Goal: Information Seeking & Learning: Learn about a topic

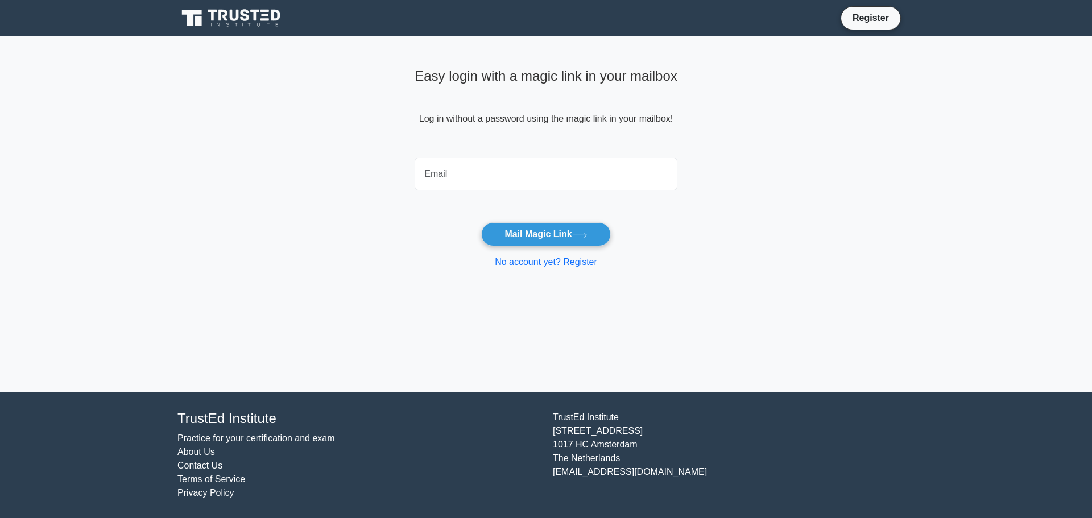
click at [517, 185] on input "email" at bounding box center [546, 174] width 263 height 33
click at [511, 172] on input "email" at bounding box center [546, 174] width 263 height 33
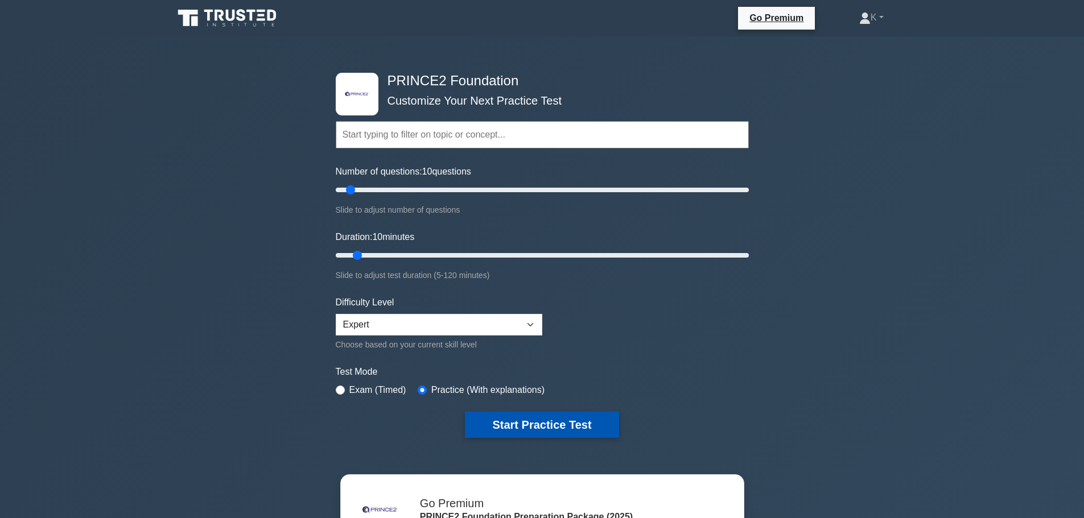
click at [553, 424] on button "Start Practice Test" at bounding box center [542, 425] width 154 height 26
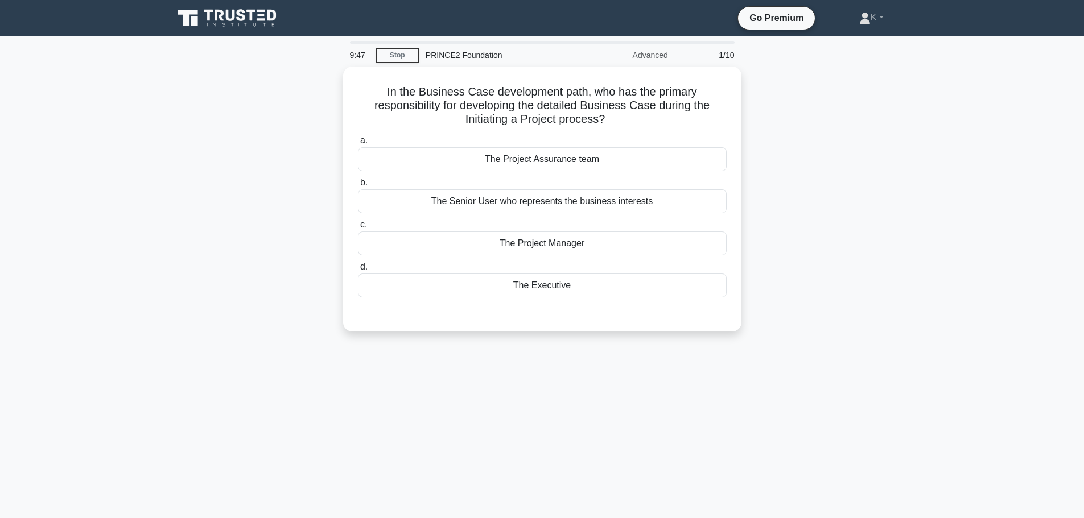
click at [596, 360] on div "9:47 Stop PRINCE2 Foundation Advanced 1/10 In the Business Case development pat…" at bounding box center [542, 325] width 751 height 569
click at [559, 282] on div "The Executive" at bounding box center [542, 283] width 369 height 24
click at [358, 268] on input "d. The Executive" at bounding box center [358, 264] width 0 height 7
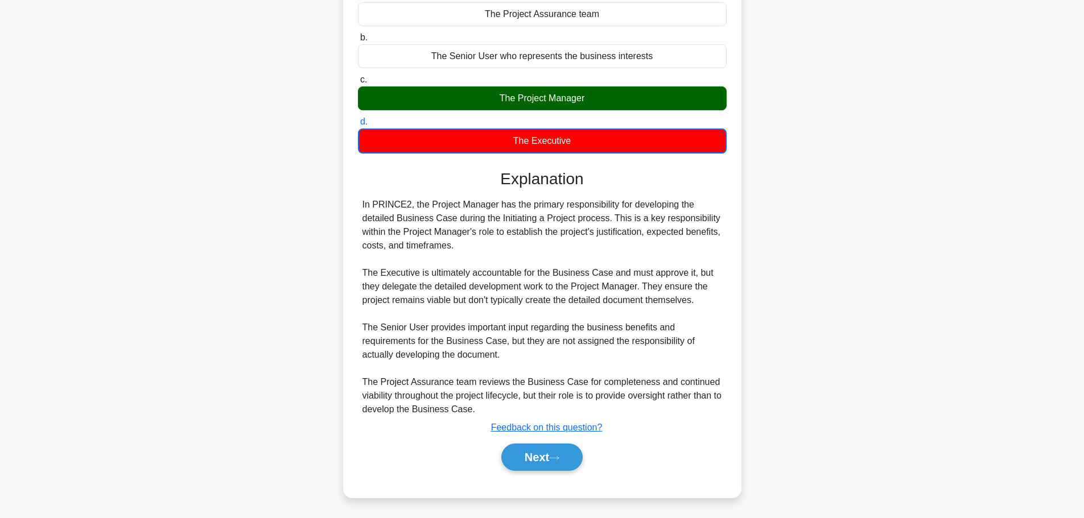
scroll to position [144, 0]
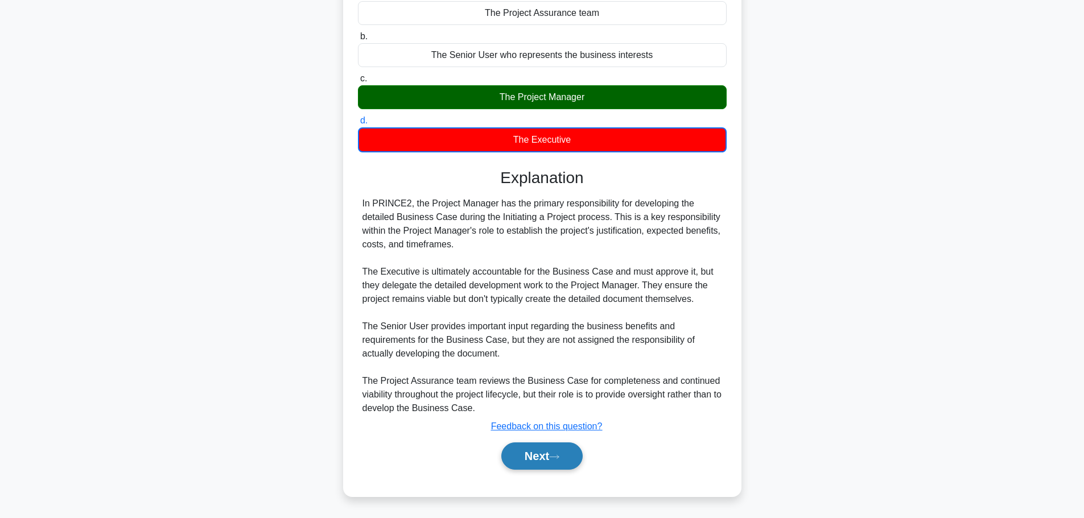
click at [572, 465] on button "Next" at bounding box center [541, 456] width 81 height 27
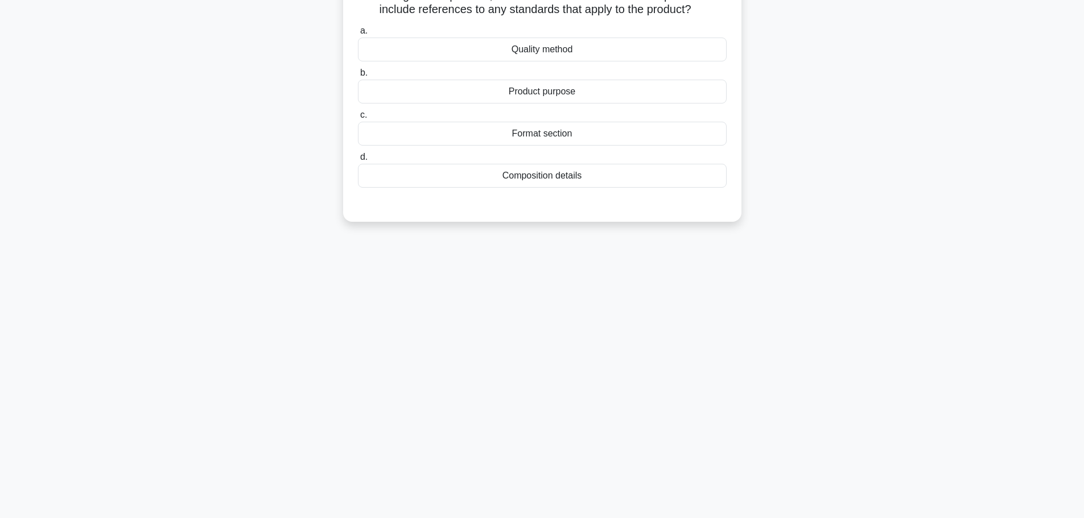
scroll to position [39, 0]
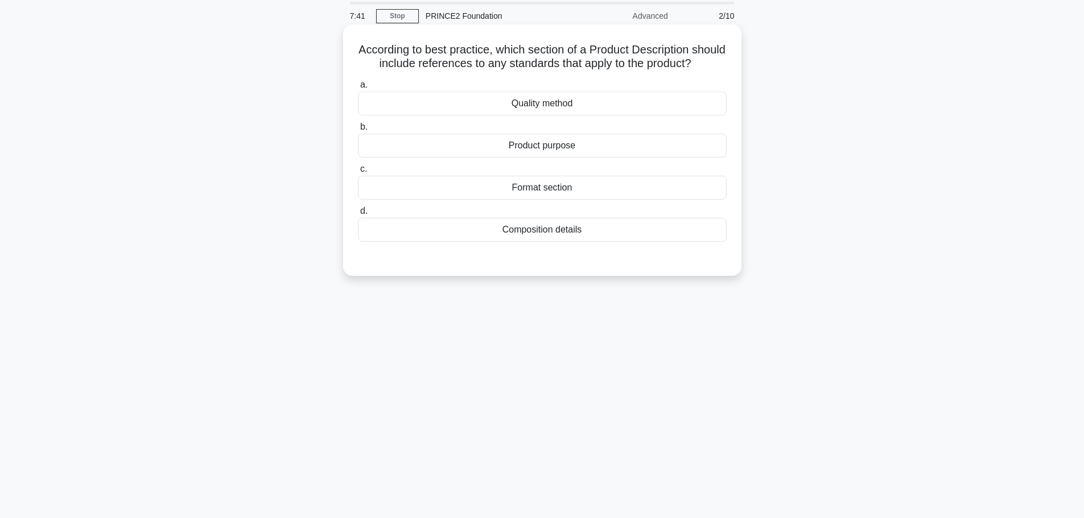
click at [543, 115] on div "Quality method" at bounding box center [542, 104] width 369 height 24
click at [358, 89] on input "a. Quality method" at bounding box center [358, 84] width 0 height 7
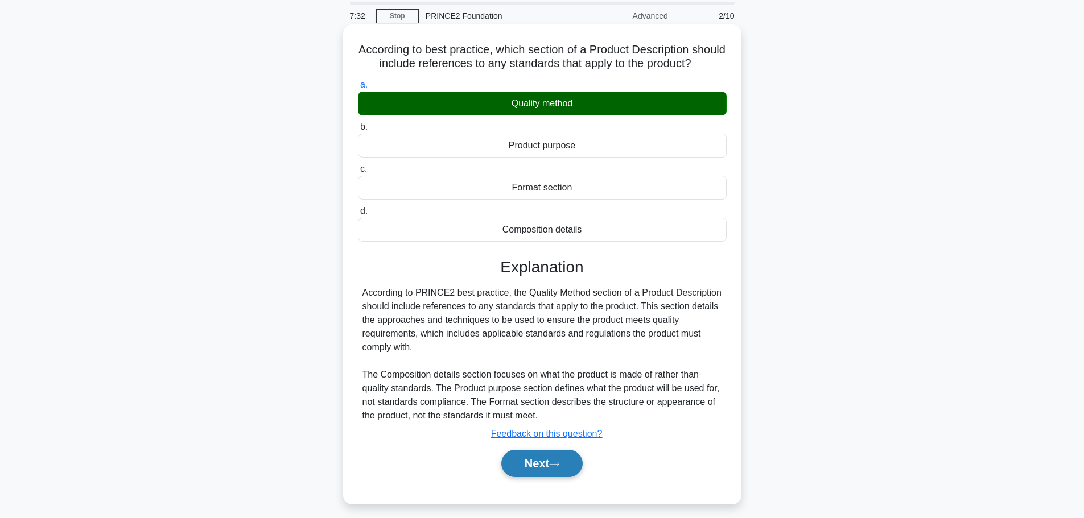
click at [543, 476] on button "Next" at bounding box center [541, 463] width 81 height 27
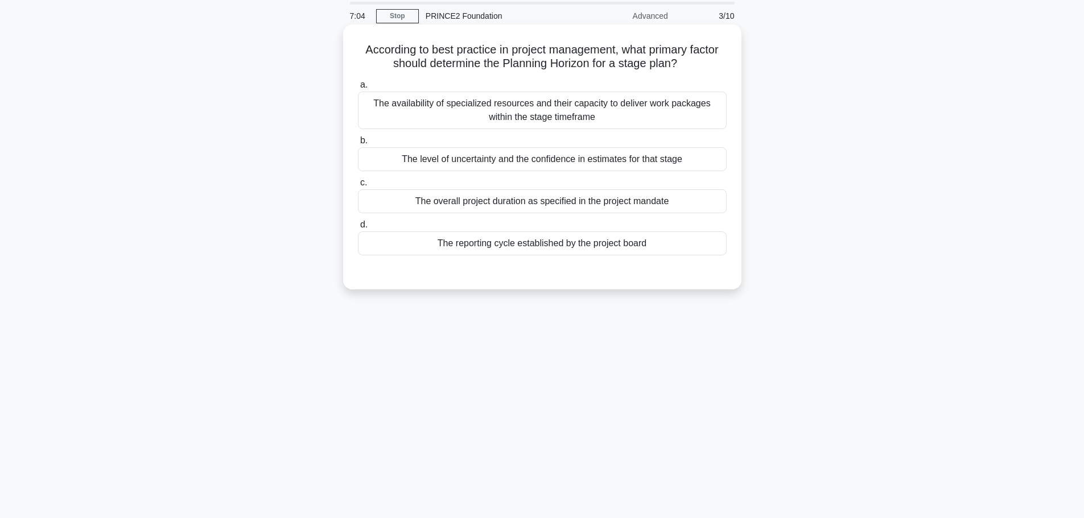
click at [659, 170] on div "The level of uncertainty and the confidence in estimates for that stage" at bounding box center [542, 159] width 369 height 24
click at [358, 144] on input "b. The level of uncertainty and the confidence in estimates for that stage" at bounding box center [358, 140] width 0 height 7
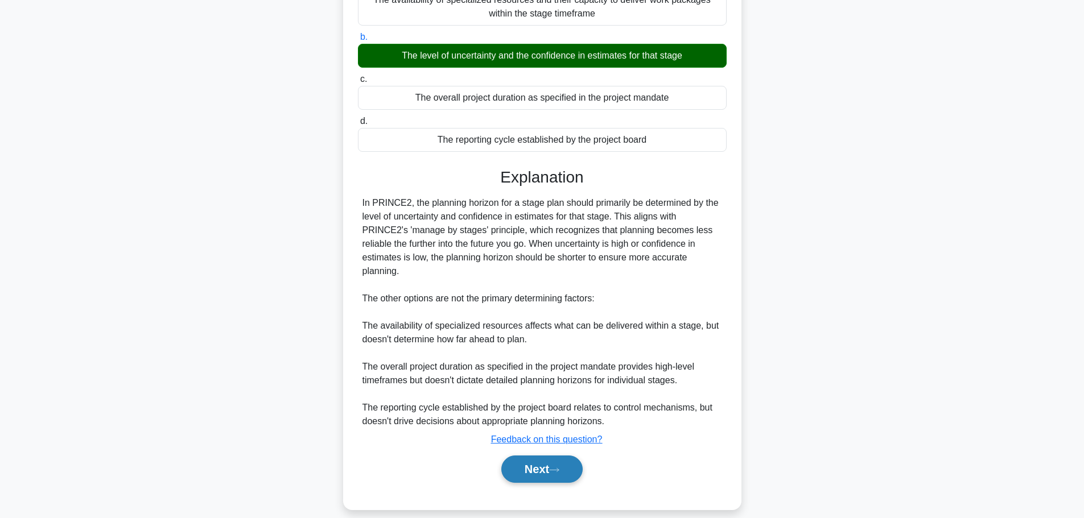
click at [551, 456] on button "Next" at bounding box center [541, 469] width 81 height 27
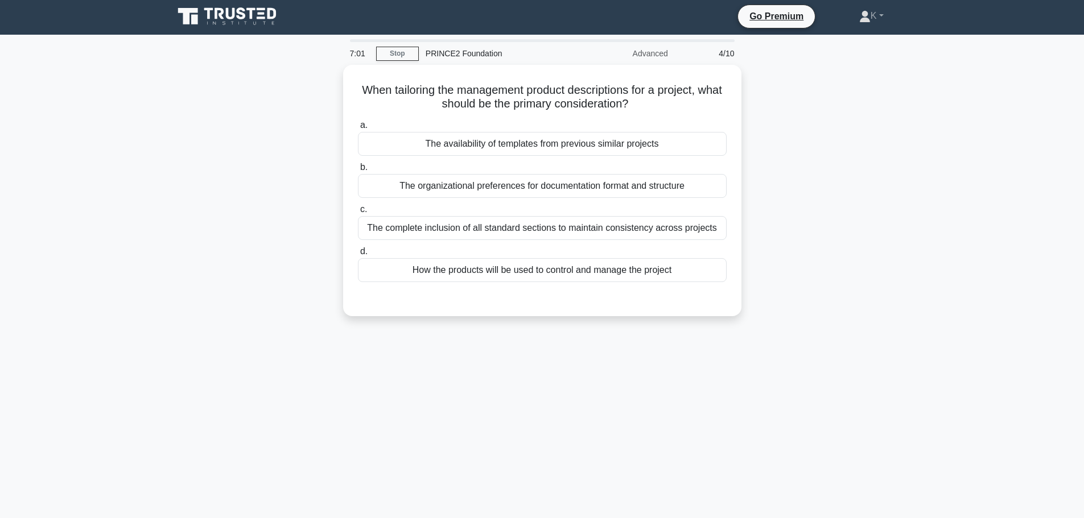
scroll to position [0, 0]
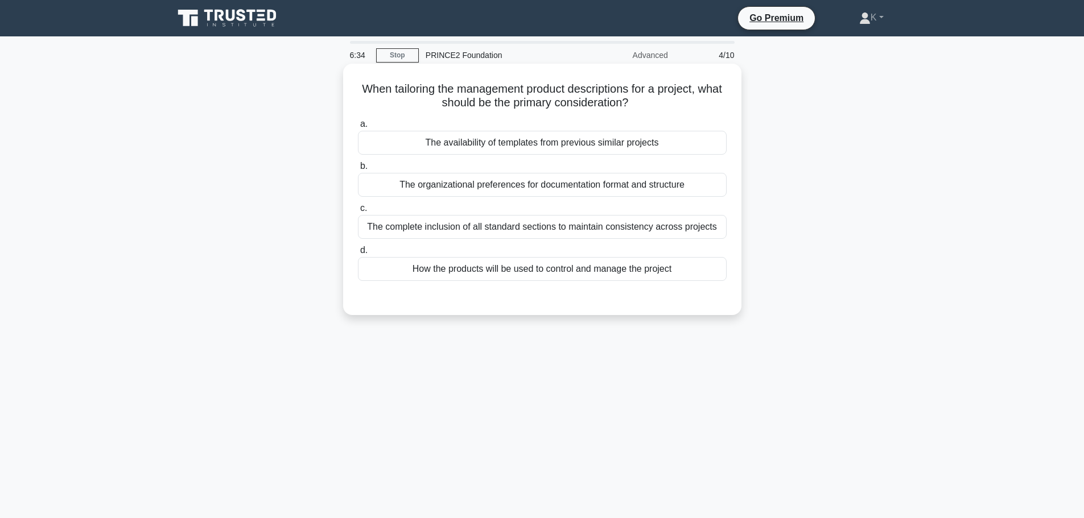
click at [533, 190] on div "The organizational preferences for documentation format and structure" at bounding box center [542, 185] width 369 height 24
click at [358, 170] on input "b. The organizational preferences for documentation format and structure" at bounding box center [358, 166] width 0 height 7
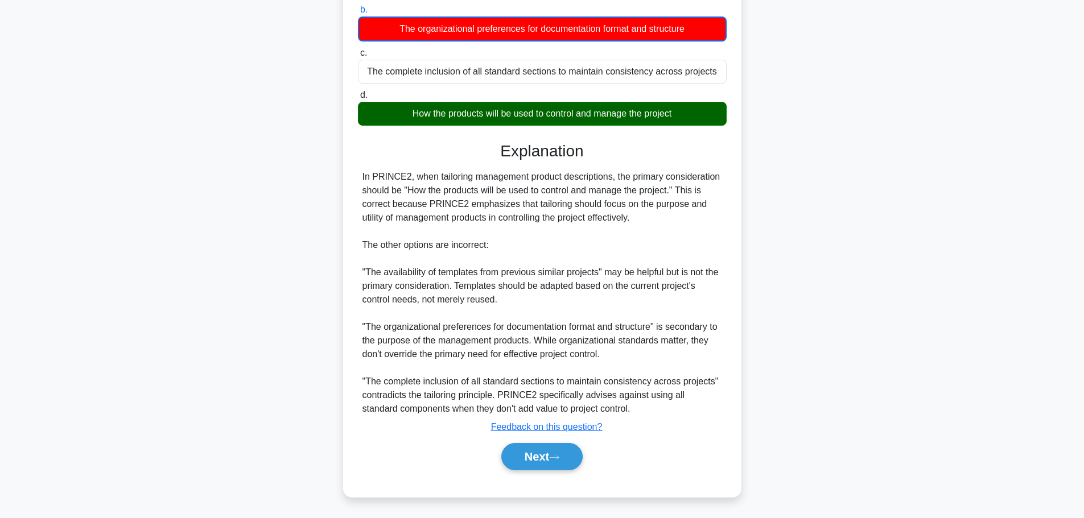
scroll to position [158, 0]
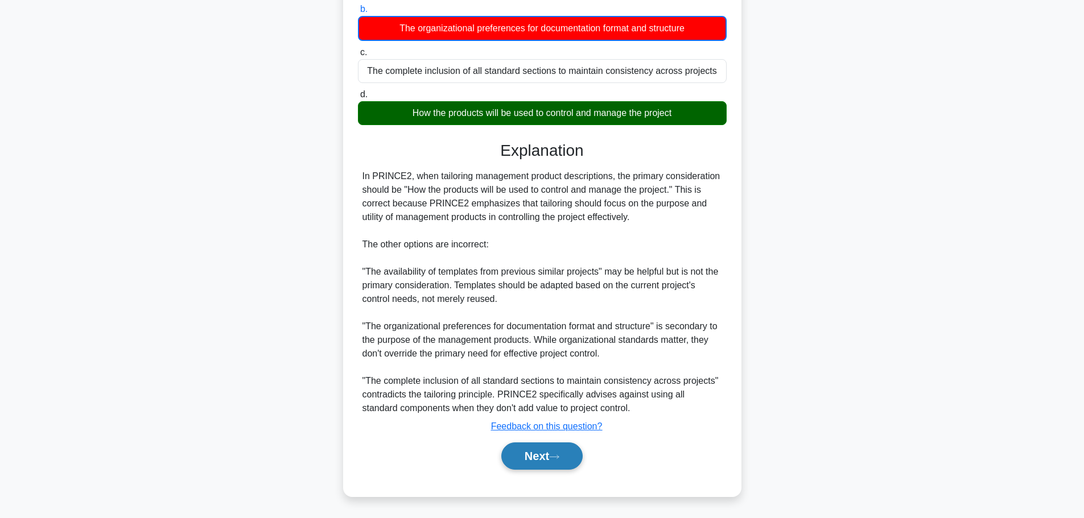
click at [514, 458] on button "Next" at bounding box center [541, 456] width 81 height 27
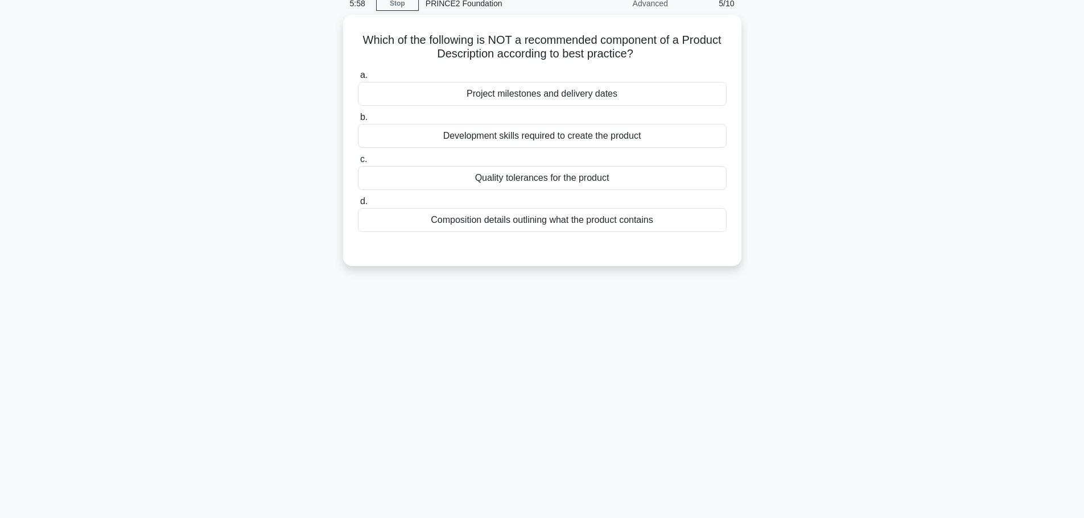
scroll to position [0, 0]
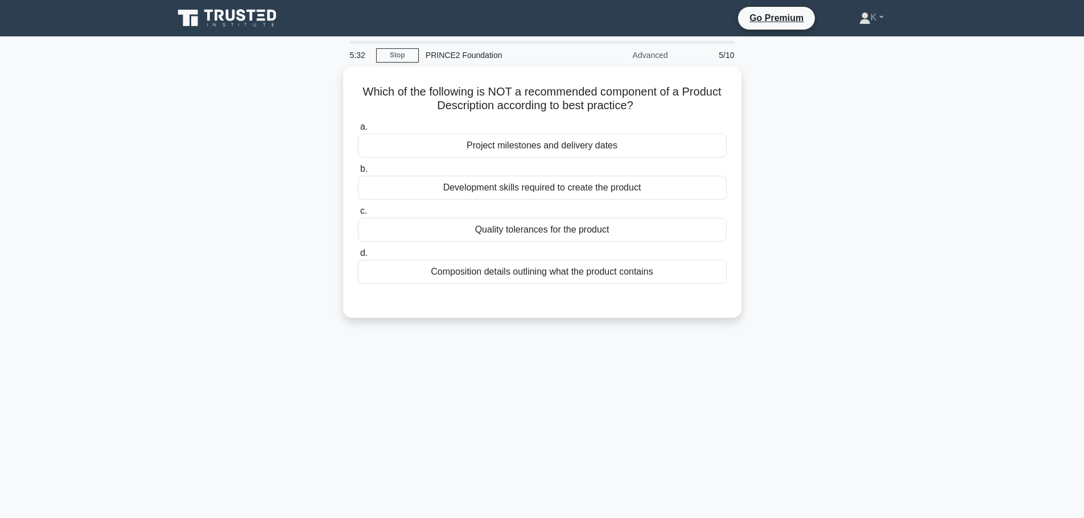
click at [820, 172] on div "Which of the following is NOT a recommended component of a Product Description …" at bounding box center [542, 199] width 751 height 265
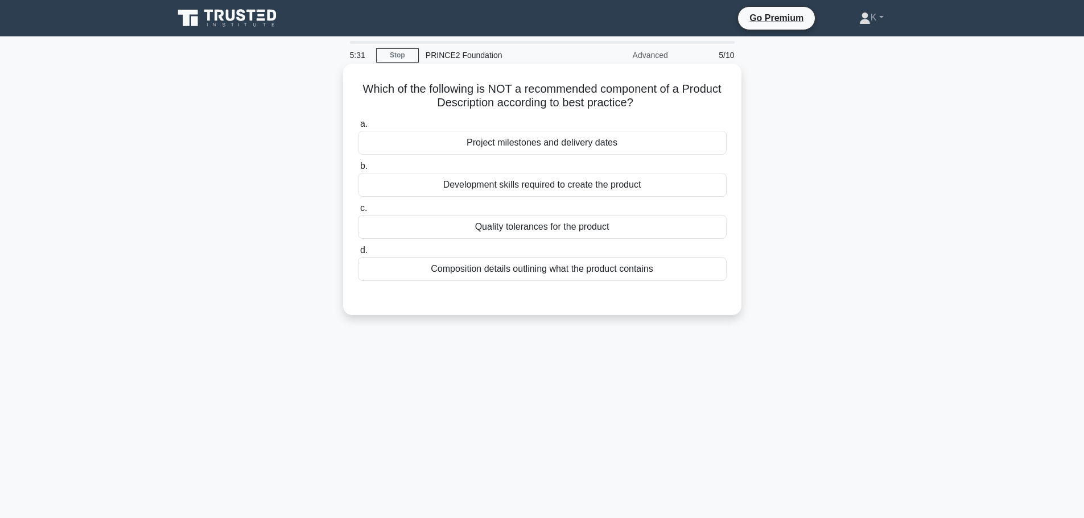
click at [676, 142] on div "Project milestones and delivery dates" at bounding box center [542, 143] width 369 height 24
click at [358, 128] on input "a. Project milestones and delivery dates" at bounding box center [358, 124] width 0 height 7
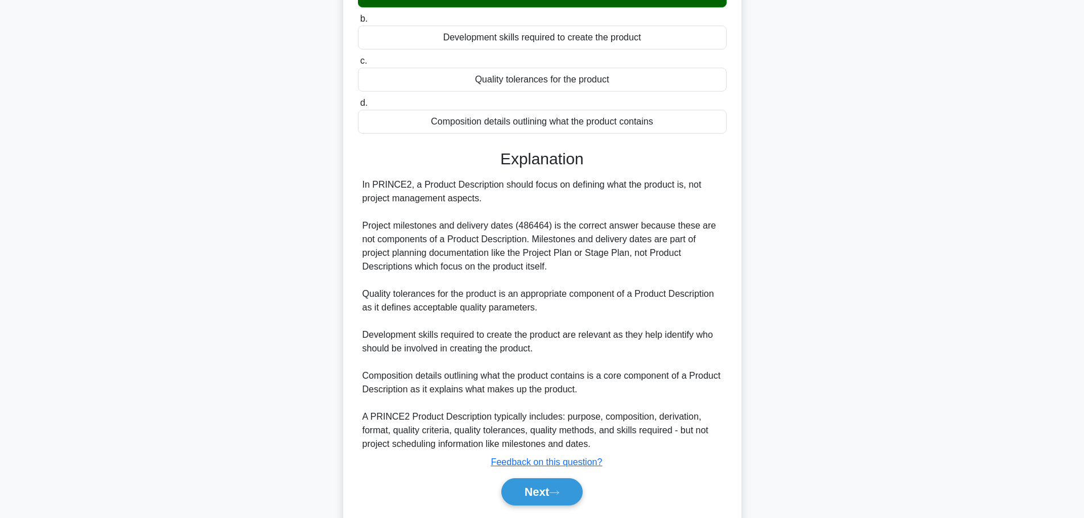
scroll to position [184, 0]
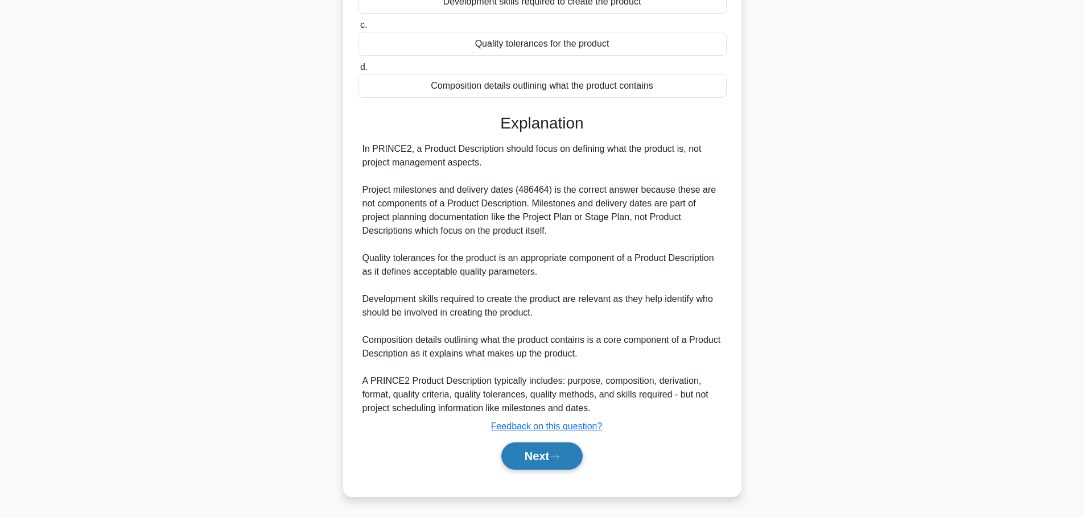
click at [522, 457] on button "Next" at bounding box center [541, 456] width 81 height 27
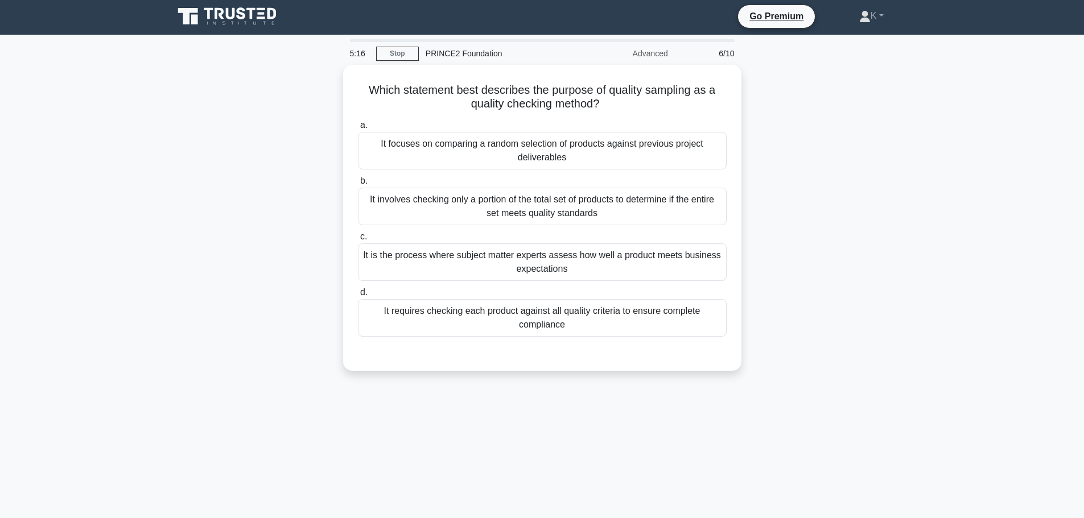
scroll to position [0, 0]
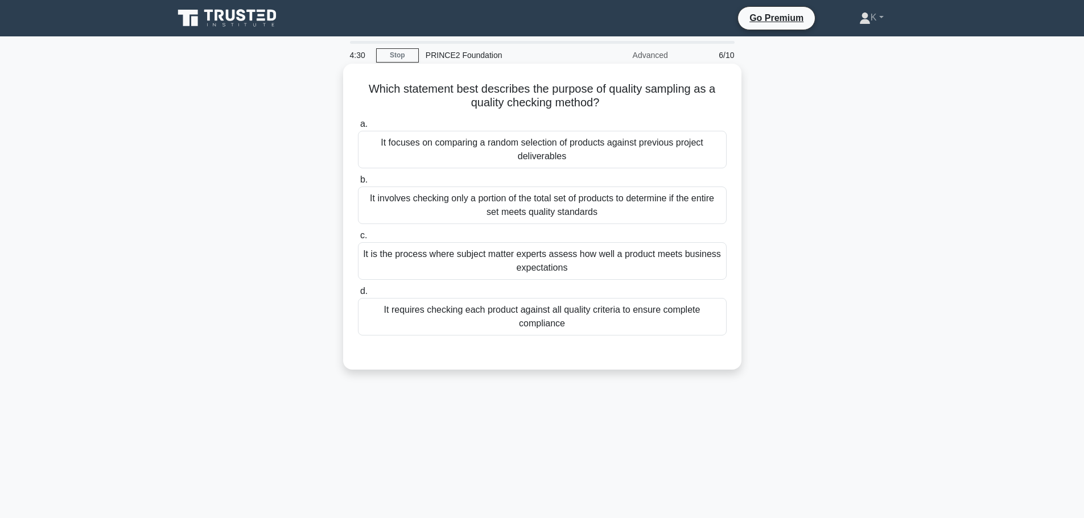
click at [691, 216] on div "It involves checking only a portion of the total set of products to determine i…" at bounding box center [542, 206] width 369 height 38
click at [358, 184] on input "b. It involves checking only a portion of the total set of products to determin…" at bounding box center [358, 179] width 0 height 7
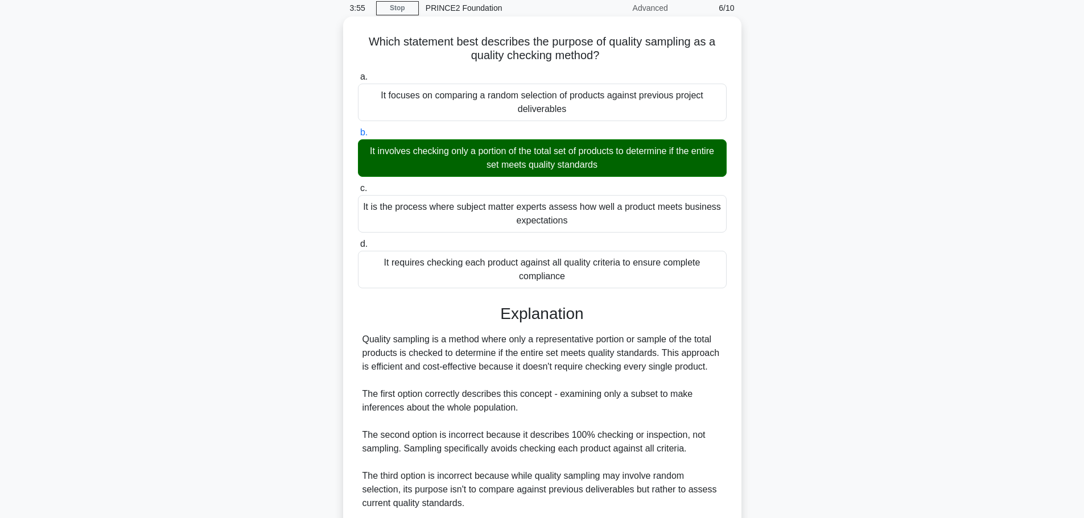
scroll to position [27, 0]
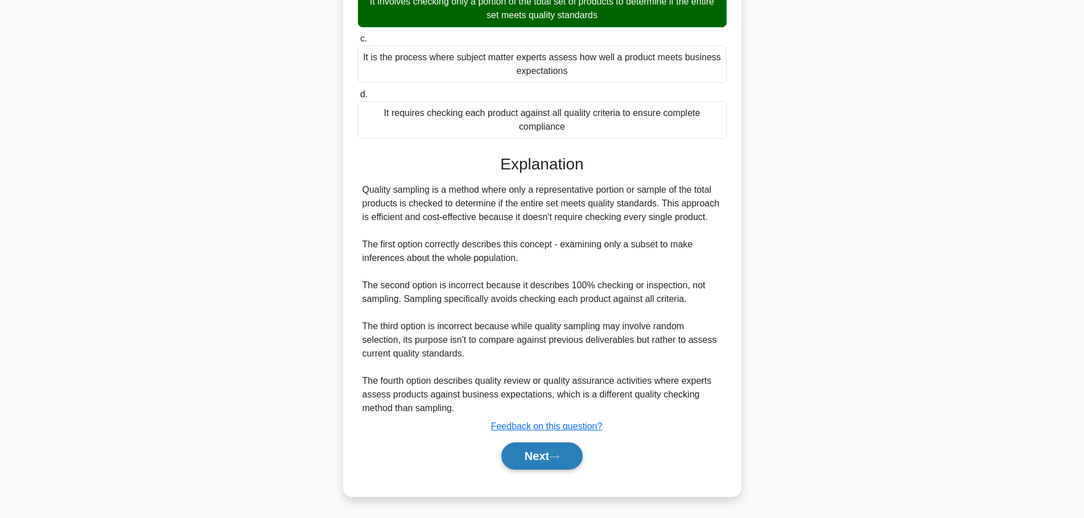
click at [548, 468] on button "Next" at bounding box center [541, 456] width 81 height 27
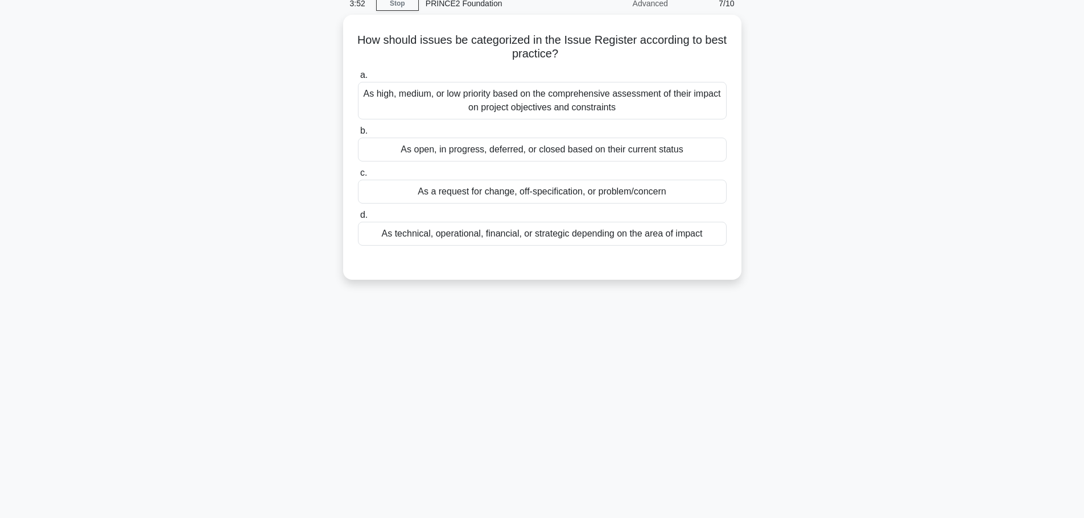
scroll to position [0, 0]
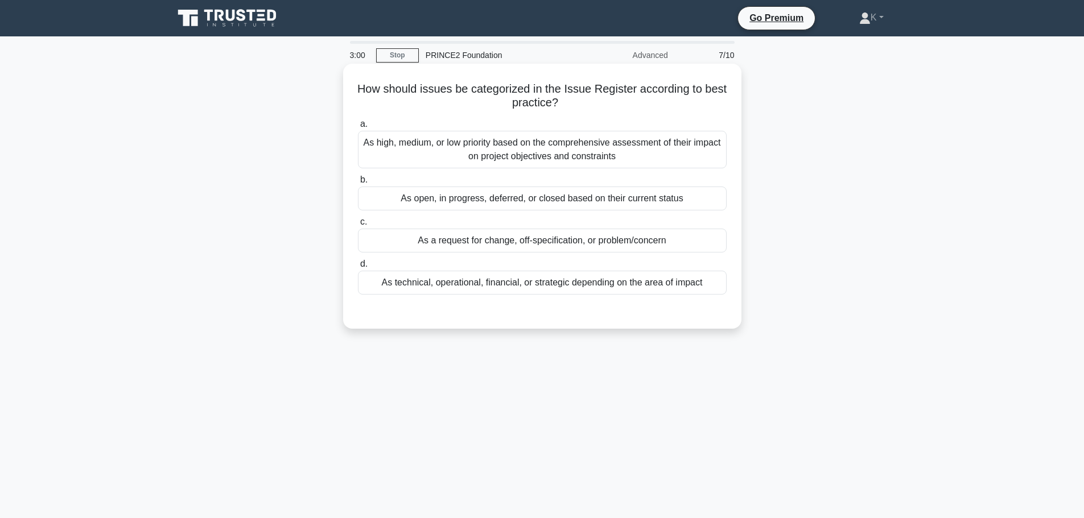
click at [706, 246] on div "As a request for change, off-specification, or problem/concern" at bounding box center [542, 241] width 369 height 24
click at [358, 226] on input "c. As a request for change, off-specification, or problem/concern" at bounding box center [358, 221] width 0 height 7
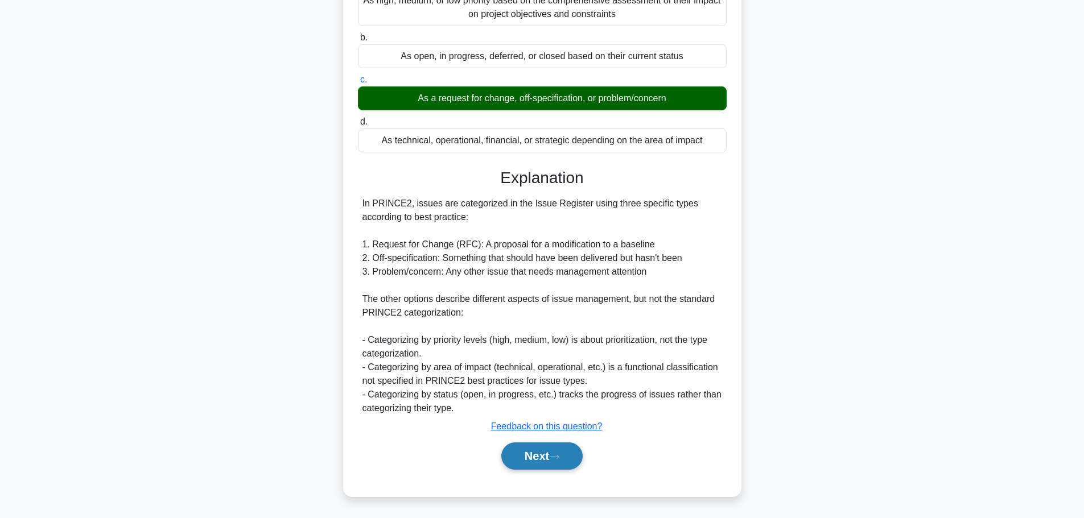
click at [574, 454] on button "Next" at bounding box center [541, 456] width 81 height 27
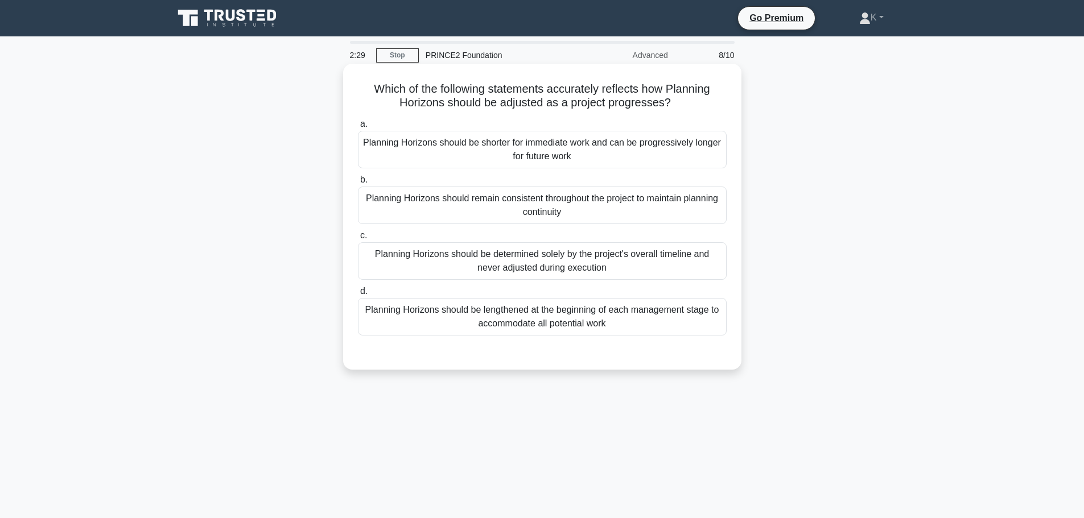
click at [540, 145] on div "Planning Horizons should be shorter for immediate work and can be progressively…" at bounding box center [542, 150] width 369 height 38
click at [358, 128] on input "a. Planning Horizons should be shorter for immediate work and can be progressiv…" at bounding box center [358, 124] width 0 height 7
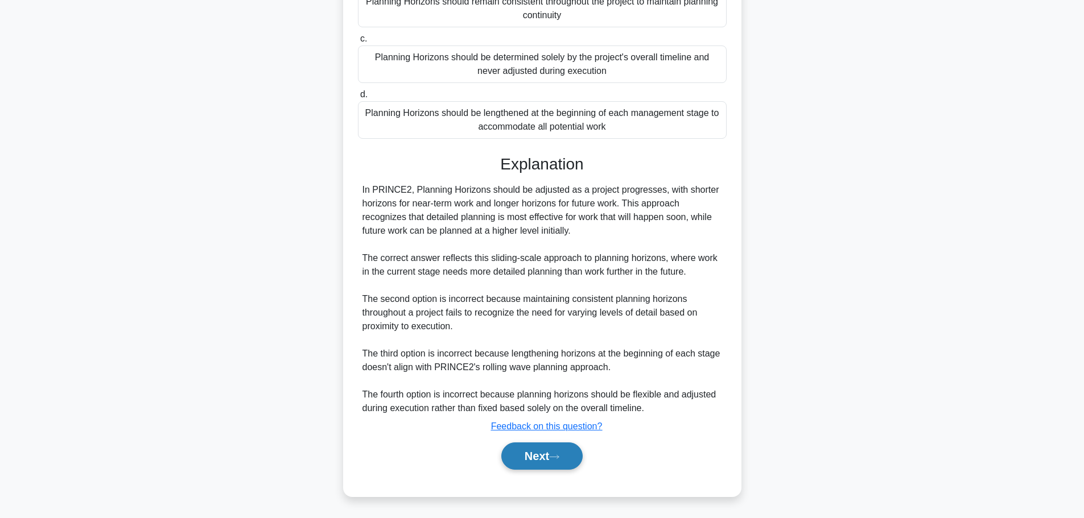
drag, startPoint x: 549, startPoint y: 469, endPoint x: 548, endPoint y: 462, distance: 6.8
click at [548, 466] on button "Next" at bounding box center [541, 456] width 81 height 27
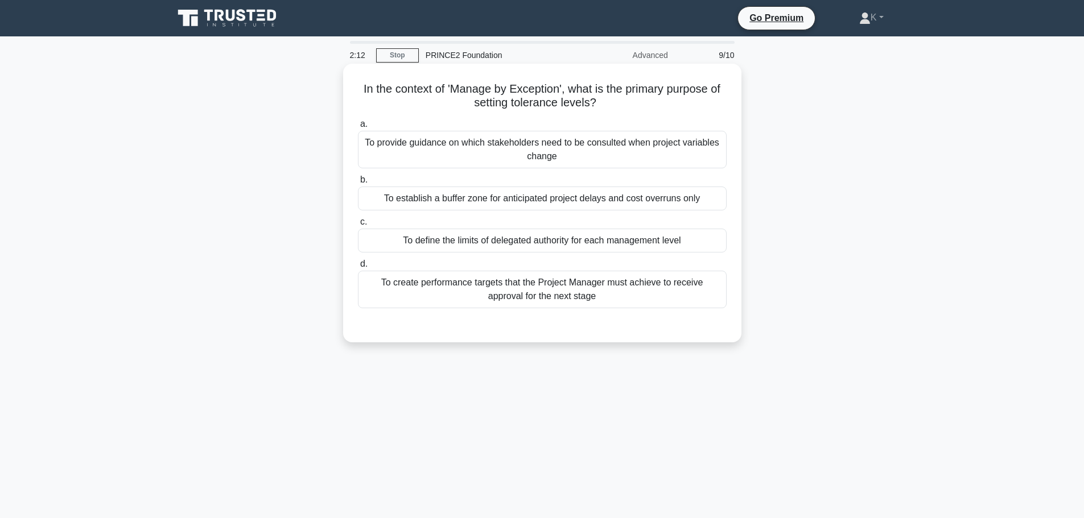
click at [601, 240] on div "To define the limits of delegated authority for each management level" at bounding box center [542, 241] width 369 height 24
click at [358, 226] on input "c. To define the limits of delegated authority for each management level" at bounding box center [358, 221] width 0 height 7
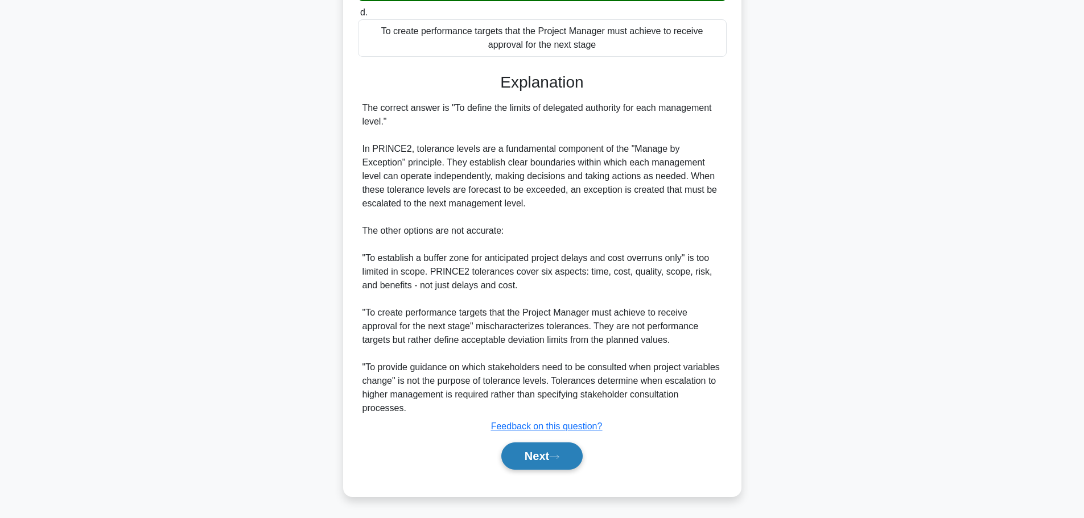
click at [554, 454] on icon at bounding box center [554, 457] width 10 height 6
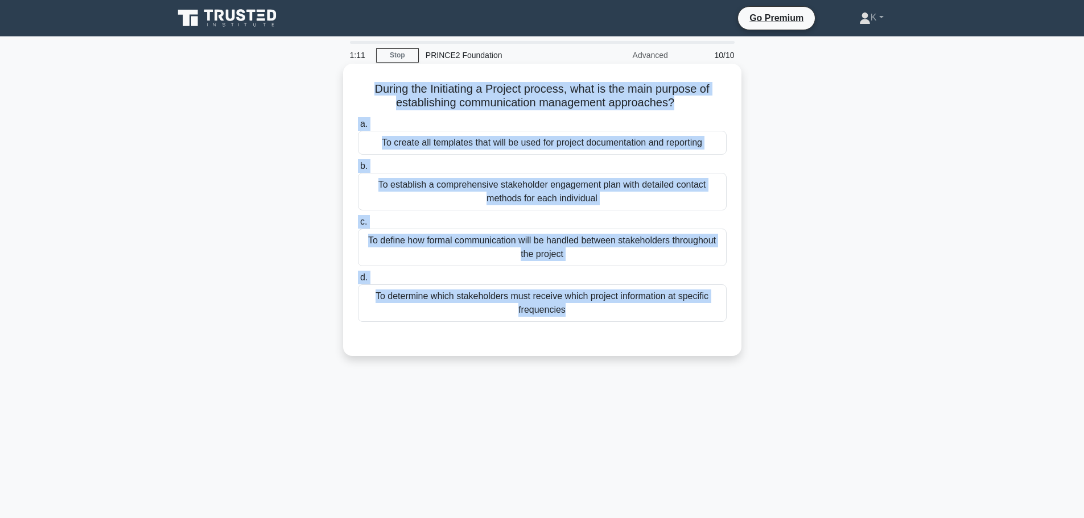
drag, startPoint x: 825, startPoint y: 379, endPoint x: 355, endPoint y: 77, distance: 558.5
click at [355, 77] on div "1:11 Stop PRINCE2 Foundation Advanced 10/10 During the Initiating a Project pro…" at bounding box center [542, 325] width 751 height 569
copy div "During the Initiating a Project process, what is the main purpose of establishi…"
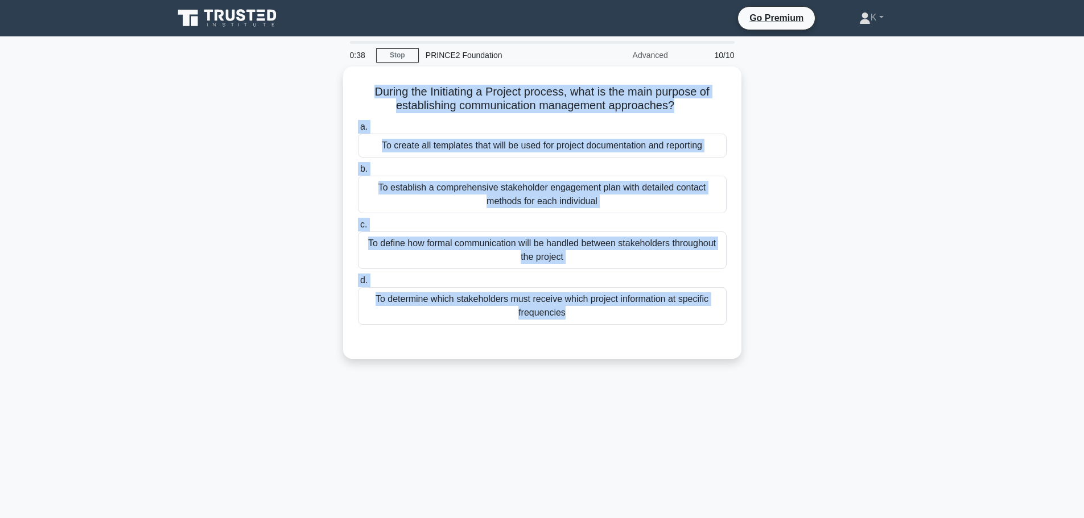
click at [802, 243] on div "During the Initiating a Project process, what is the main purpose of establishi…" at bounding box center [542, 220] width 751 height 306
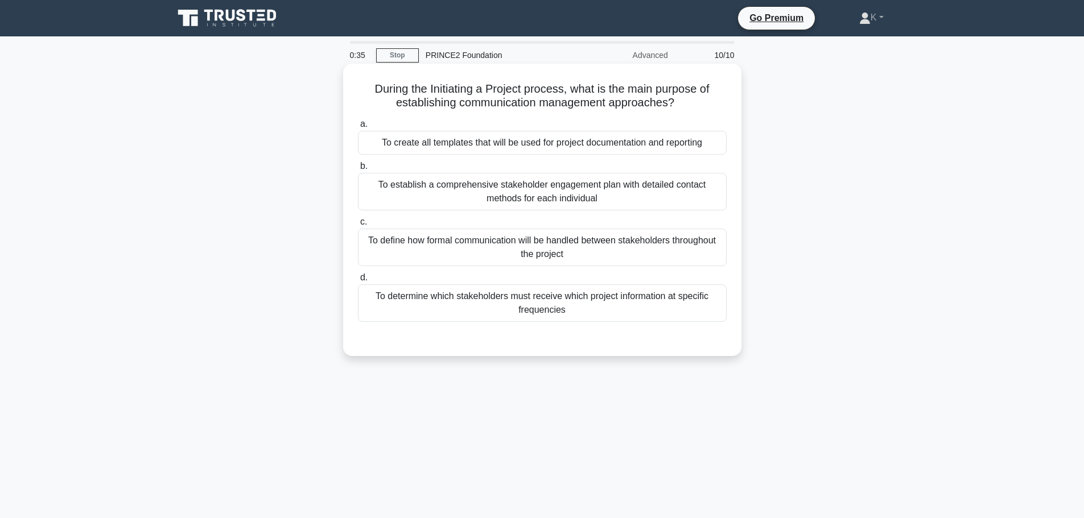
click at [689, 249] on div "To define how formal communication will be handled between stakeholders through…" at bounding box center [542, 248] width 369 height 38
click at [358, 226] on input "c. To define how formal communication will be handled between stakeholders thro…" at bounding box center [358, 221] width 0 height 7
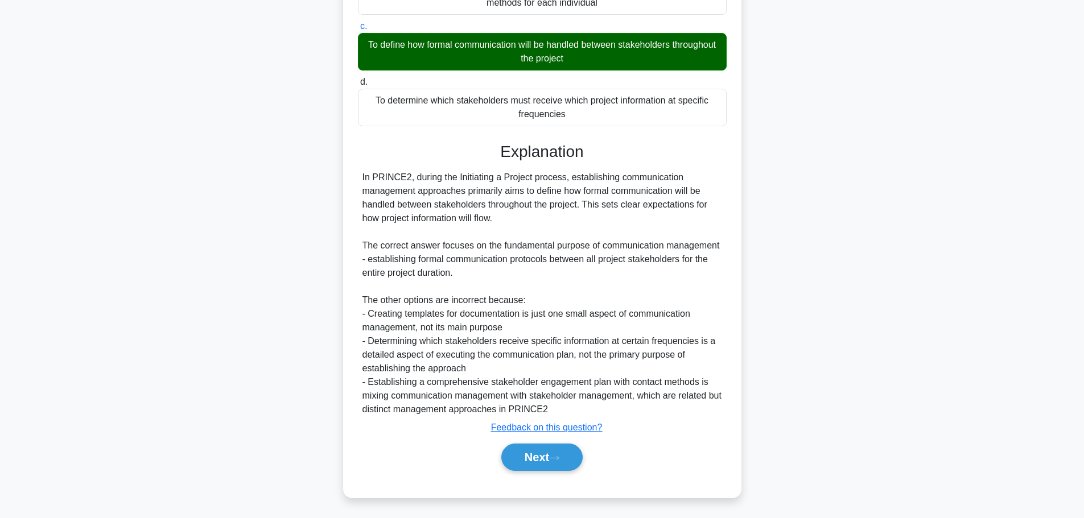
scroll to position [197, 0]
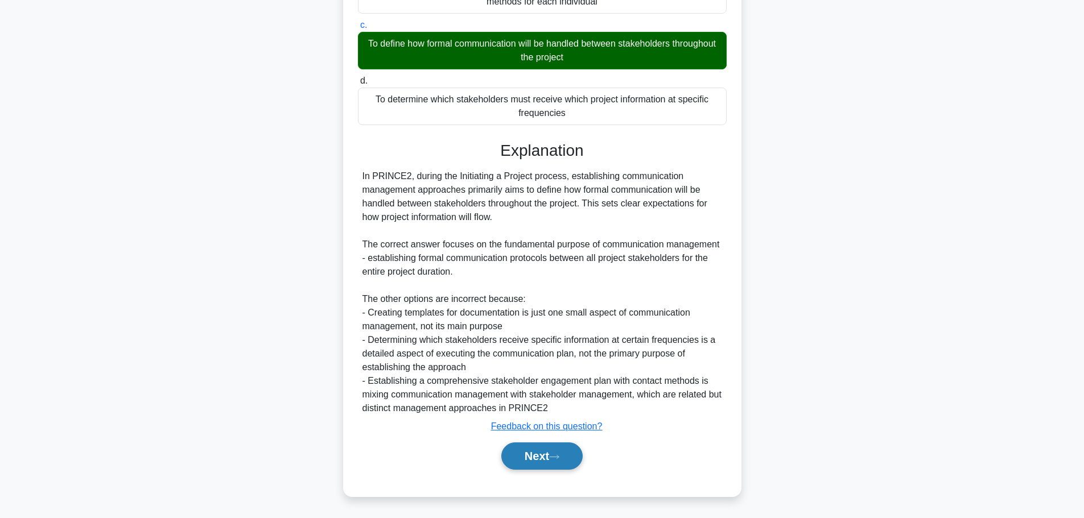
click at [559, 454] on icon at bounding box center [554, 457] width 10 height 6
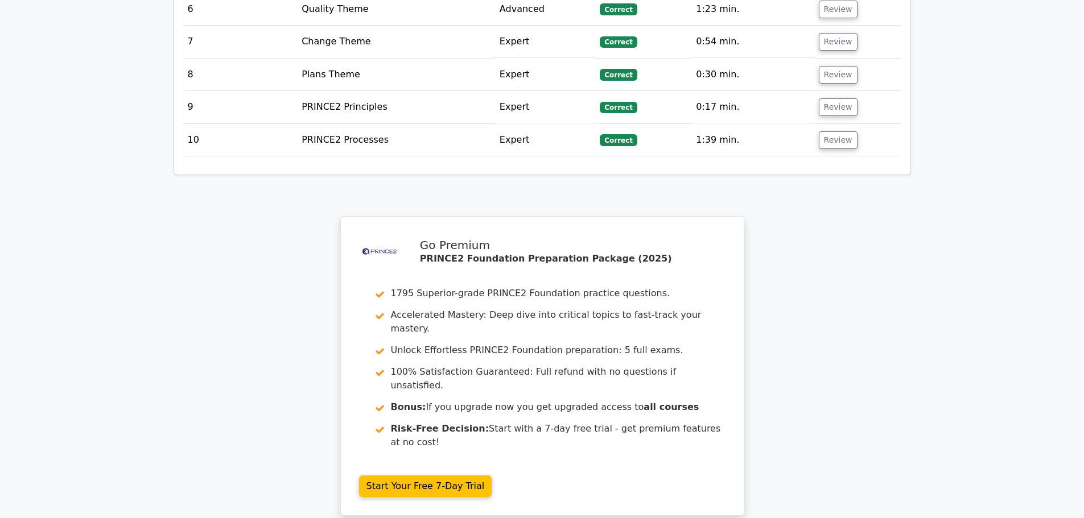
scroll to position [1809, 0]
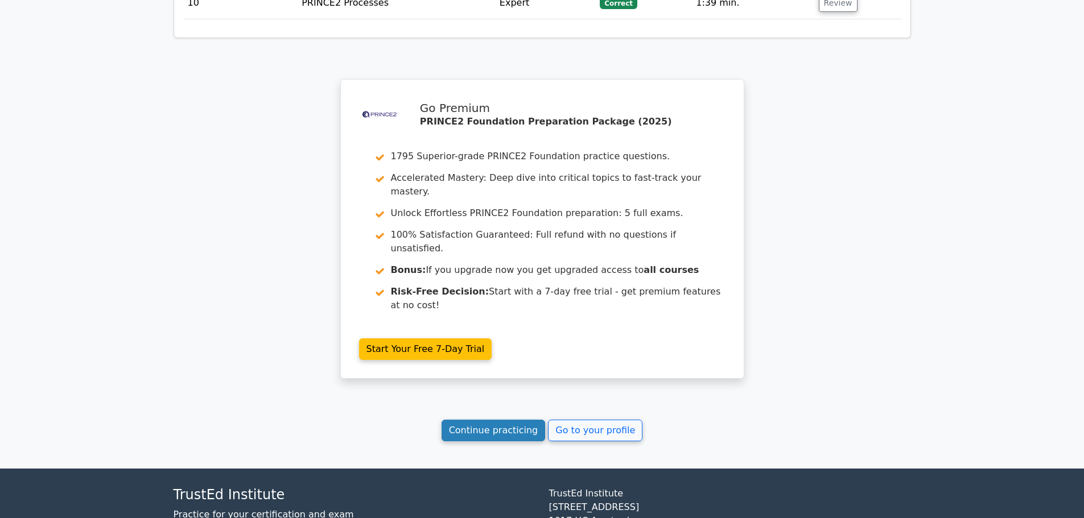
click at [503, 420] on link "Continue practicing" at bounding box center [493, 431] width 104 height 22
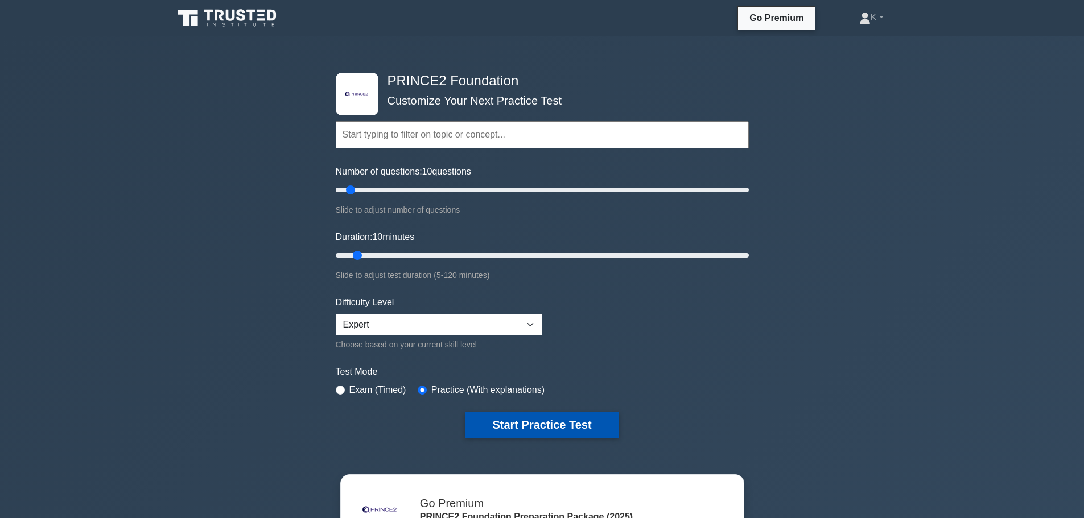
click at [559, 426] on button "Start Practice Test" at bounding box center [542, 425] width 154 height 26
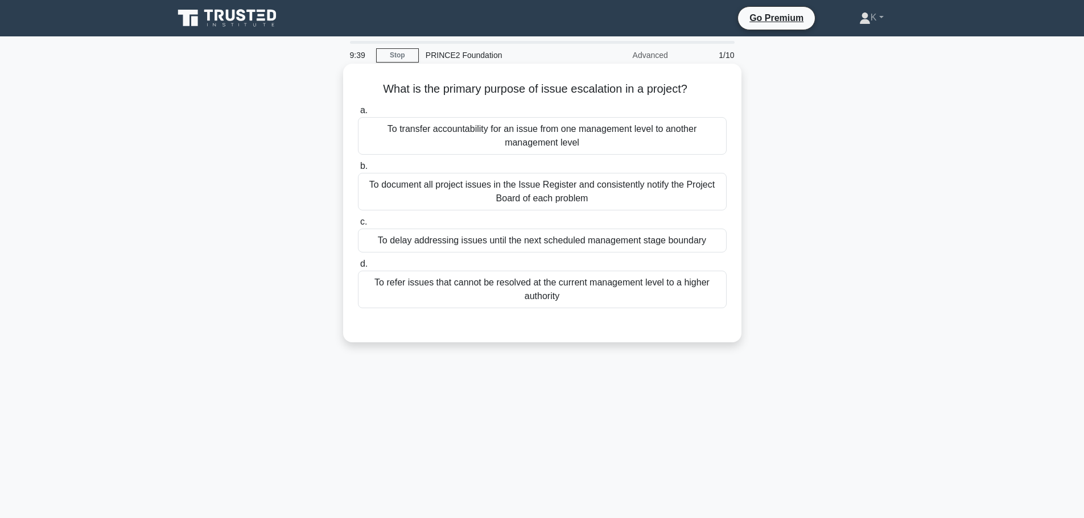
click at [425, 292] on div "To refer issues that cannot be resolved at the current management level to a hi…" at bounding box center [542, 290] width 369 height 38
click at [358, 268] on input "d. To refer issues that cannot be resolved at the current management level to a…" at bounding box center [358, 264] width 0 height 7
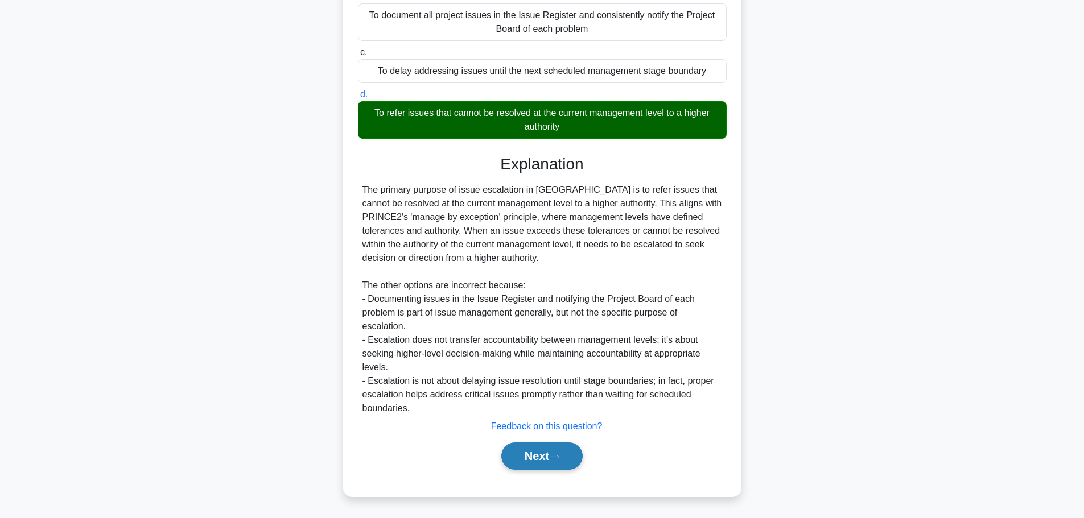
click at [525, 450] on button "Next" at bounding box center [541, 456] width 81 height 27
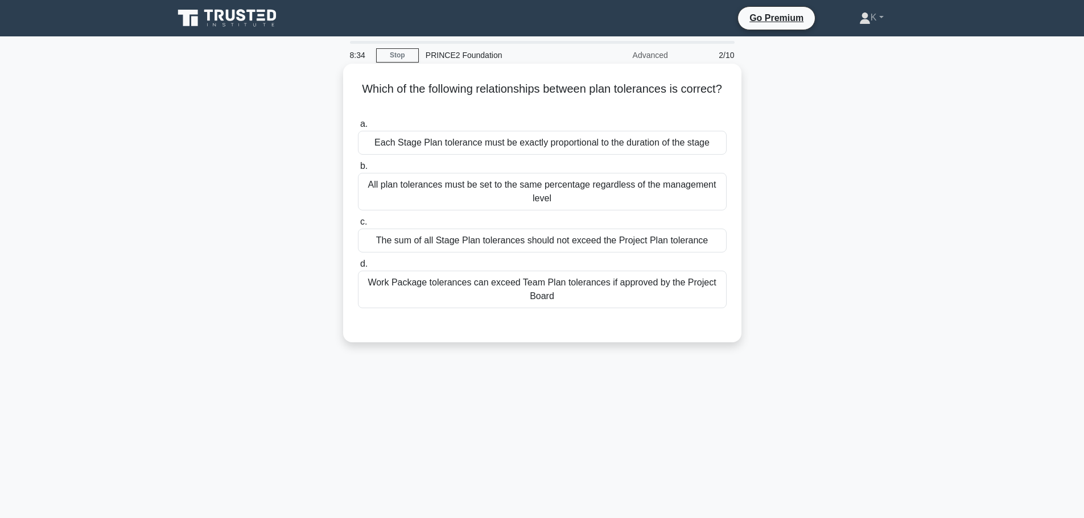
click at [693, 146] on div "Each Stage Plan tolerance must be exactly proportional to the duration of the s…" at bounding box center [542, 143] width 369 height 24
click at [358, 128] on input "a. Each Stage Plan tolerance must be exactly proportional to the duration of th…" at bounding box center [358, 124] width 0 height 7
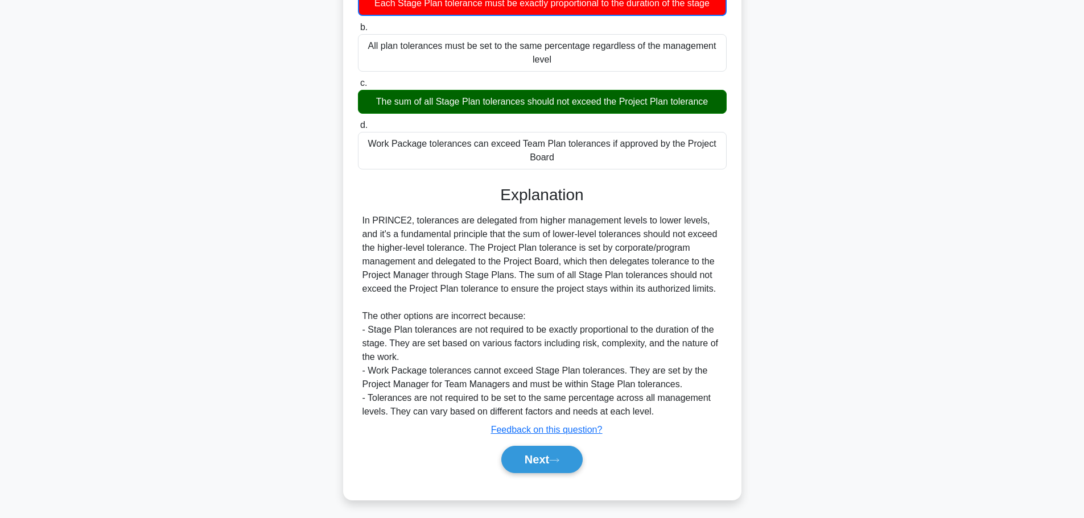
scroll to position [144, 0]
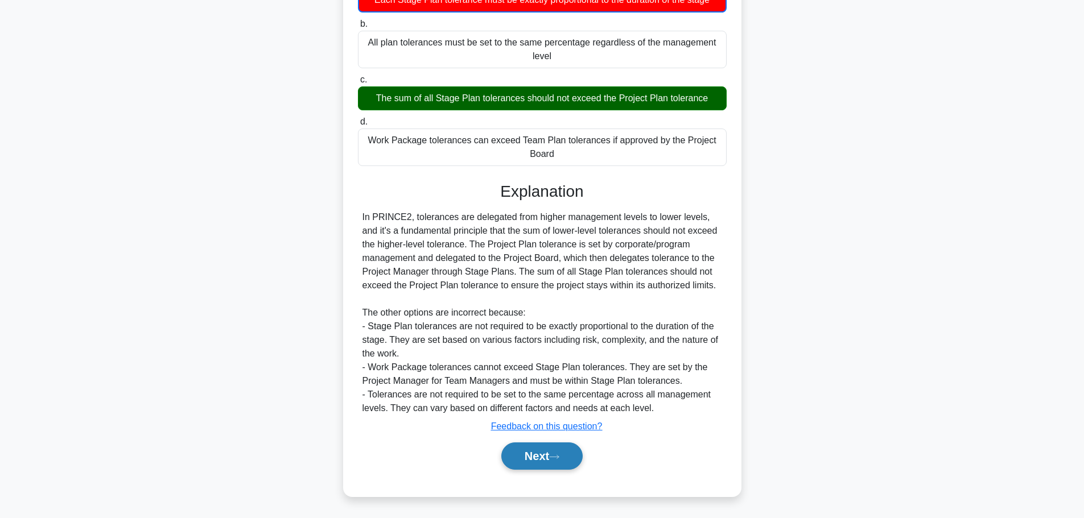
click at [563, 463] on button "Next" at bounding box center [541, 456] width 81 height 27
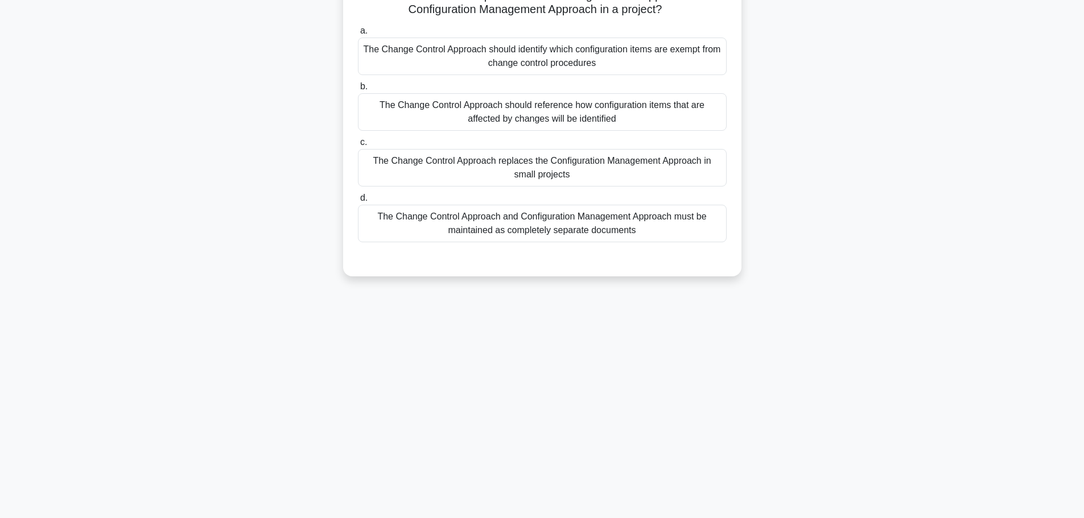
scroll to position [0, 0]
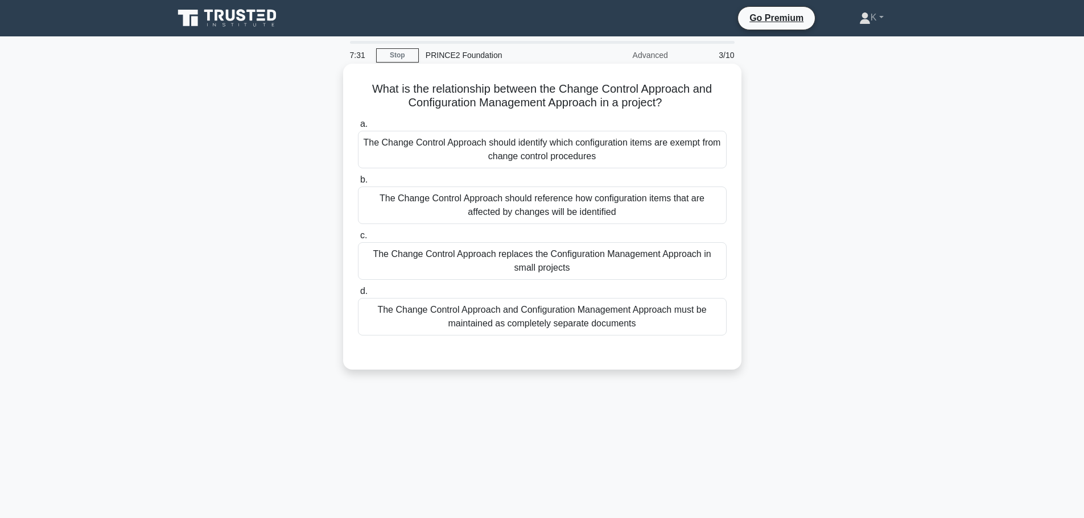
click at [627, 209] on div "The Change Control Approach should reference how configuration items that are a…" at bounding box center [542, 206] width 369 height 38
click at [358, 184] on input "b. The Change Control Approach should reference how configuration items that ar…" at bounding box center [358, 179] width 0 height 7
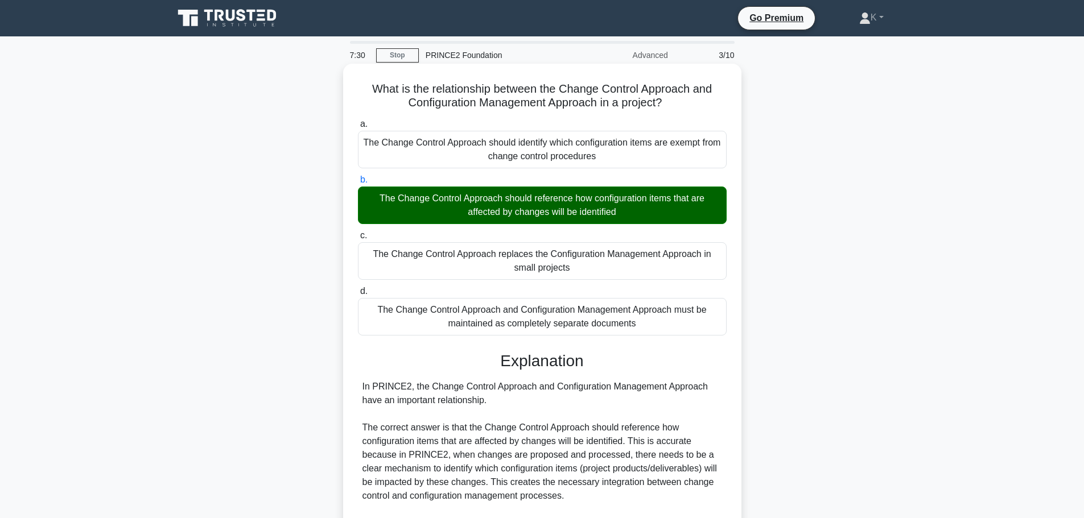
scroll to position [279, 0]
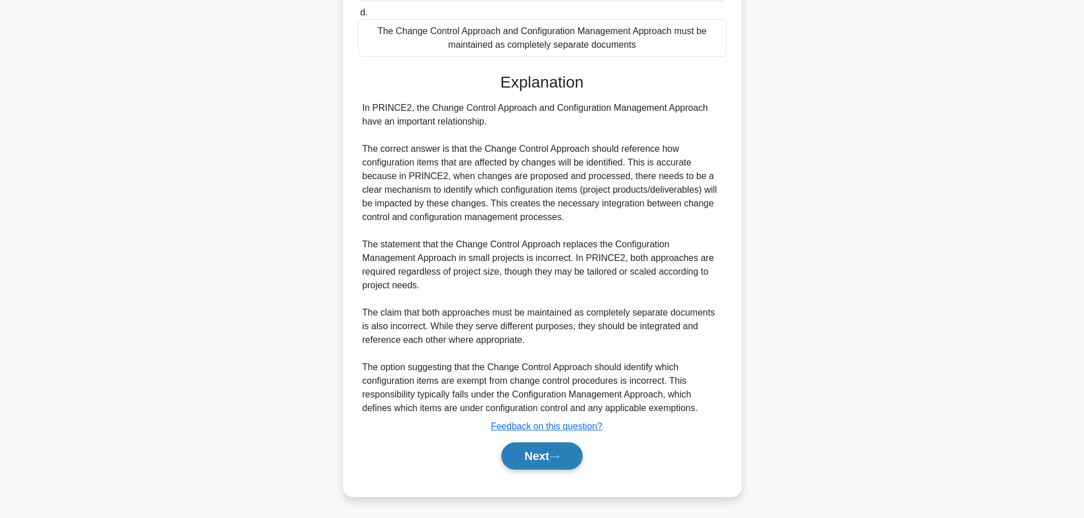
click at [564, 448] on button "Next" at bounding box center [541, 456] width 81 height 27
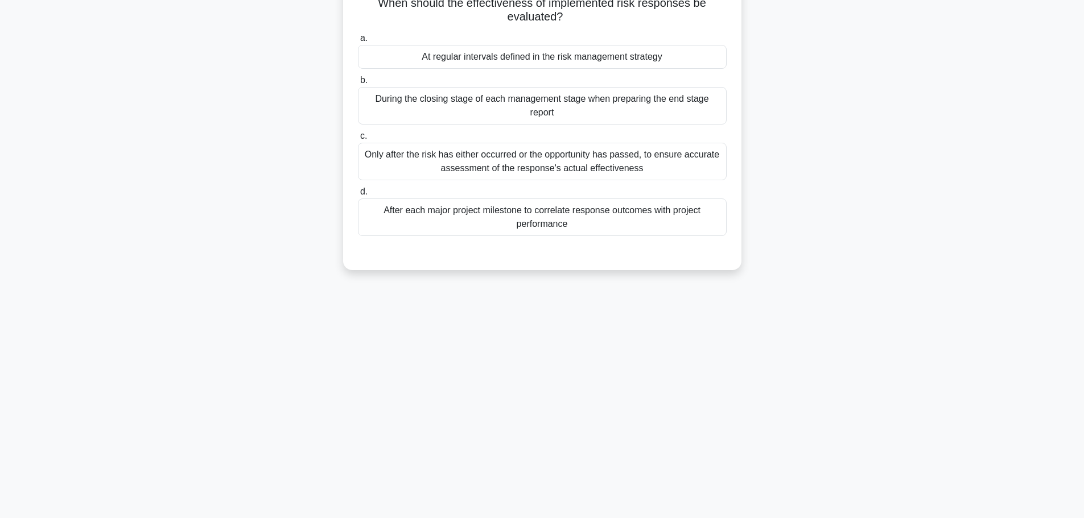
scroll to position [0, 0]
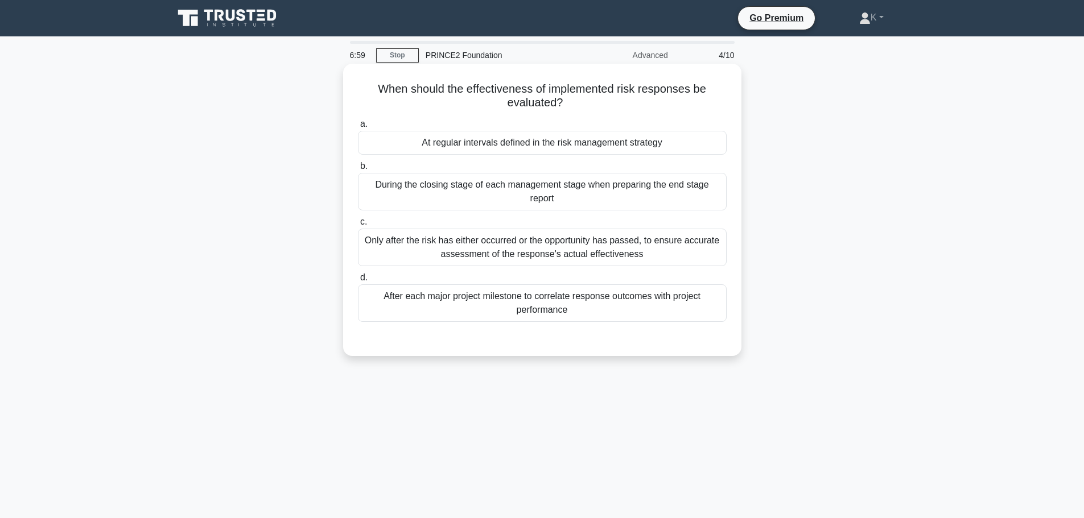
click at [611, 245] on div "Only after the risk has either occurred or the opportunity has passed, to ensur…" at bounding box center [542, 248] width 369 height 38
click at [358, 226] on input "c. Only after the risk has either occurred or the opportunity has passed, to en…" at bounding box center [358, 221] width 0 height 7
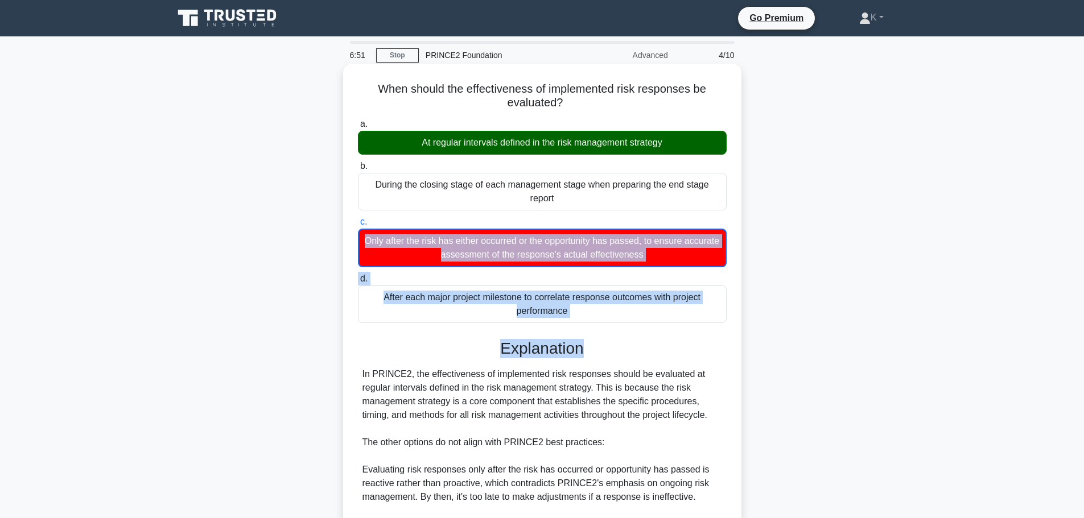
drag, startPoint x: 780, startPoint y: 336, endPoint x: 555, endPoint y: 223, distance: 252.6
click at [555, 223] on div "When should the effectiveness of implemented risk responses be evaluated? .spin…" at bounding box center [542, 396] width 751 height 658
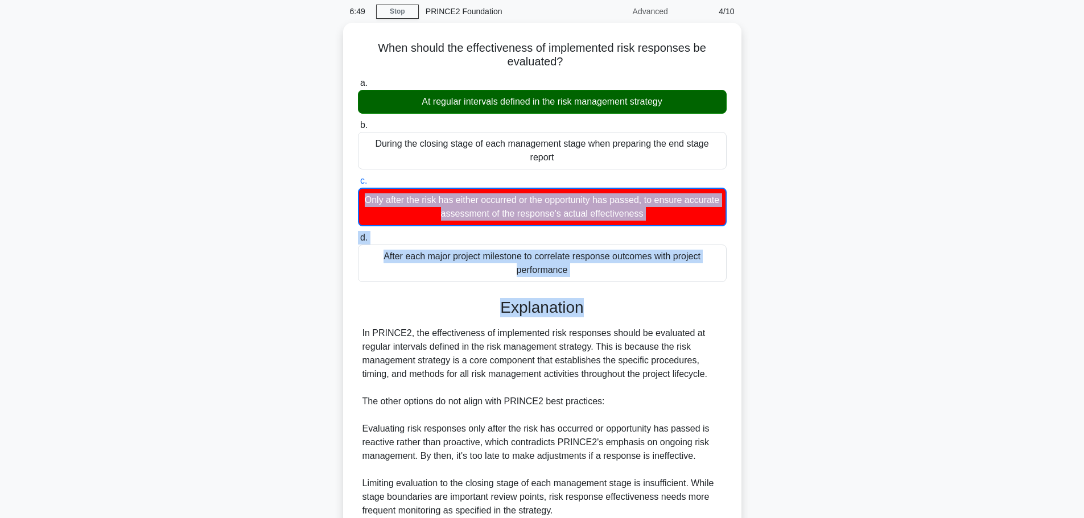
scroll to position [114, 0]
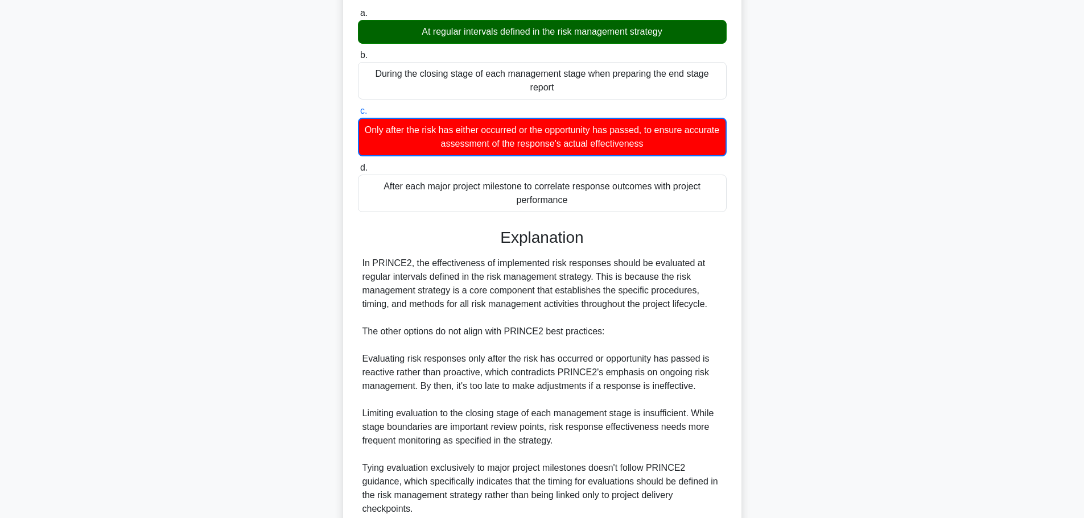
click at [848, 280] on div "When should the effectiveness of implemented risk responses be evaluated? .spin…" at bounding box center [542, 282] width 751 height 658
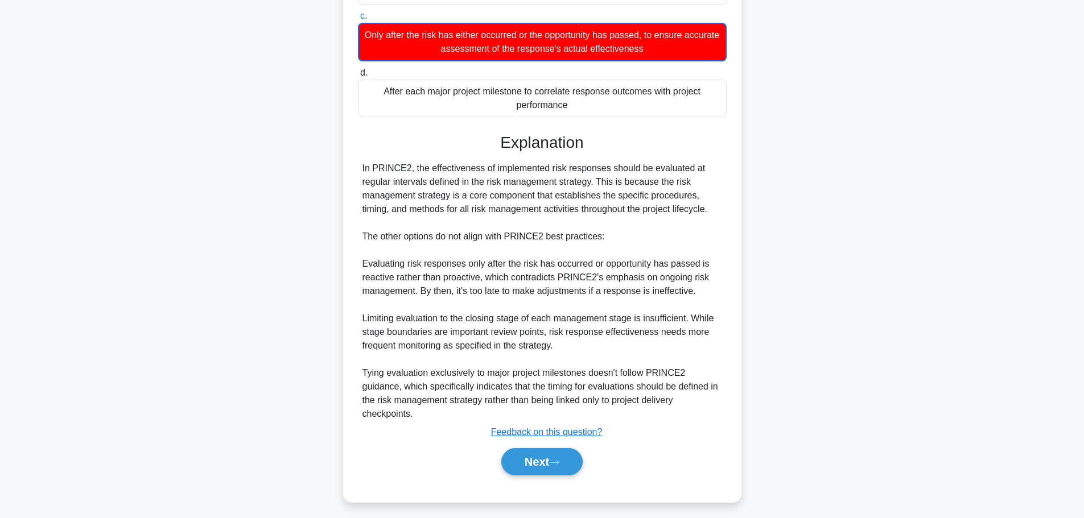
scroll to position [212, 0]
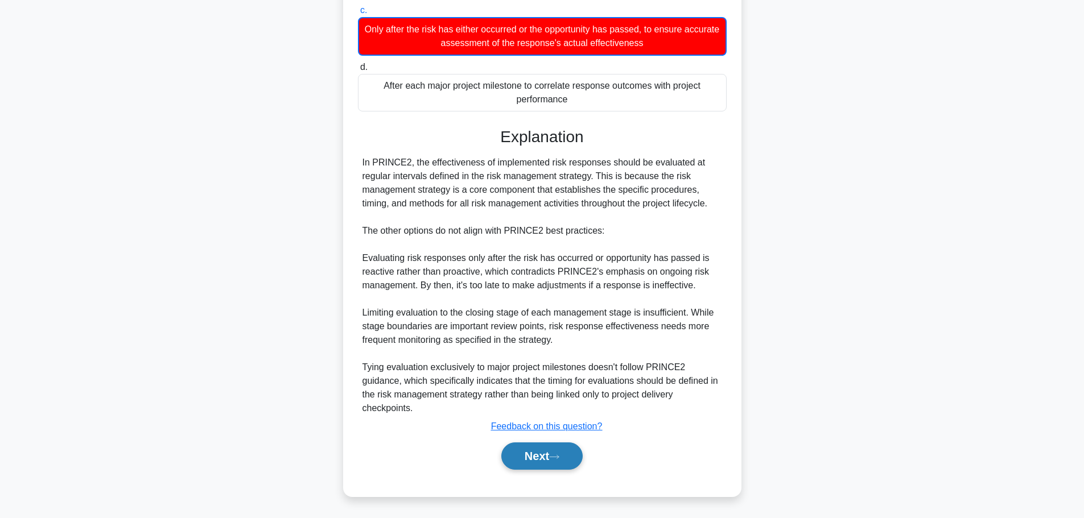
click at [568, 458] on button "Next" at bounding box center [541, 456] width 81 height 27
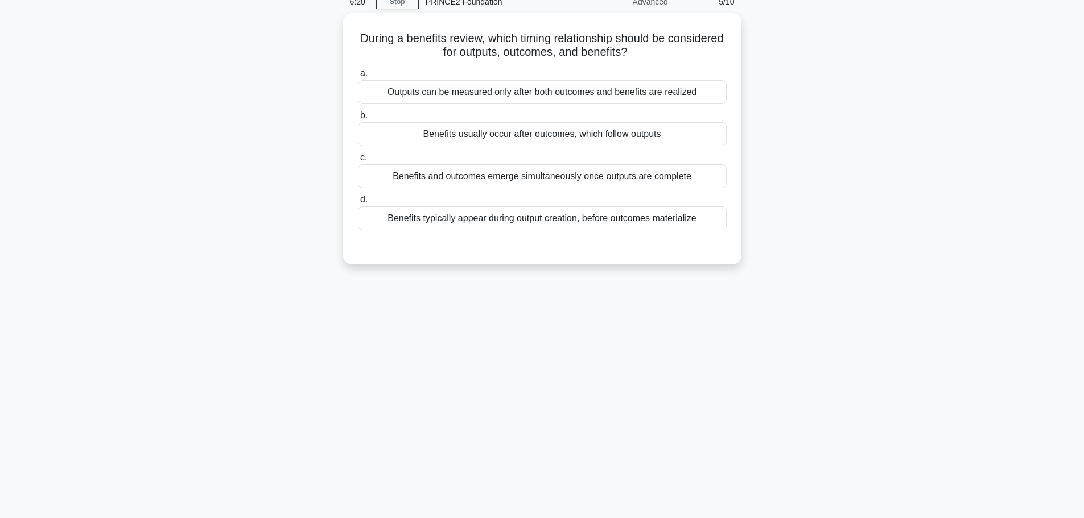
scroll to position [0, 0]
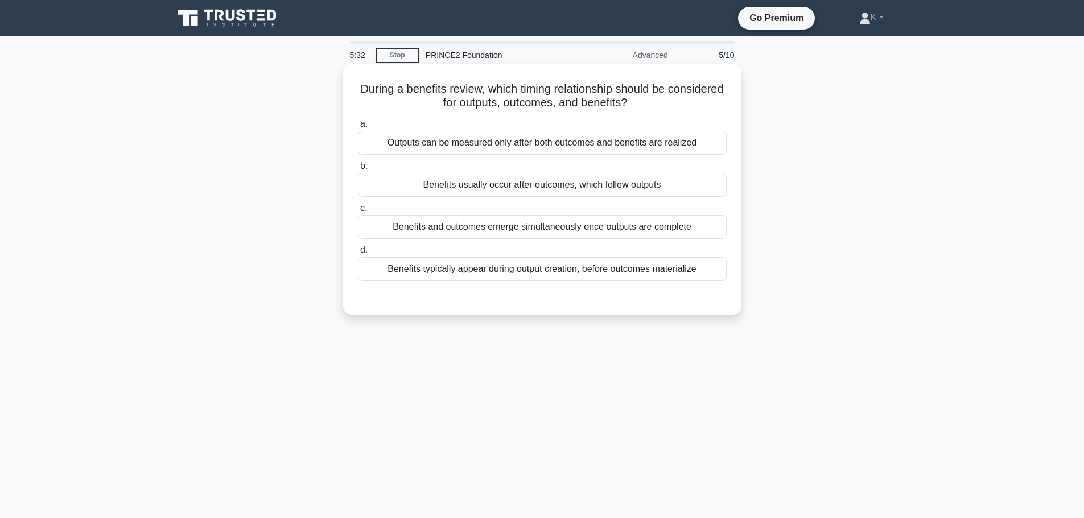
click at [380, 192] on div "Benefits usually occur after outcomes, which follow outputs" at bounding box center [542, 185] width 369 height 24
click at [358, 170] on input "b. Benefits usually occur after outcomes, which follow outputs" at bounding box center [358, 166] width 0 height 7
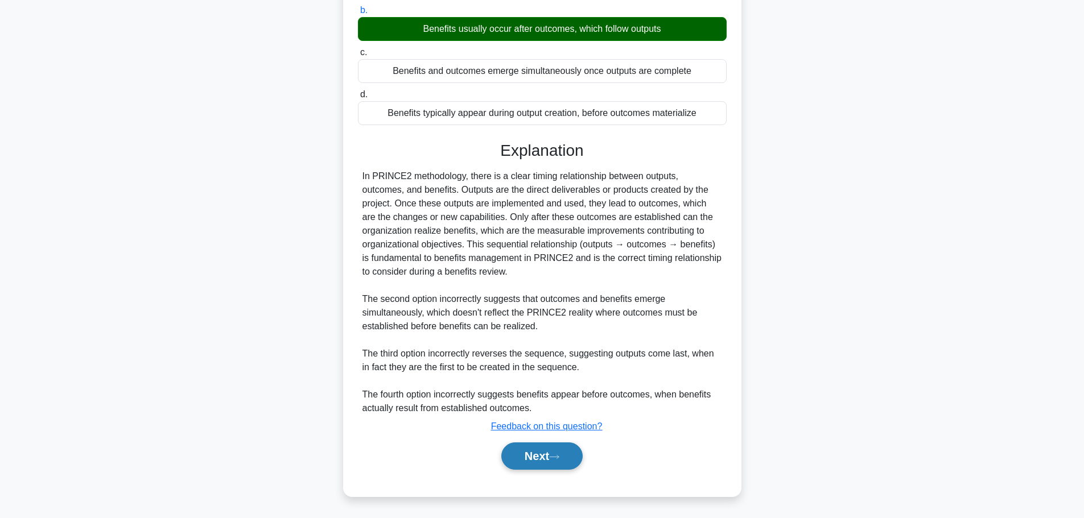
click at [552, 453] on button "Next" at bounding box center [541, 456] width 81 height 27
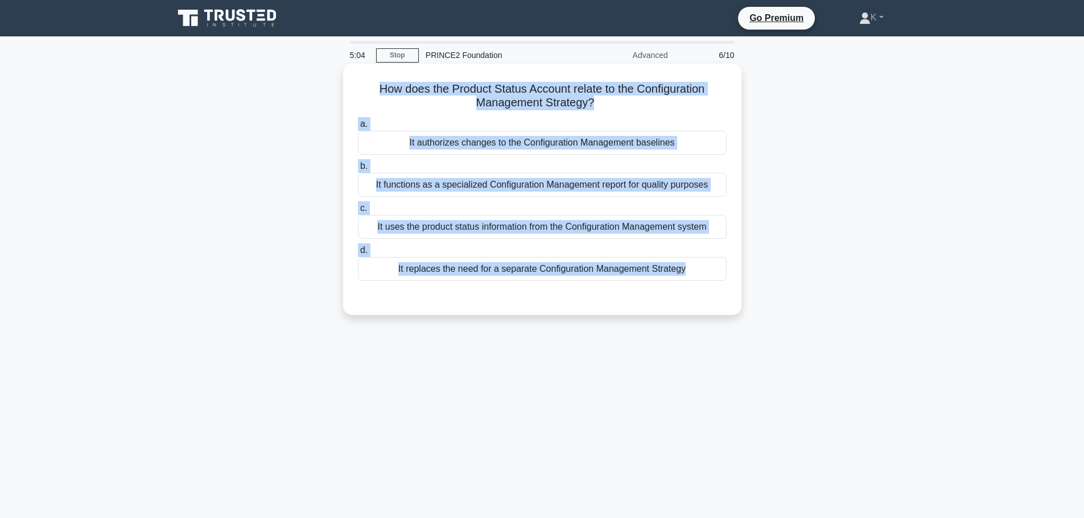
drag, startPoint x: 810, startPoint y: 318, endPoint x: 368, endPoint y: 90, distance: 497.3
click at [368, 90] on div "How does the Product Status Account relate to the Configuration Management Stra…" at bounding box center [542, 199] width 751 height 265
copy div "How does the Product Status Account relate to the Configuration Management Stra…"
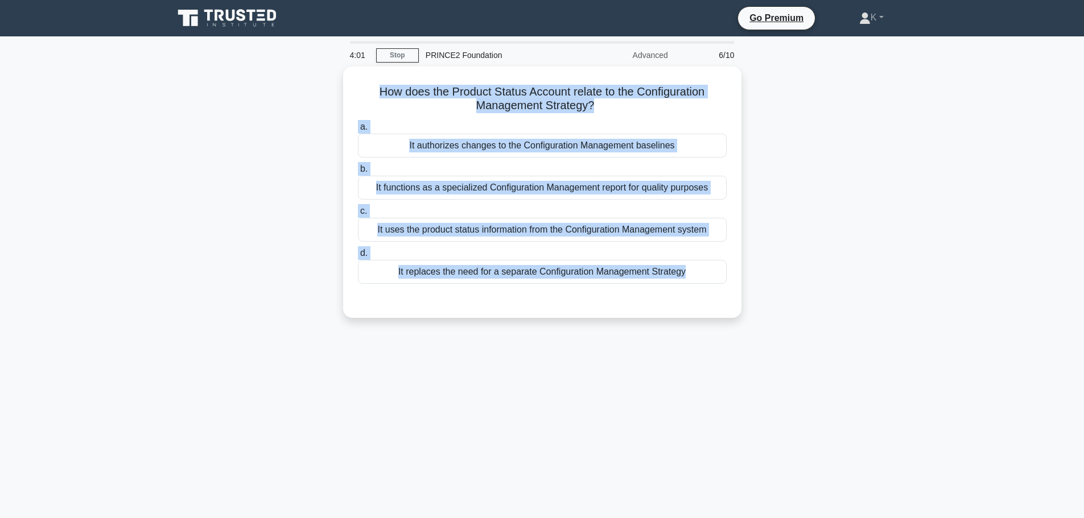
click at [238, 266] on div "How does the Product Status Account relate to the Configuration Management Stra…" at bounding box center [542, 199] width 751 height 265
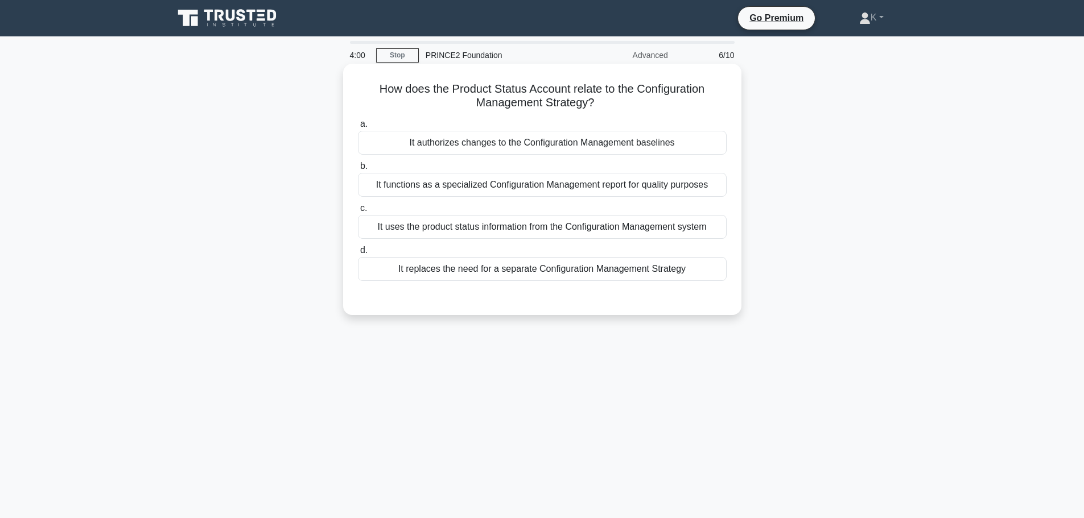
click at [407, 225] on div "It uses the product status information from the Configuration Management system" at bounding box center [542, 227] width 369 height 24
click at [358, 212] on input "c. It uses the product status information from the Configuration Management sys…" at bounding box center [358, 208] width 0 height 7
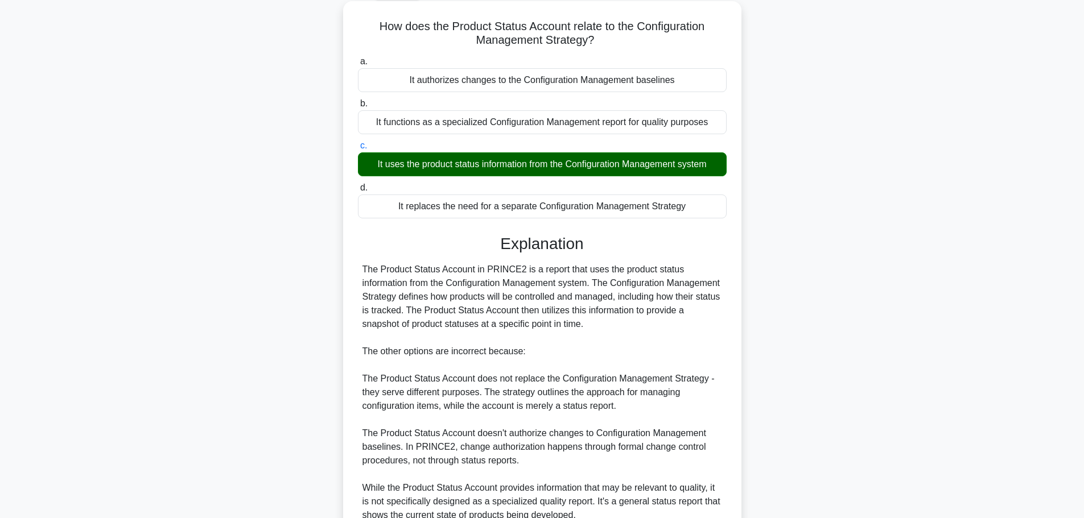
scroll to position [170, 0]
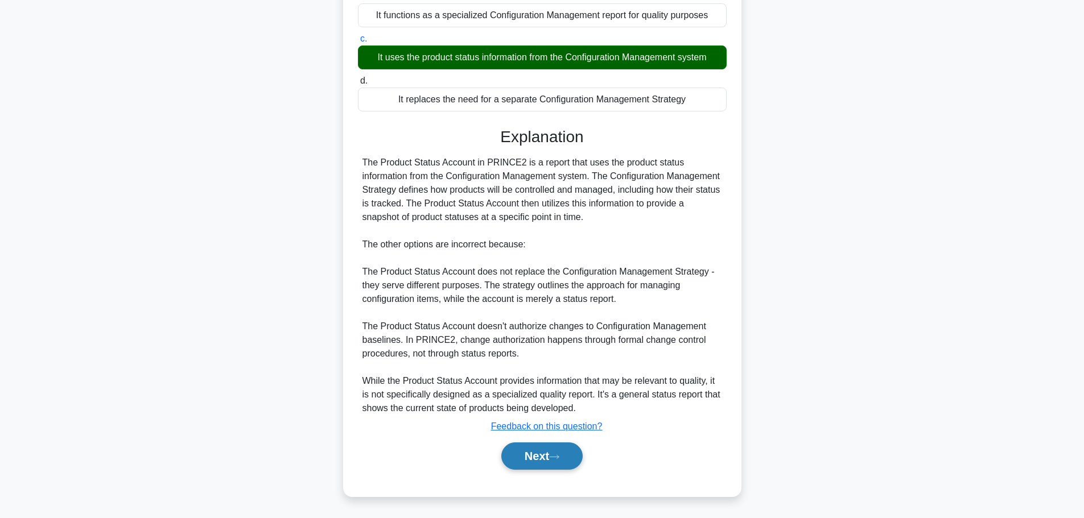
click at [546, 458] on button "Next" at bounding box center [541, 456] width 81 height 27
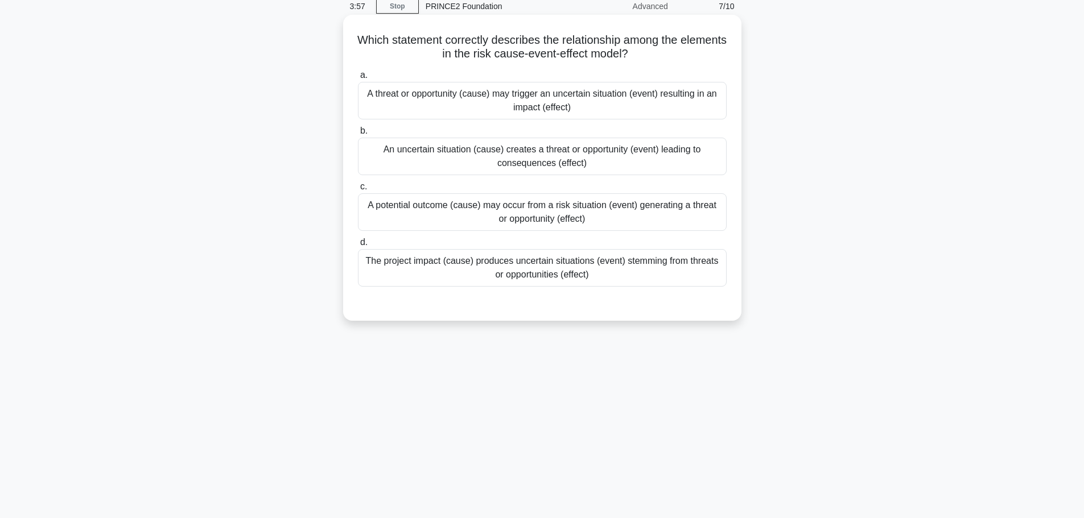
scroll to position [0, 0]
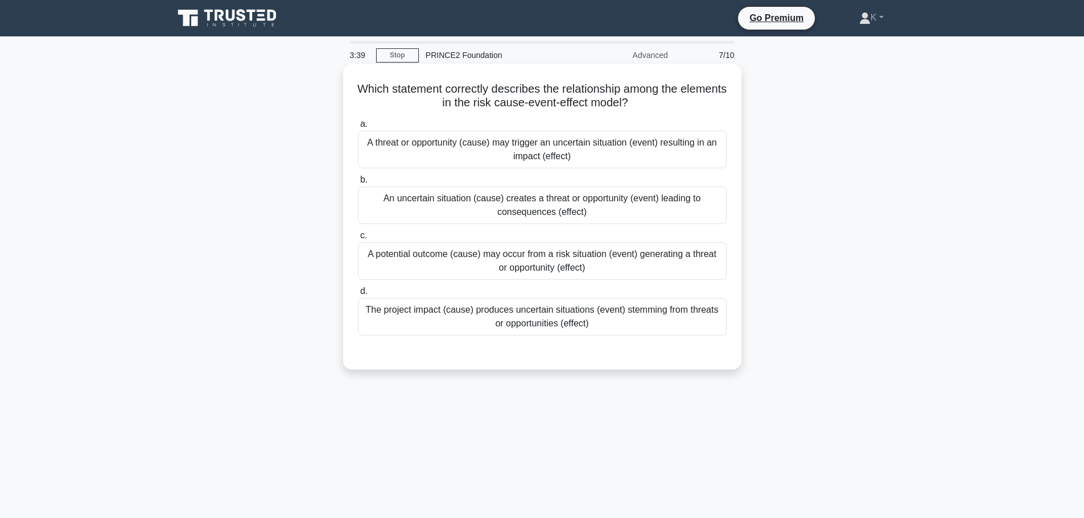
click at [516, 208] on div "An uncertain situation (cause) creates a threat or opportunity (event) leading …" at bounding box center [542, 206] width 369 height 38
click at [358, 184] on input "b. An uncertain situation (cause) creates a threat or opportunity (event) leadi…" at bounding box center [358, 179] width 0 height 7
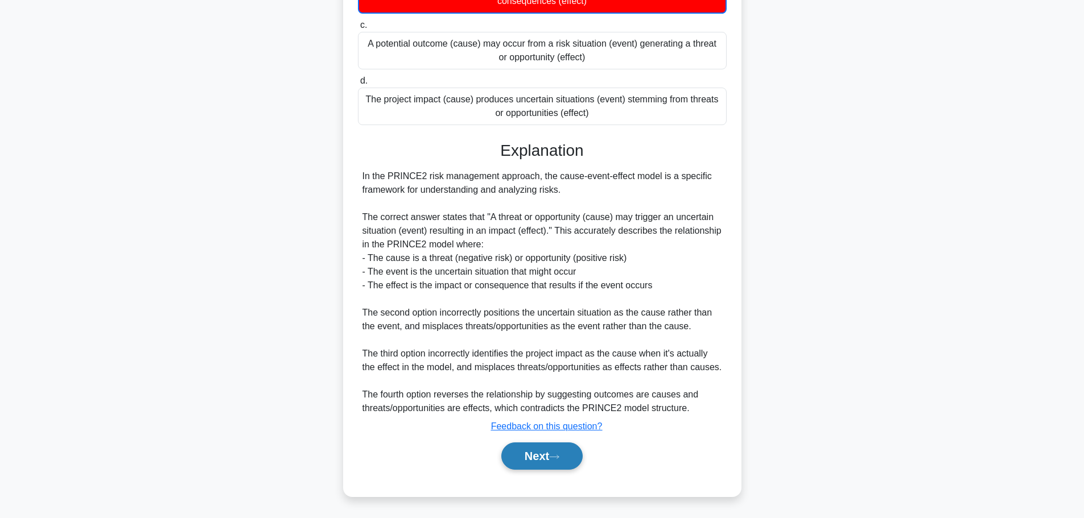
click at [534, 458] on button "Next" at bounding box center [541, 456] width 81 height 27
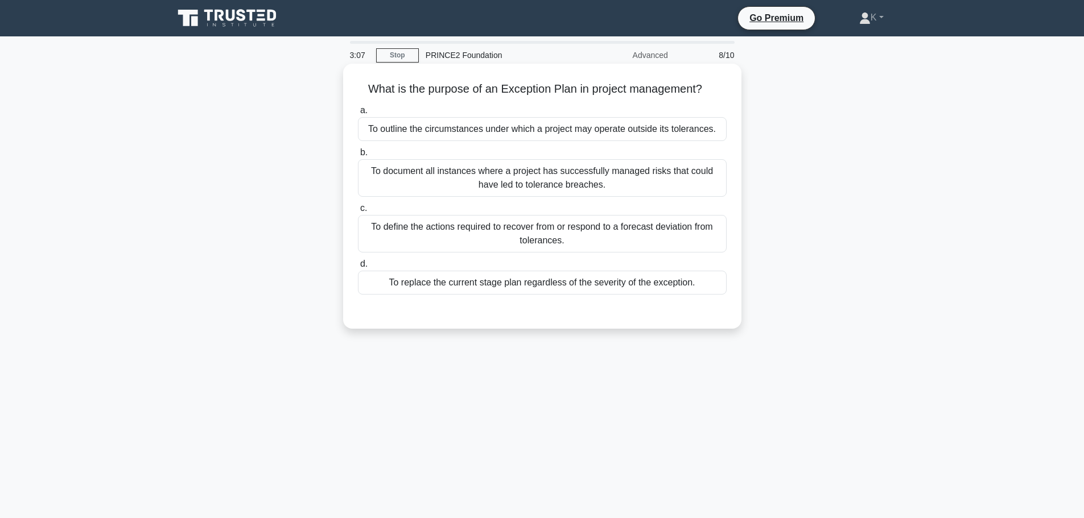
click at [383, 237] on div "To define the actions required to recover from or respond to a forecast deviati…" at bounding box center [542, 234] width 369 height 38
click at [358, 212] on input "c. To define the actions required to recover from or respond to a forecast devi…" at bounding box center [358, 208] width 0 height 7
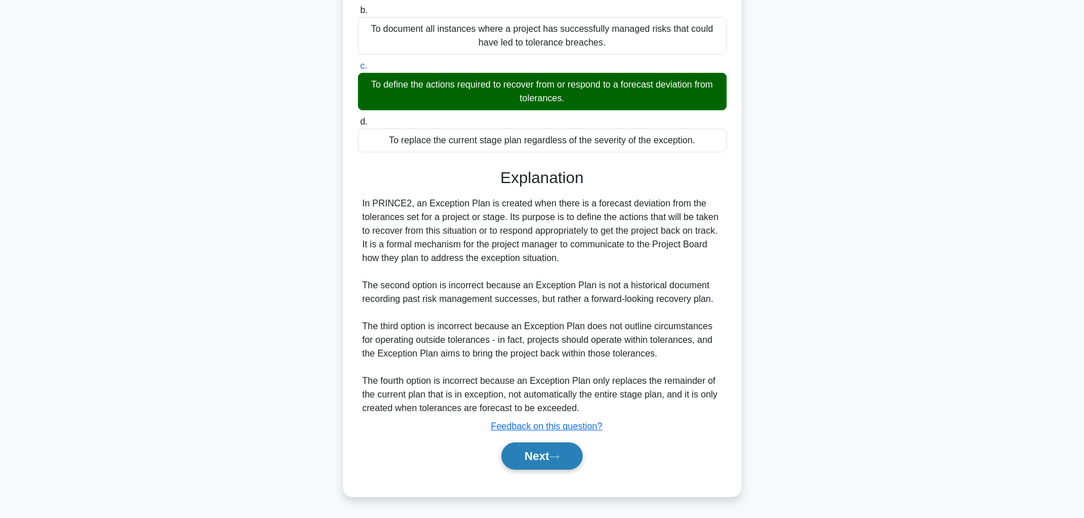
click at [547, 460] on button "Next" at bounding box center [541, 456] width 81 height 27
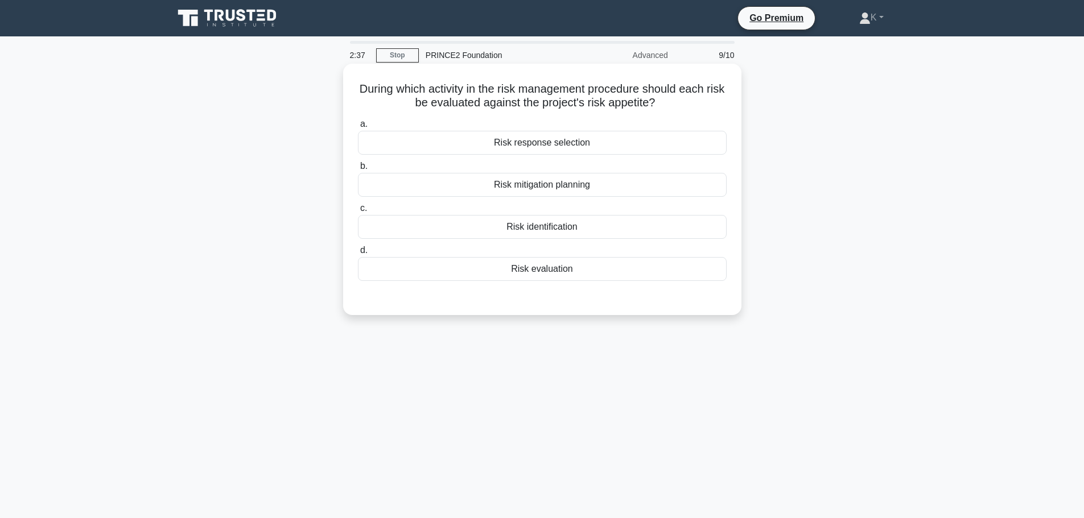
click at [582, 230] on div "Risk identification" at bounding box center [542, 227] width 369 height 24
click at [358, 212] on input "c. Risk identification" at bounding box center [358, 208] width 0 height 7
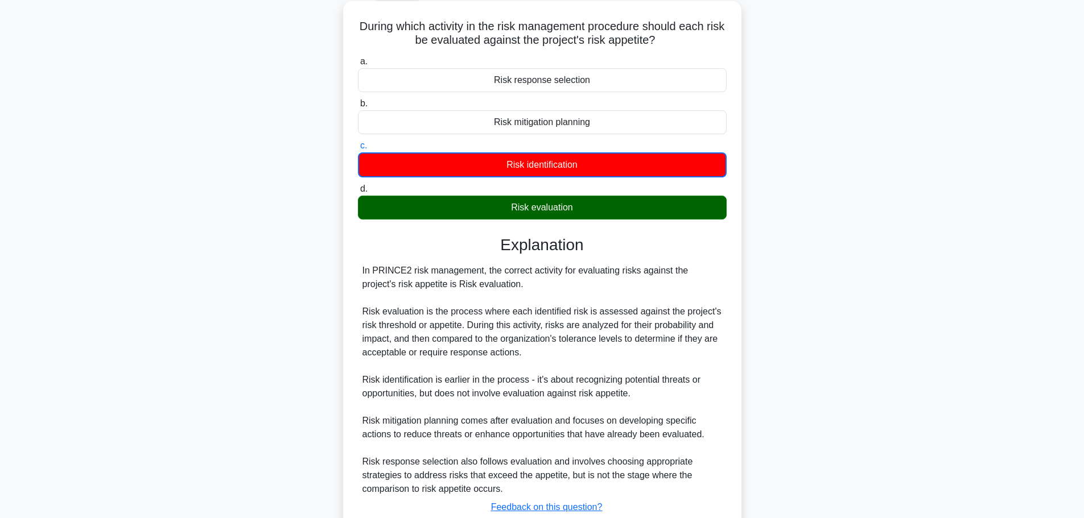
scroll to position [144, 0]
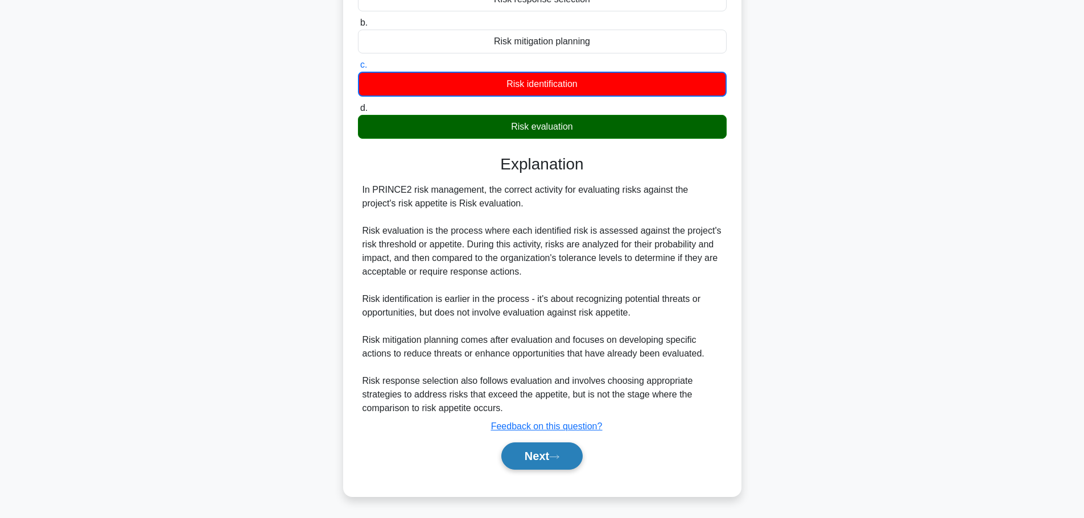
click at [546, 459] on button "Next" at bounding box center [541, 456] width 81 height 27
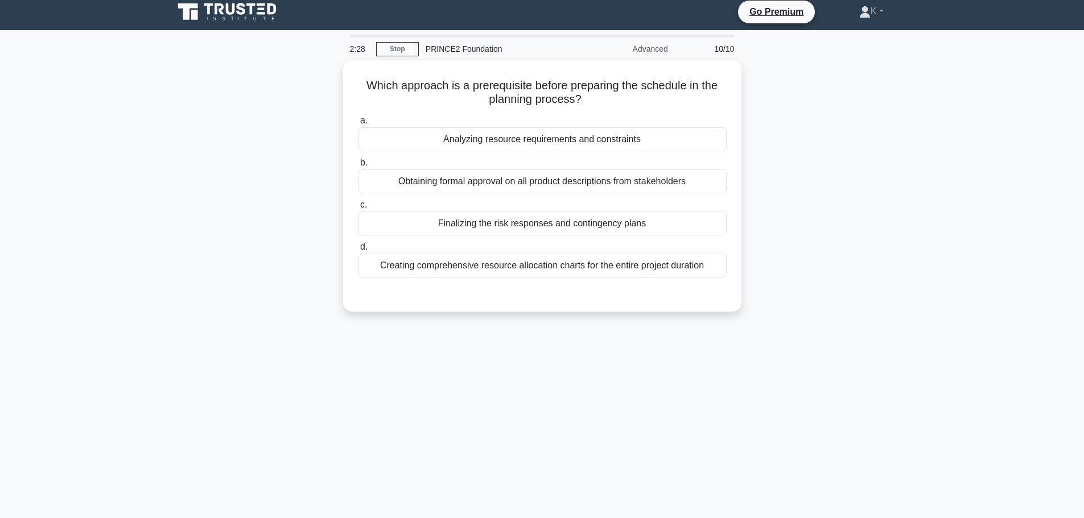
scroll to position [0, 0]
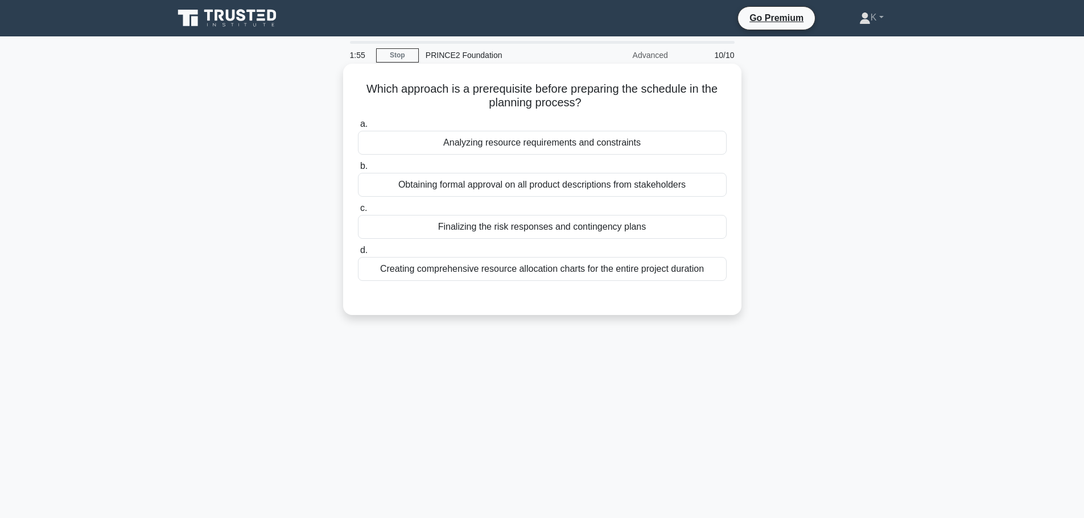
click at [673, 135] on div "Analyzing resource requirements and constraints" at bounding box center [542, 143] width 369 height 24
click at [358, 128] on input "a. Analyzing resource requirements and constraints" at bounding box center [358, 124] width 0 height 7
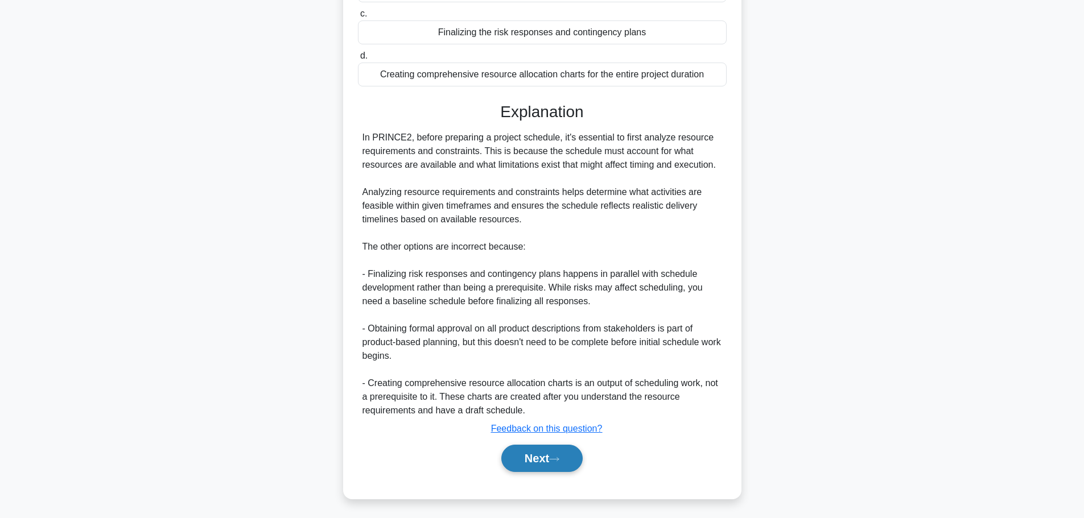
scroll to position [197, 0]
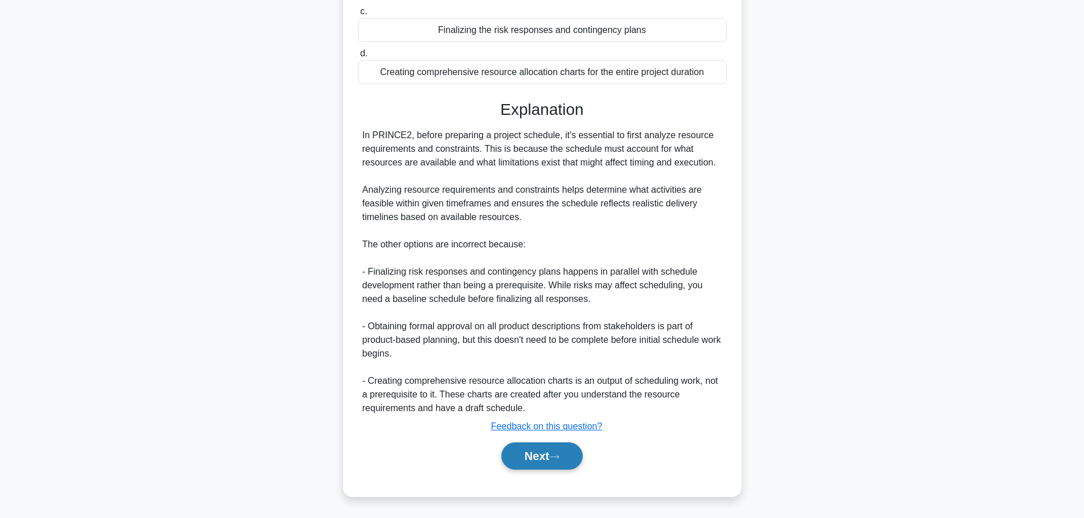
click at [552, 462] on button "Next" at bounding box center [541, 456] width 81 height 27
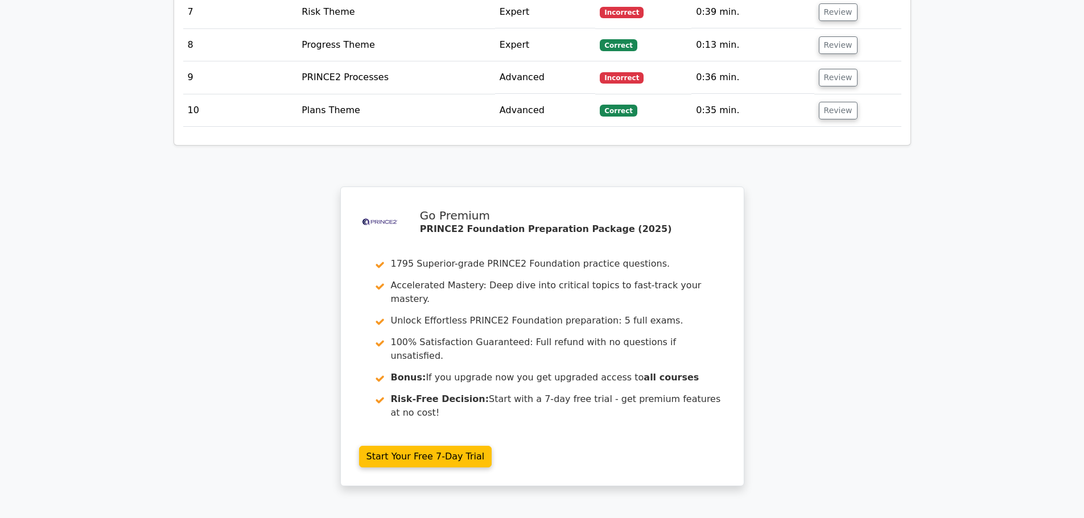
scroll to position [1706, 0]
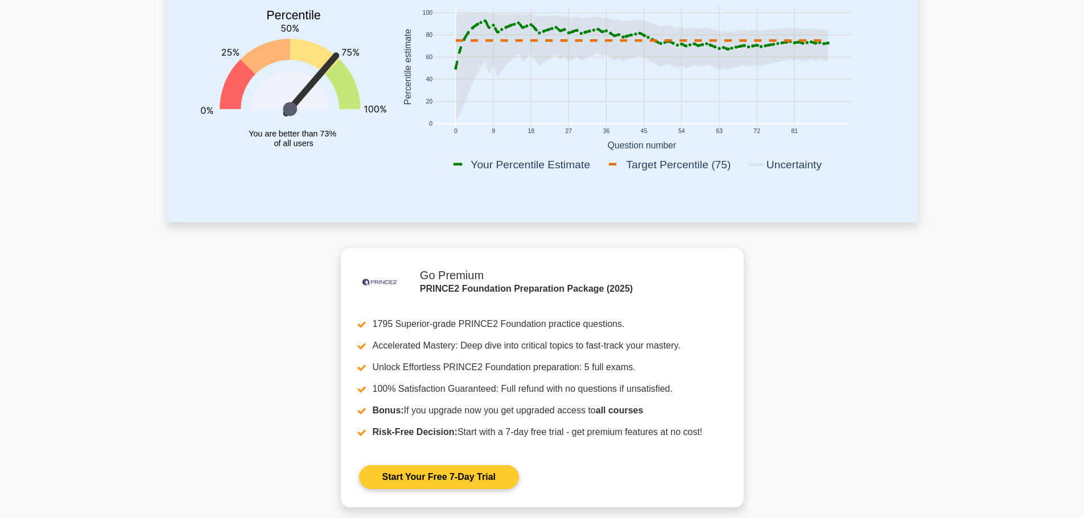
scroll to position [228, 0]
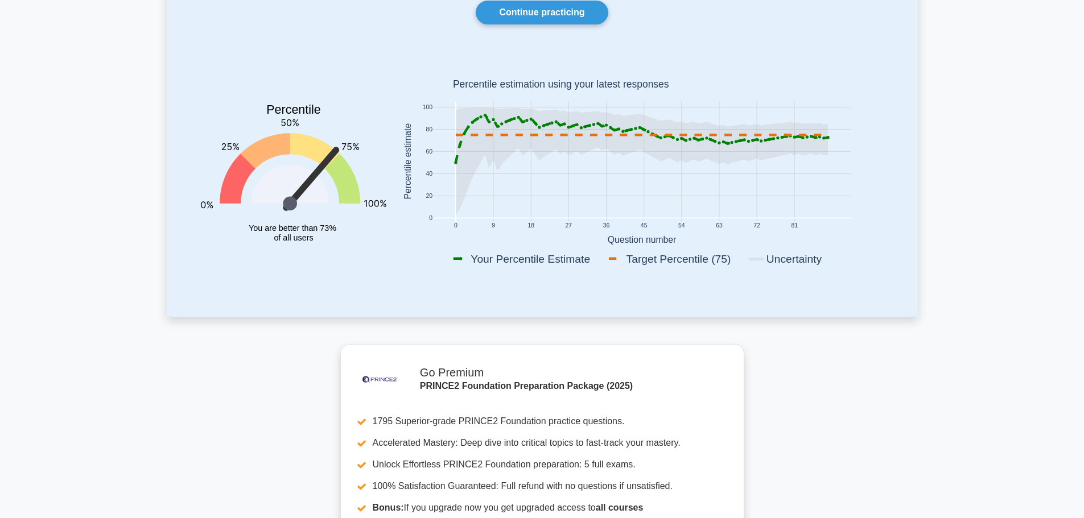
scroll to position [0, 0]
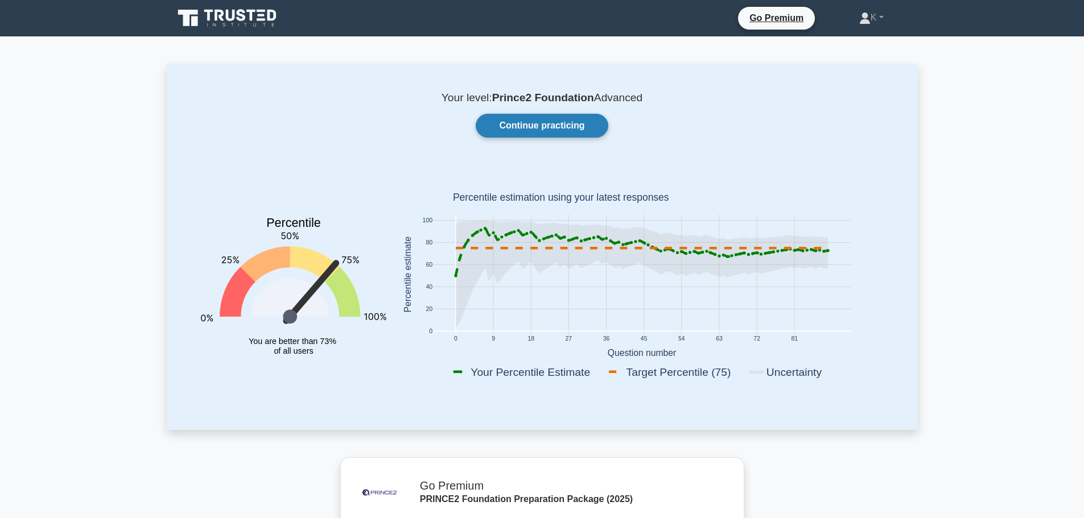
click at [518, 126] on link "Continue practicing" at bounding box center [542, 126] width 132 height 24
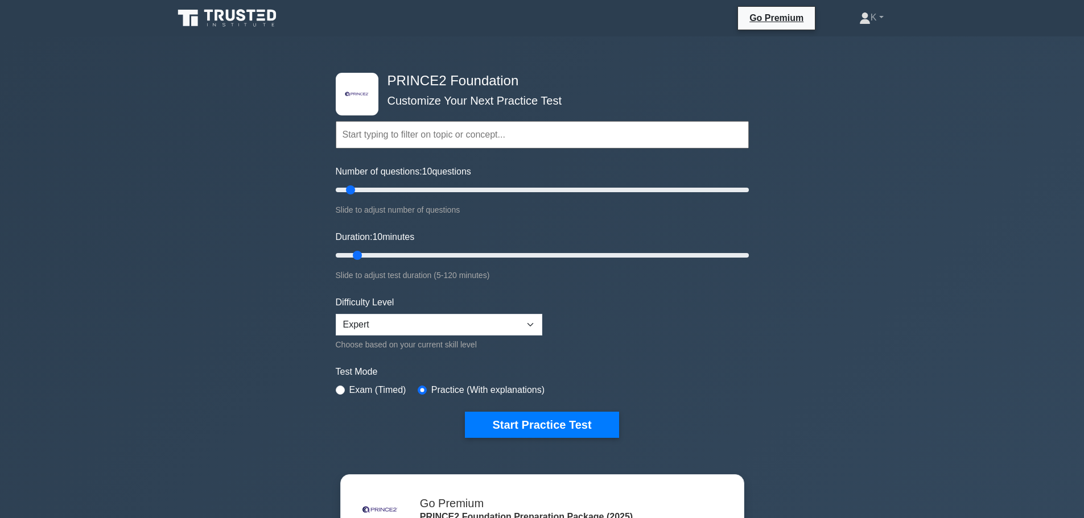
click at [505, 338] on div "Choose based on your current skill level" at bounding box center [439, 345] width 206 height 14
click at [499, 324] on select "Beginner Intermediate Expert" at bounding box center [439, 325] width 206 height 22
click at [519, 426] on button "Start Practice Test" at bounding box center [542, 425] width 154 height 26
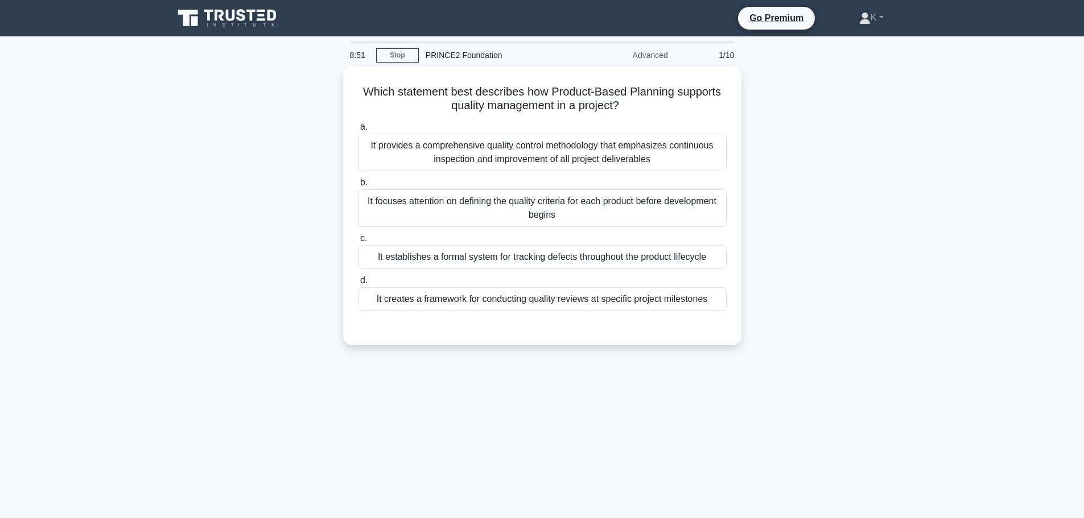
click at [961, 232] on main "8:51 Stop PRINCE2 Foundation Advanced 1/10 Which statement best describes how P…" at bounding box center [542, 325] width 1084 height 578
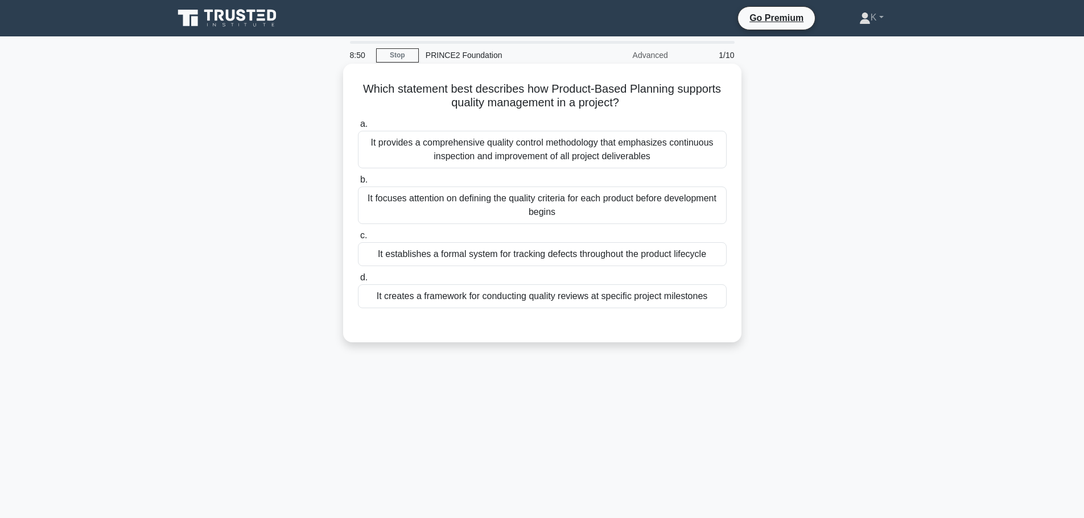
click at [696, 158] on div "It provides a comprehensive quality control methodology that emphasizes continu…" at bounding box center [542, 150] width 369 height 38
click at [358, 128] on input "a. It provides a comprehensive quality control methodology that emphasizes cont…" at bounding box center [358, 124] width 0 height 7
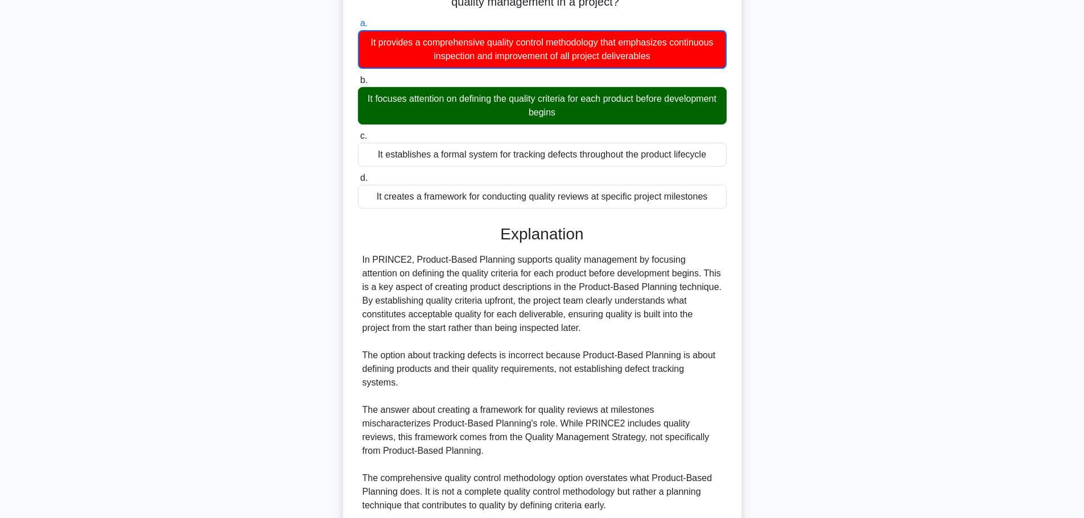
scroll to position [199, 0]
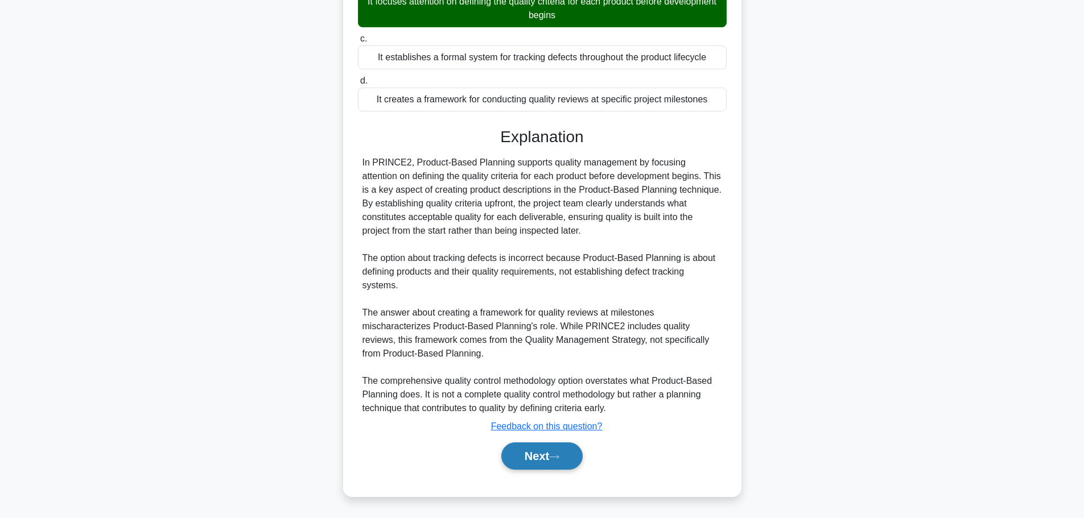
click at [560, 462] on button "Next" at bounding box center [541, 456] width 81 height 27
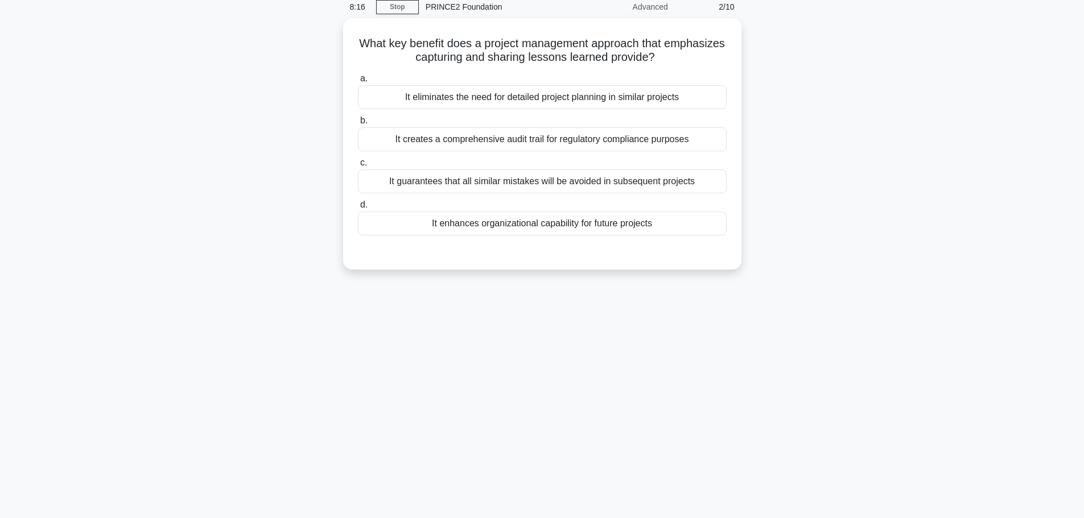
scroll to position [0, 0]
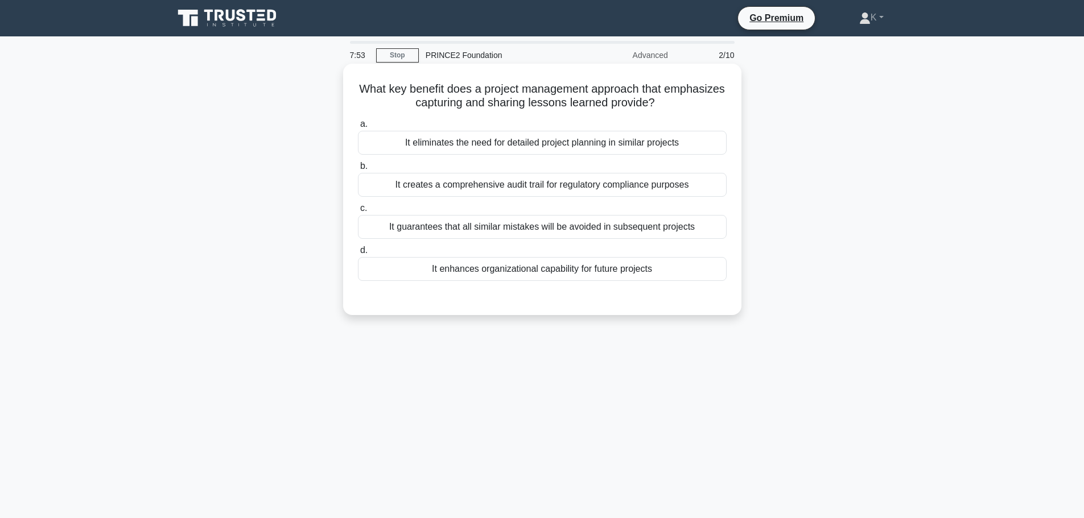
click at [601, 232] on div "It guarantees that all similar mistakes will be avoided in subsequent projects" at bounding box center [542, 227] width 369 height 24
click at [358, 212] on input "c. It guarantees that all similar mistakes will be avoided in subsequent projec…" at bounding box center [358, 208] width 0 height 7
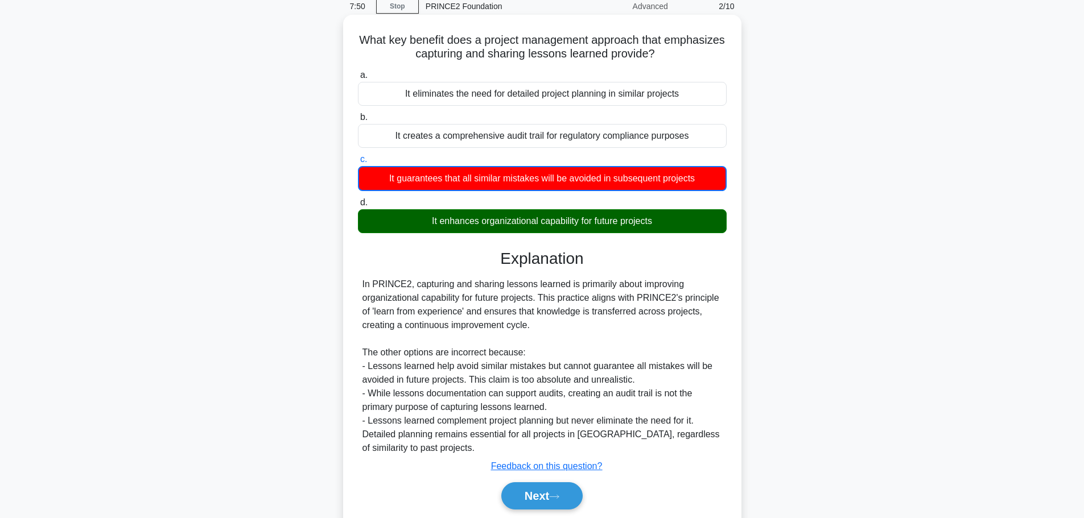
scroll to position [96, 0]
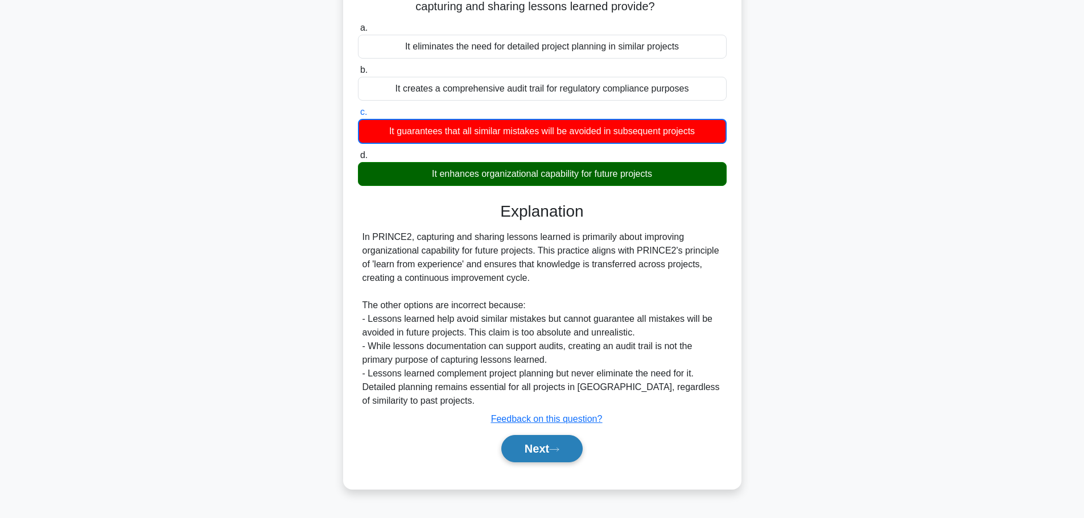
click at [555, 446] on button "Next" at bounding box center [541, 448] width 81 height 27
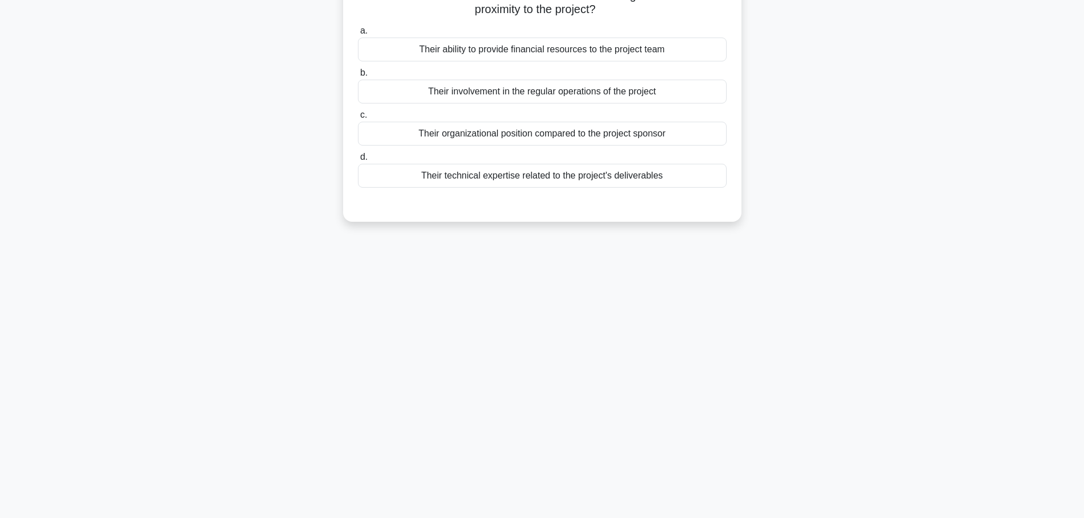
scroll to position [0, 0]
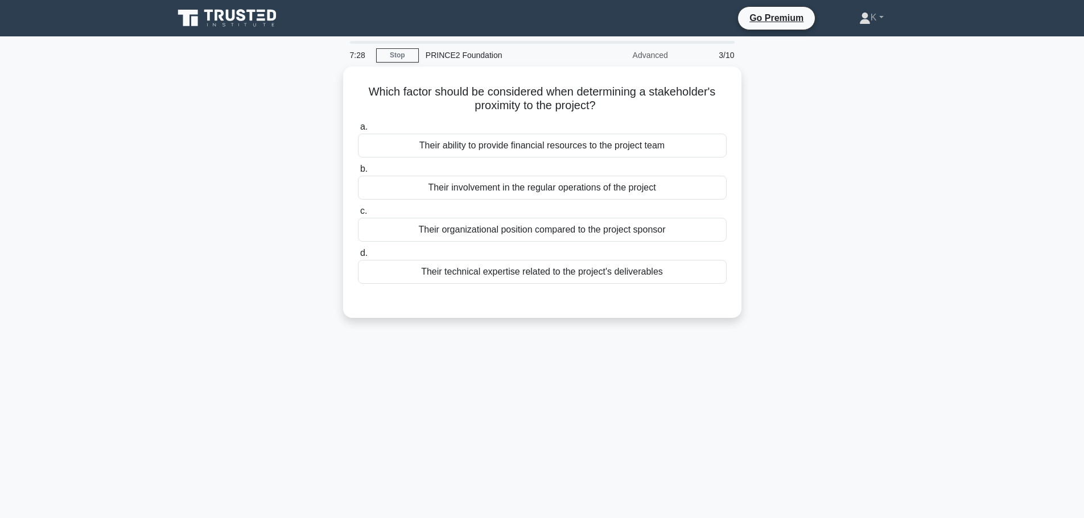
click at [795, 193] on div "Which factor should be considered when determining a stakeholder's proximity to…" at bounding box center [542, 199] width 751 height 265
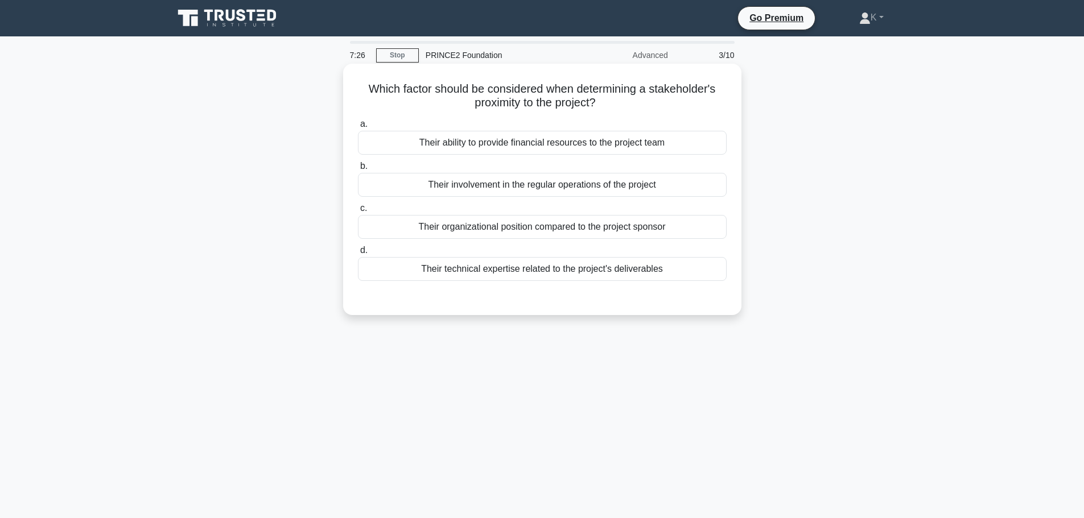
click at [673, 189] on div "Their involvement in the regular operations of the project" at bounding box center [542, 185] width 369 height 24
click at [358, 170] on input "b. Their involvement in the regular operations of the project" at bounding box center [358, 166] width 0 height 7
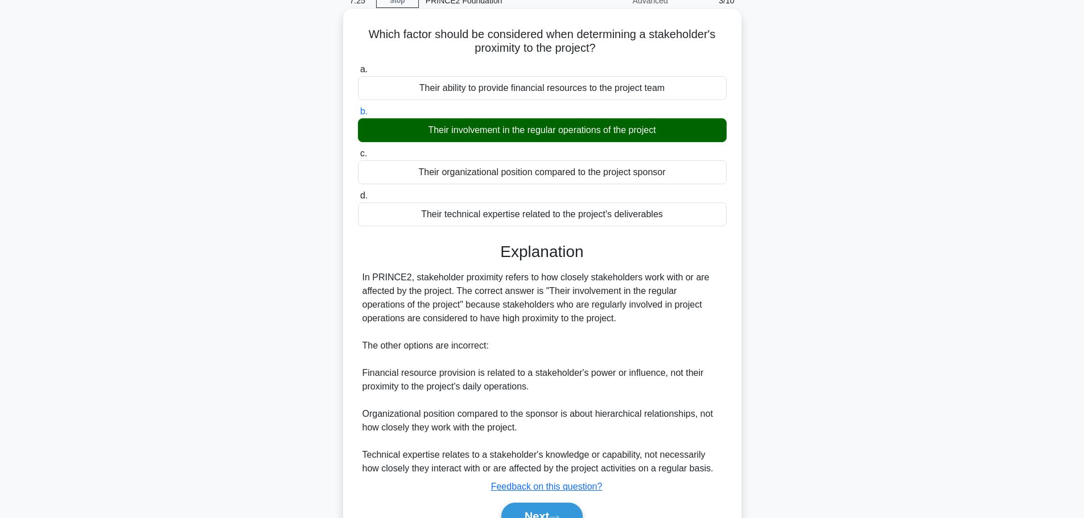
scroll to position [115, 0]
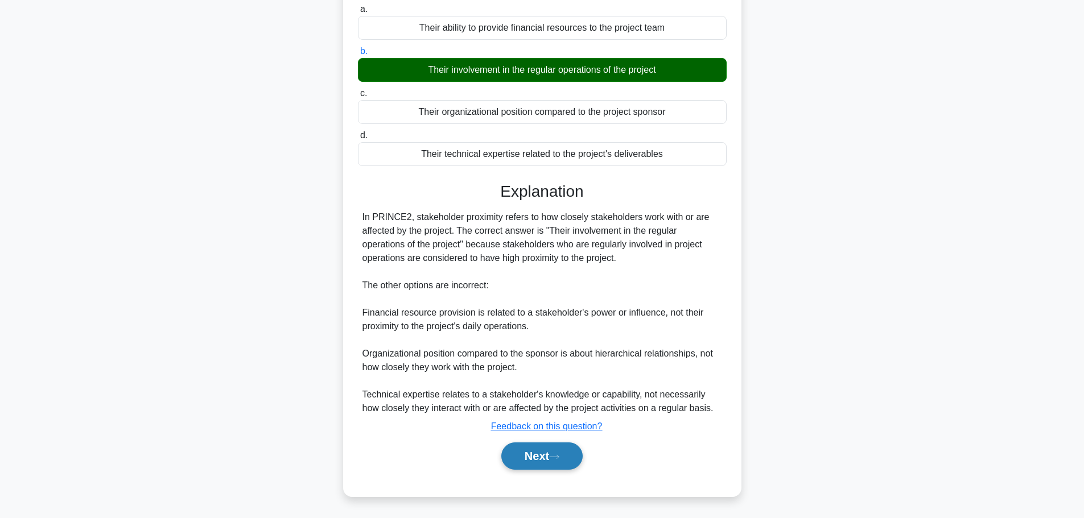
click at [528, 450] on button "Next" at bounding box center [541, 456] width 81 height 27
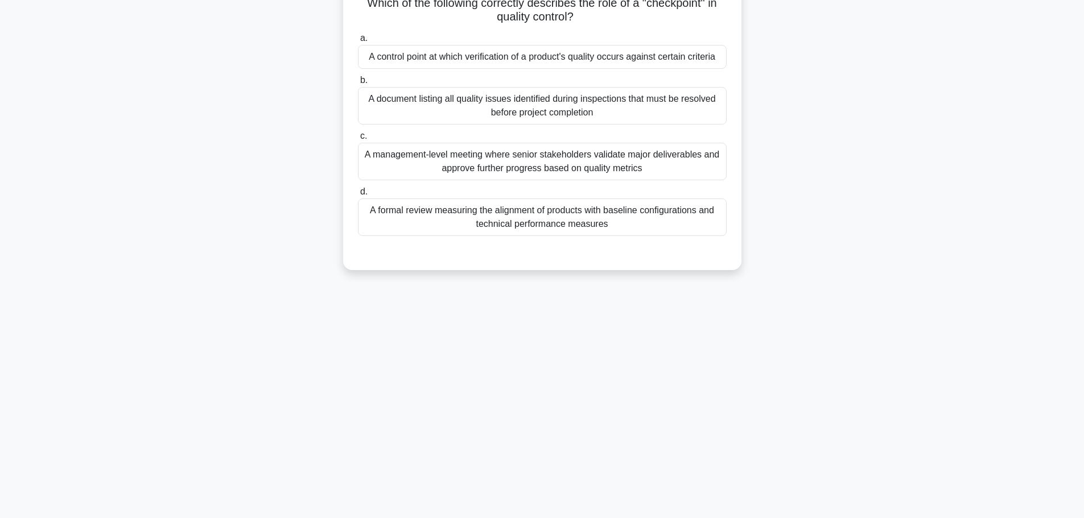
scroll to position [0, 0]
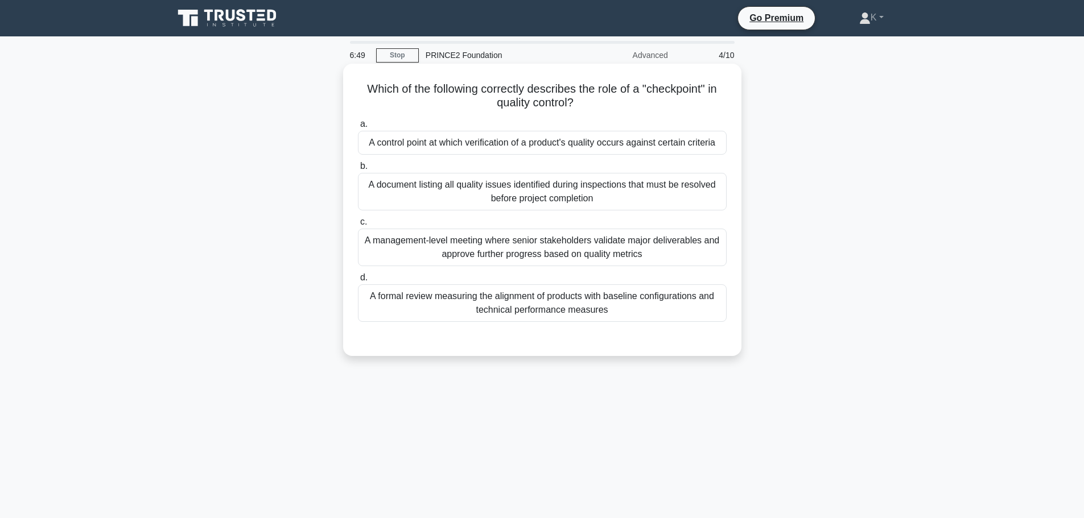
click at [612, 142] on div "A control point at which verification of a product's quality occurs against cer…" at bounding box center [542, 143] width 369 height 24
click at [358, 128] on input "a. A control point at which verification of a product's quality occurs against …" at bounding box center [358, 124] width 0 height 7
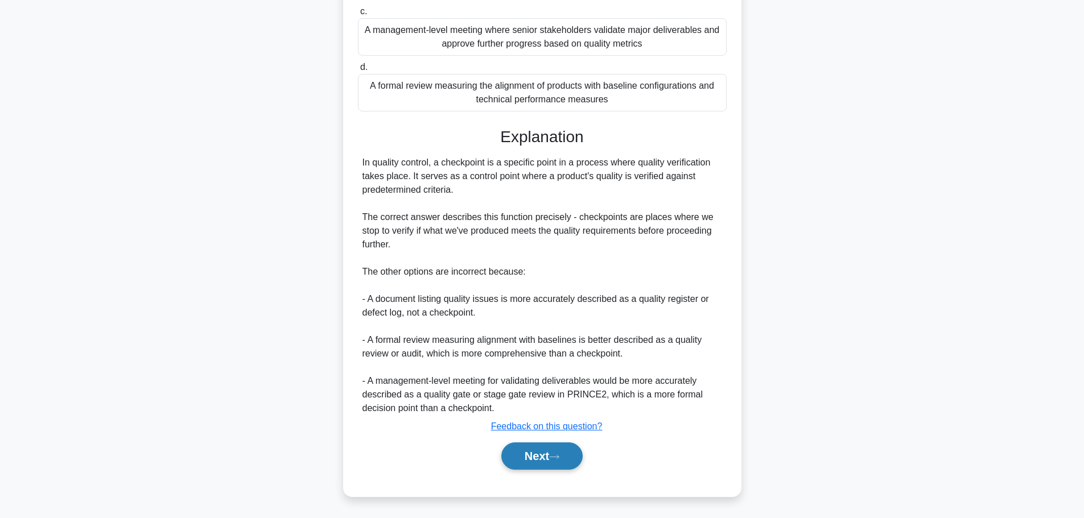
click at [572, 449] on button "Next" at bounding box center [541, 456] width 81 height 27
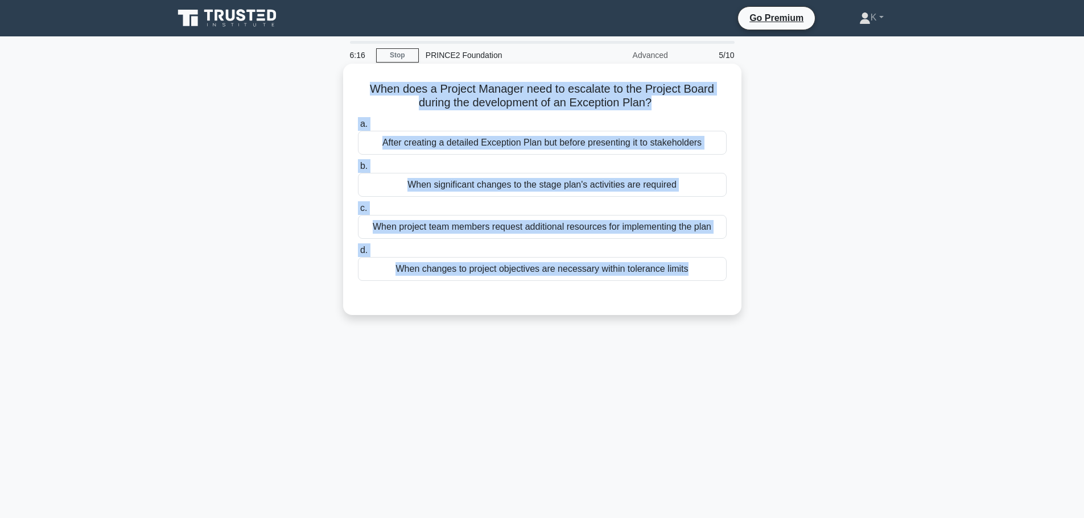
drag, startPoint x: 821, startPoint y: 353, endPoint x: 370, endPoint y: 89, distance: 523.1
click at [370, 89] on div "6:16 Stop PRINCE2 Foundation Advanced 5/10 When does a Project Manager need to …" at bounding box center [542, 325] width 751 height 569
copy div "When does a Project Manager need to escalate to the Project Board during the de…"
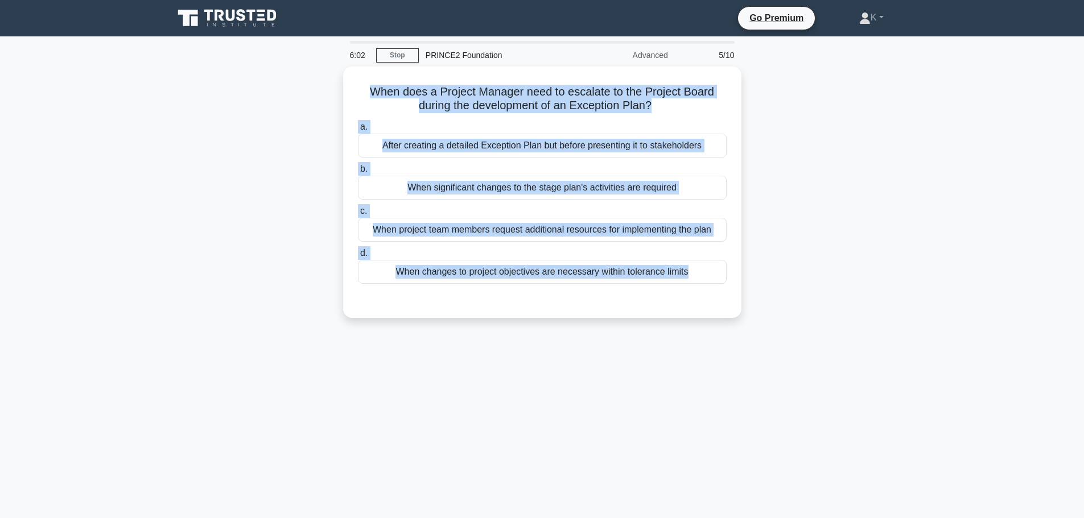
click at [846, 187] on div "When does a Project Manager need to escalate to the Project Board during the de…" at bounding box center [542, 199] width 751 height 265
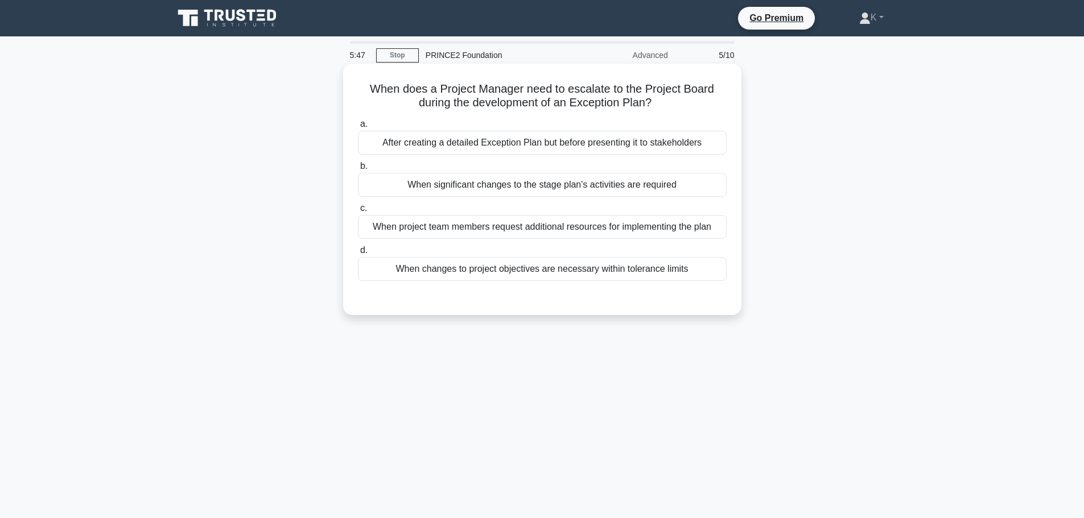
drag, startPoint x: 786, startPoint y: 188, endPoint x: 386, endPoint y: 191, distance: 399.3
click at [386, 191] on div "When does a Project Manager need to escalate to the Project Board during the de…" at bounding box center [542, 199] width 751 height 265
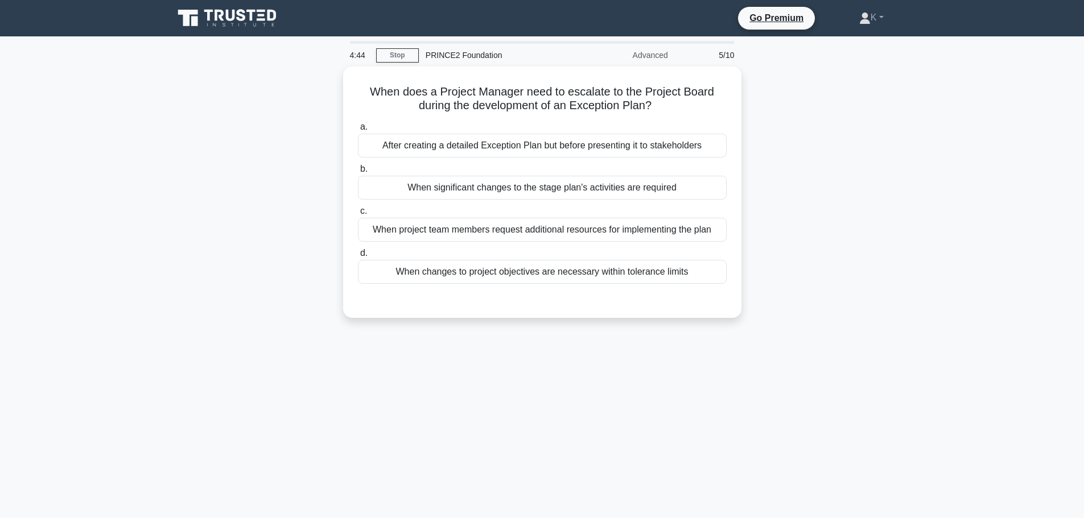
click at [807, 191] on div "When does a Project Manager need to escalate to the Project Board during the de…" at bounding box center [542, 199] width 751 height 265
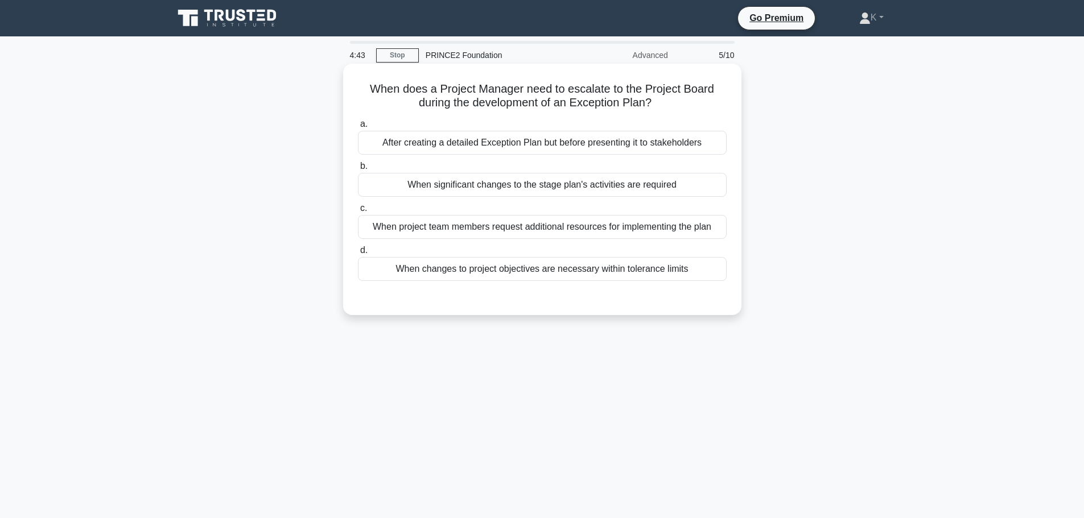
click at [690, 187] on div "When significant changes to the stage plan's activities are required" at bounding box center [542, 185] width 369 height 24
click at [358, 170] on input "b. When significant changes to the stage plan's activities are required" at bounding box center [358, 166] width 0 height 7
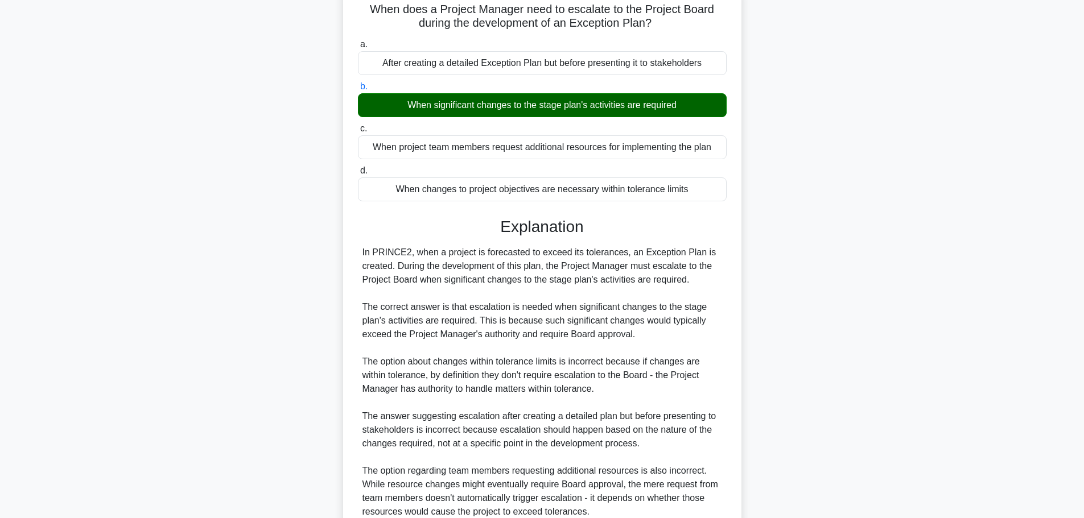
scroll to position [184, 0]
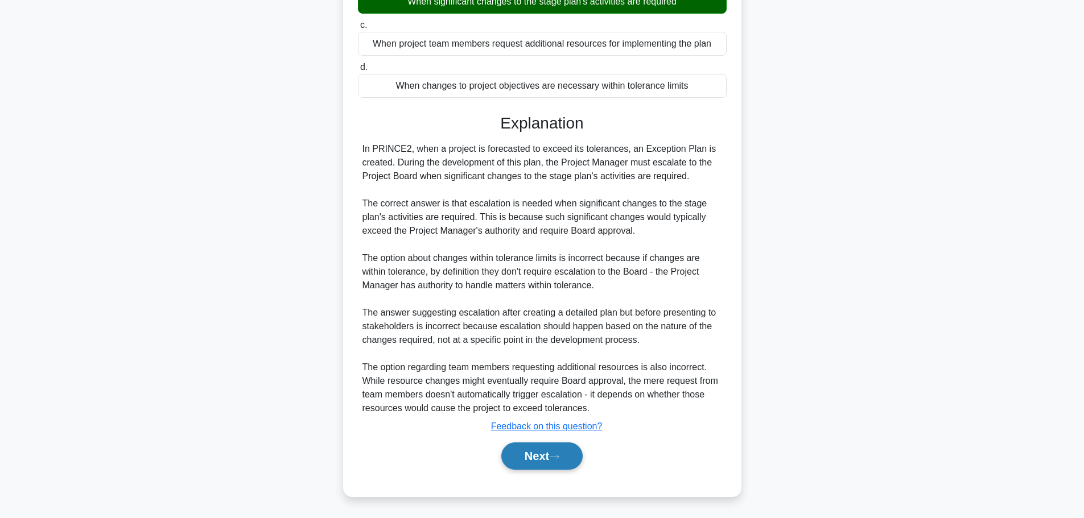
click at [552, 460] on button "Next" at bounding box center [541, 456] width 81 height 27
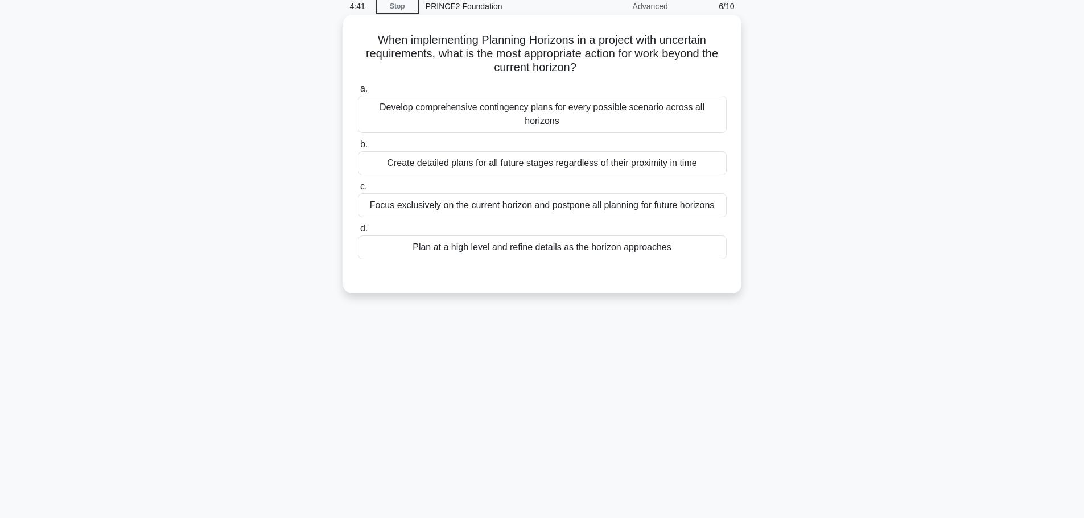
scroll to position [0, 0]
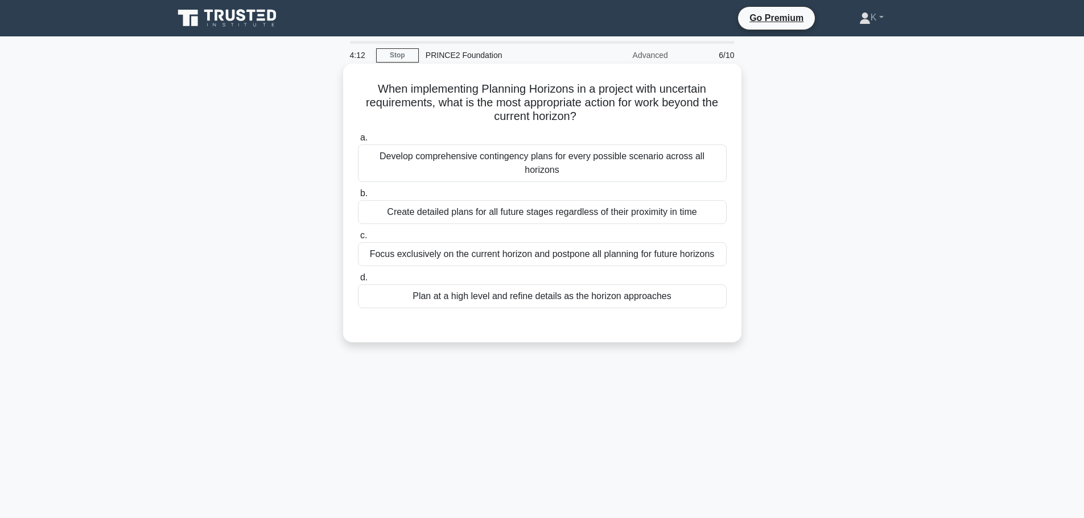
click at [635, 285] on div "Plan at a high level and refine details as the horizon approaches" at bounding box center [542, 296] width 369 height 24
click at [358, 282] on input "d. Plan at a high level and refine details as the horizon approaches" at bounding box center [358, 277] width 0 height 7
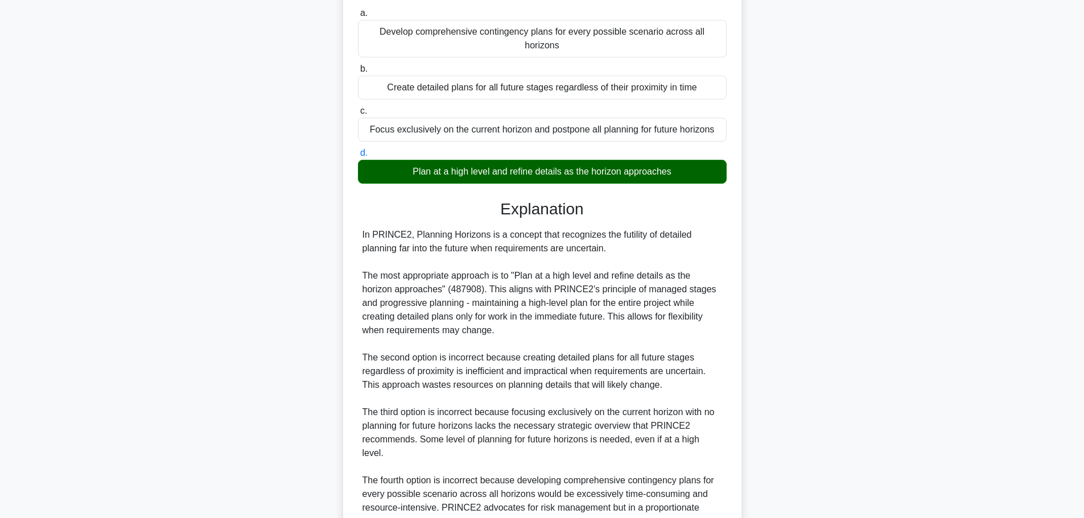
scroll to position [211, 0]
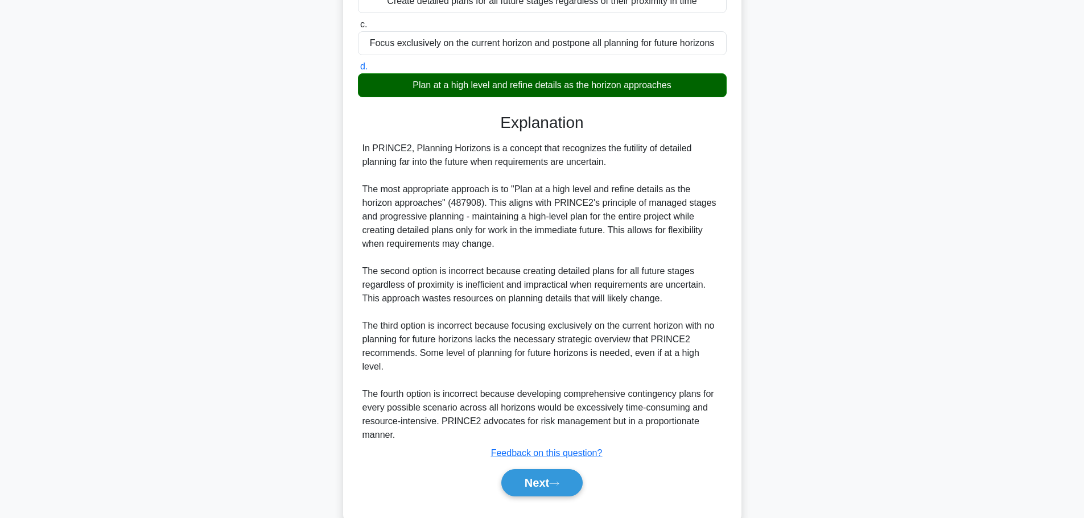
click at [428, 393] on div "In PRINCE2, Planning Horizons is a concept that recognizes the futility of deta…" at bounding box center [541, 292] width 359 height 300
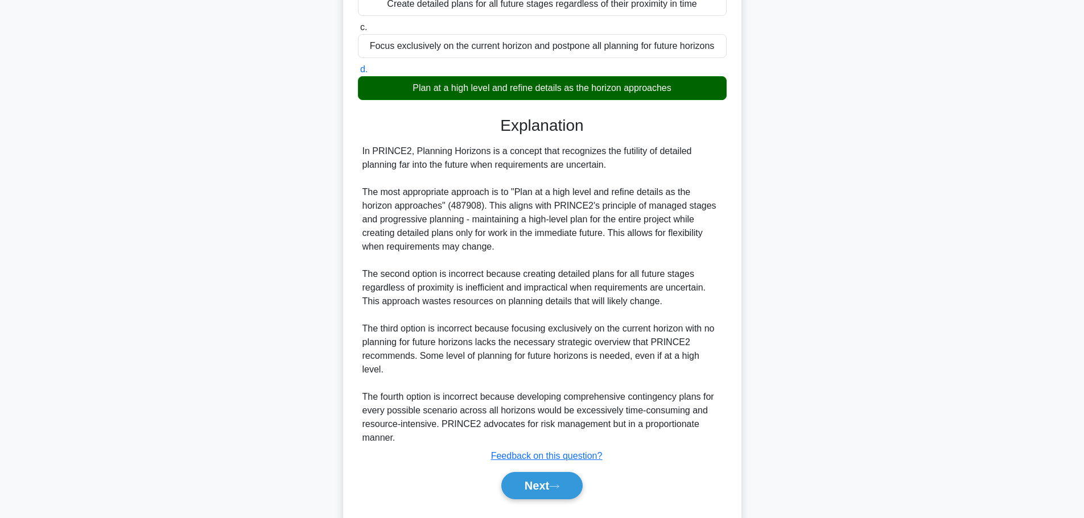
drag, startPoint x: 820, startPoint y: 327, endPoint x: 780, endPoint y: 331, distance: 40.6
click at [819, 327] on div "When implementing Planning Horizons in a project with uncertain requirements, w…" at bounding box center [542, 198] width 751 height 684
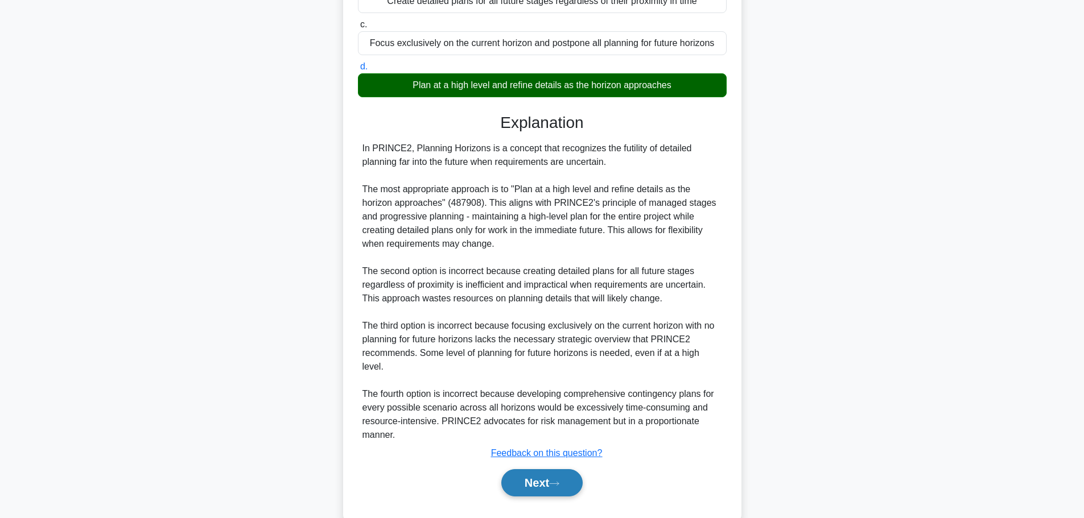
click at [559, 481] on icon at bounding box center [554, 484] width 10 height 6
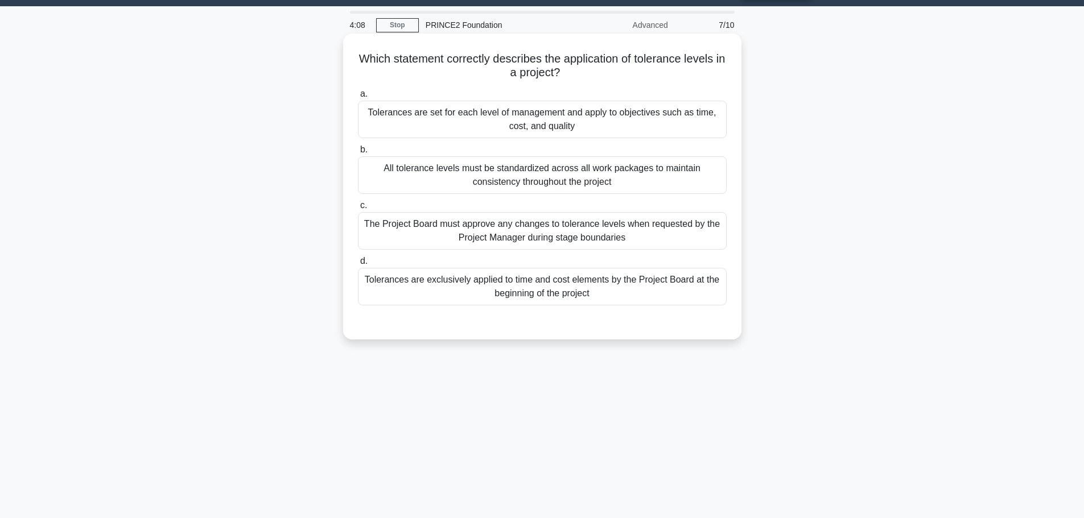
scroll to position [0, 0]
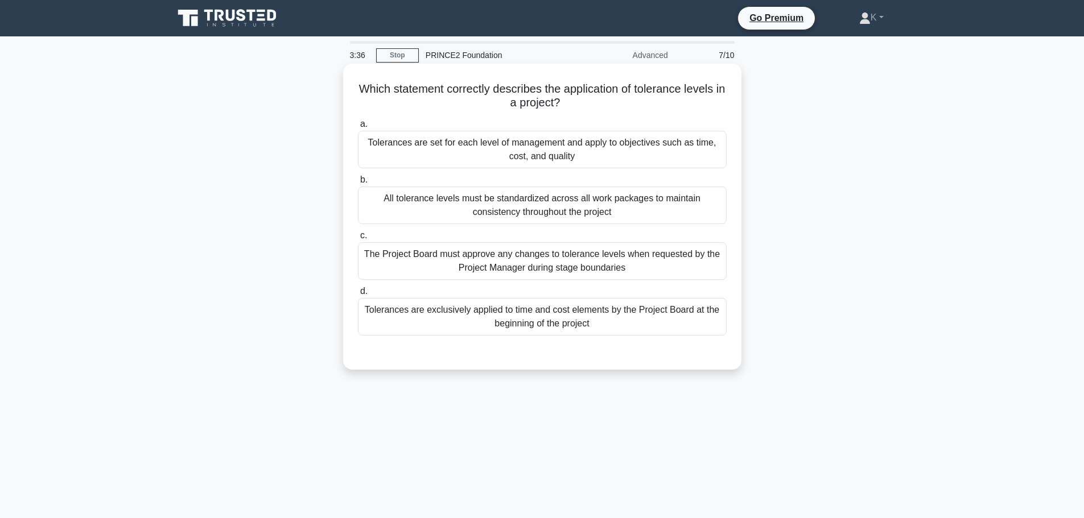
click at [698, 144] on div "Tolerances are set for each level of management and apply to objectives such as…" at bounding box center [542, 150] width 369 height 38
click at [358, 128] on input "a. Tolerances are set for each level of management and apply to objectives such…" at bounding box center [358, 124] width 0 height 7
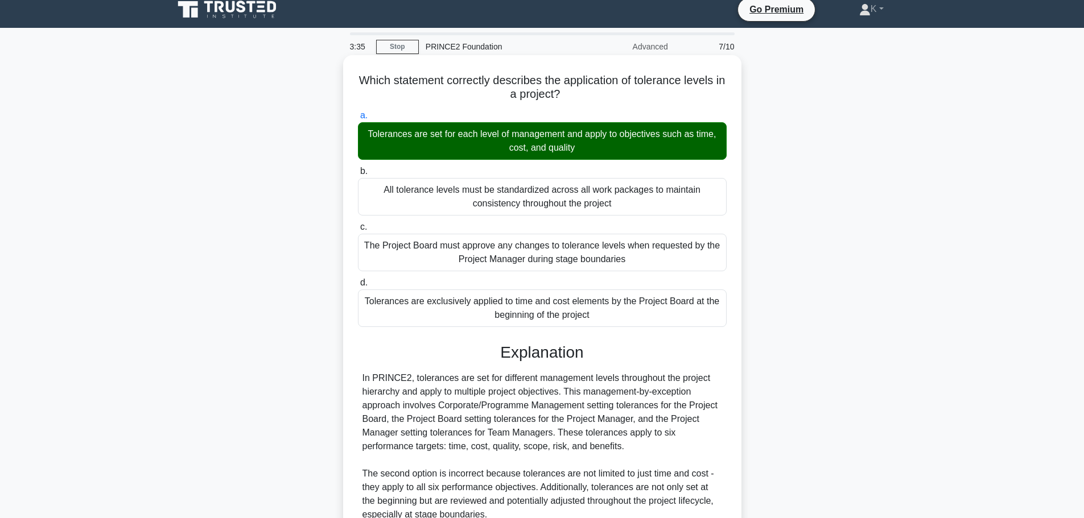
scroll to position [228, 0]
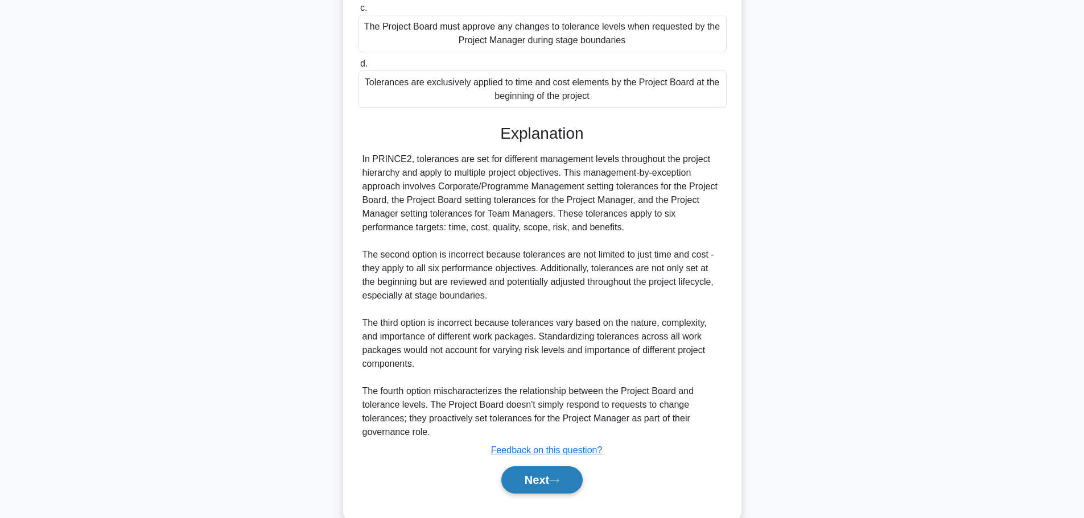
click at [526, 483] on button "Next" at bounding box center [541, 479] width 81 height 27
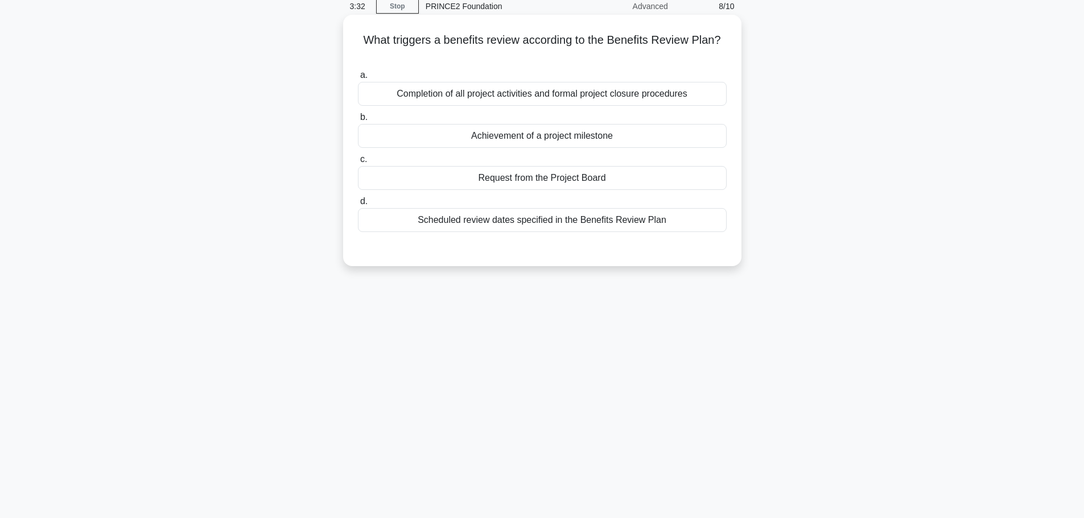
scroll to position [0, 0]
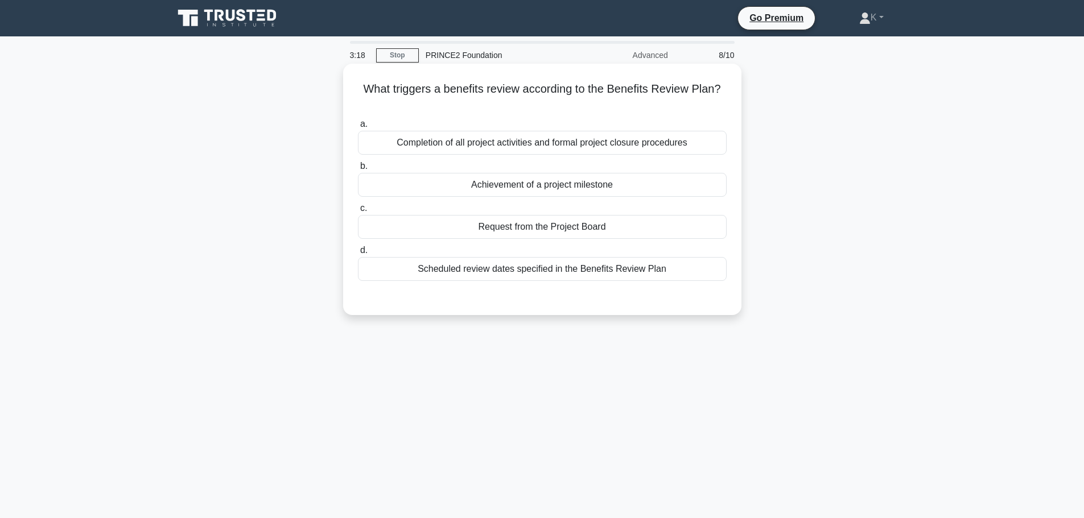
click at [427, 270] on div "Scheduled review dates specified in the Benefits Review Plan" at bounding box center [542, 269] width 369 height 24
click at [358, 254] on input "d. Scheduled review dates specified in the Benefits Review Plan" at bounding box center [358, 250] width 0 height 7
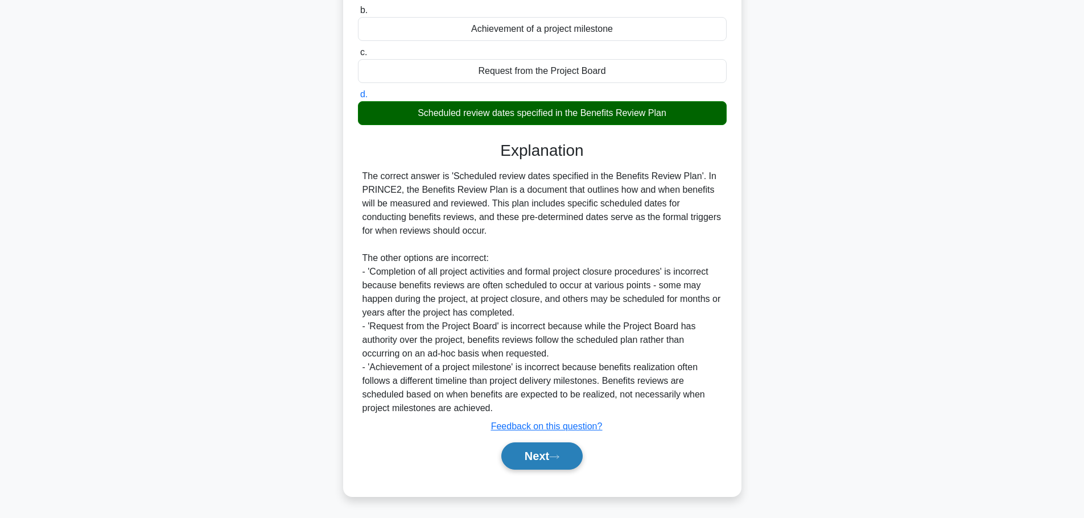
click at [559, 455] on icon at bounding box center [554, 457] width 10 height 6
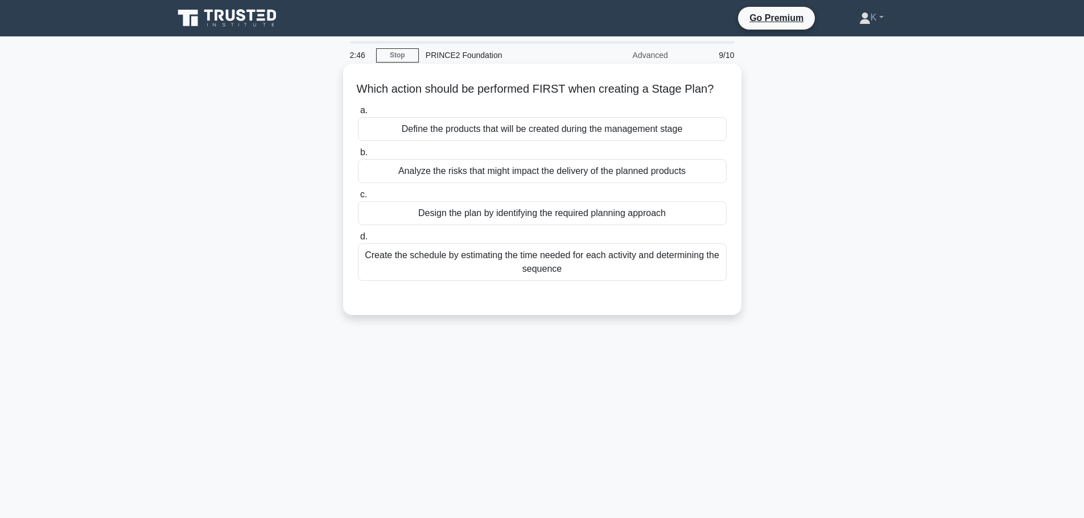
click at [480, 141] on div "Define the products that will be created during the management stage" at bounding box center [542, 129] width 369 height 24
click at [358, 114] on input "a. Define the products that will be created during the management stage" at bounding box center [358, 110] width 0 height 7
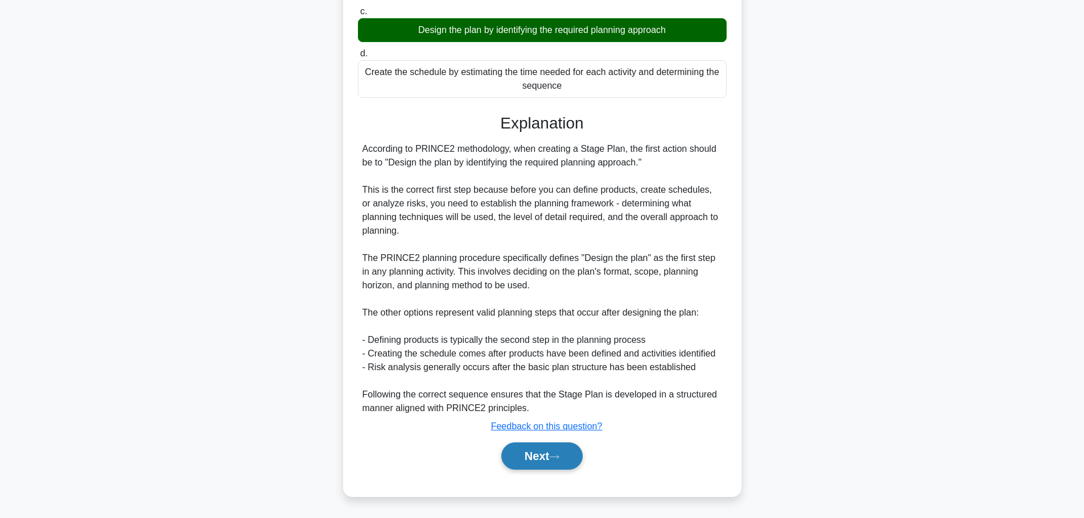
click at [565, 461] on button "Next" at bounding box center [541, 456] width 81 height 27
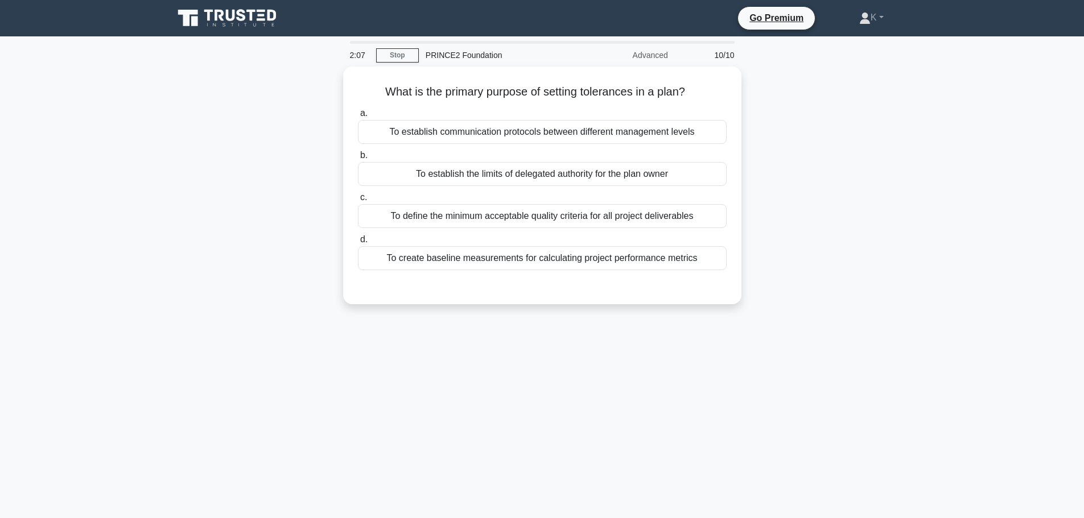
click at [860, 250] on div "What is the primary purpose of setting tolerances in a plan? .spinner_0XTQ{tran…" at bounding box center [542, 192] width 751 height 251
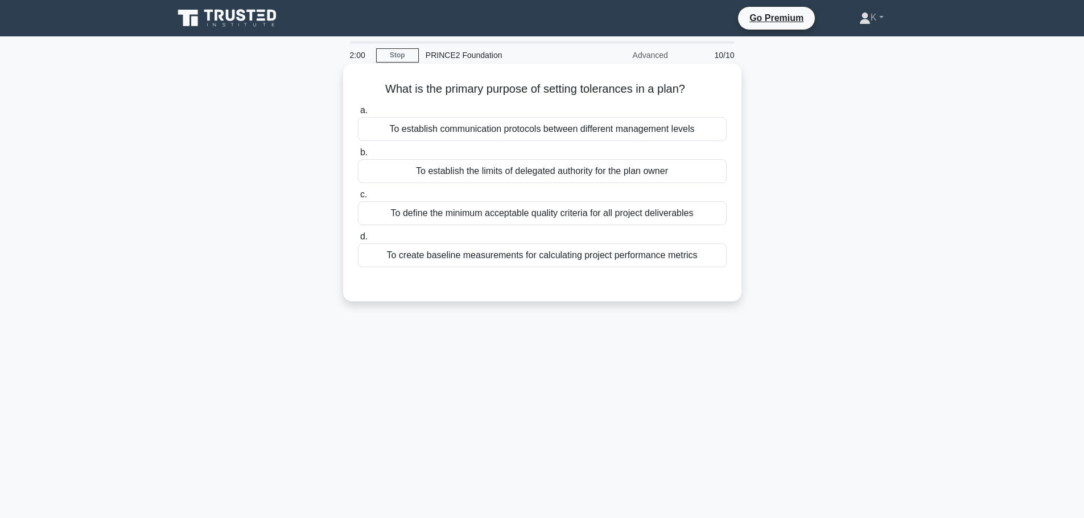
click at [680, 170] on div "To establish the limits of delegated authority for the plan owner" at bounding box center [542, 171] width 369 height 24
click at [358, 156] on input "b. To establish the limits of delegated authority for the plan owner" at bounding box center [358, 152] width 0 height 7
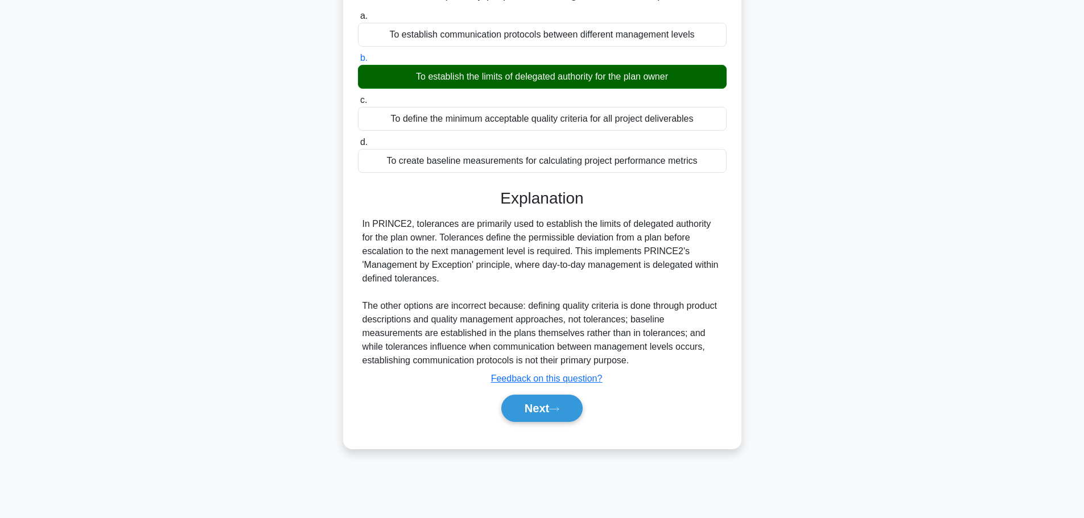
scroll to position [96, 0]
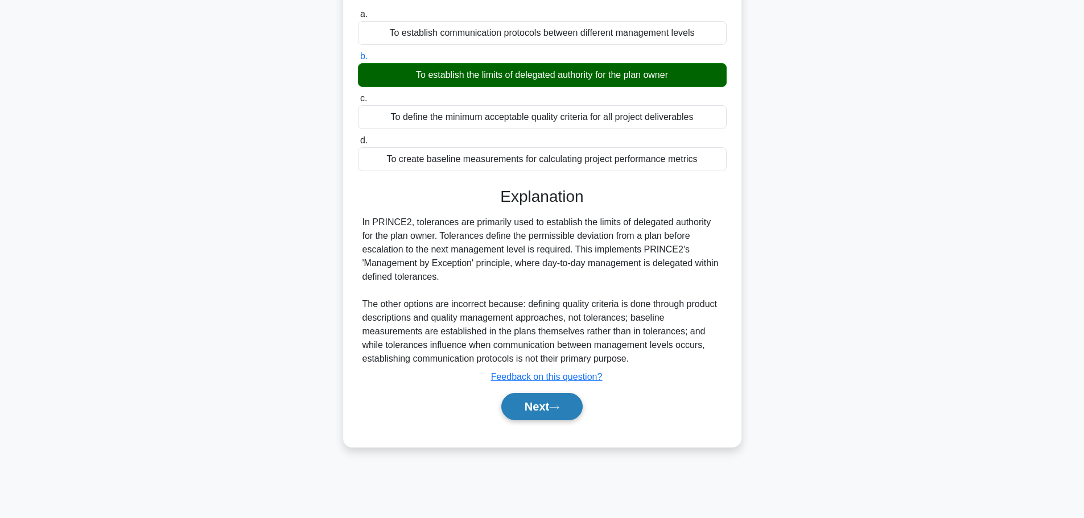
click at [559, 407] on icon at bounding box center [554, 407] width 10 height 6
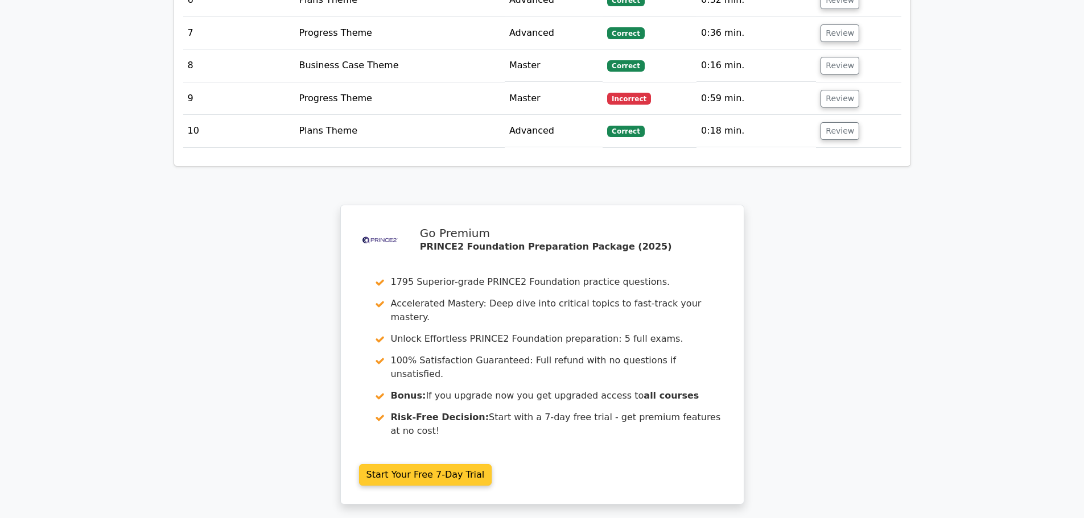
scroll to position [1886, 0]
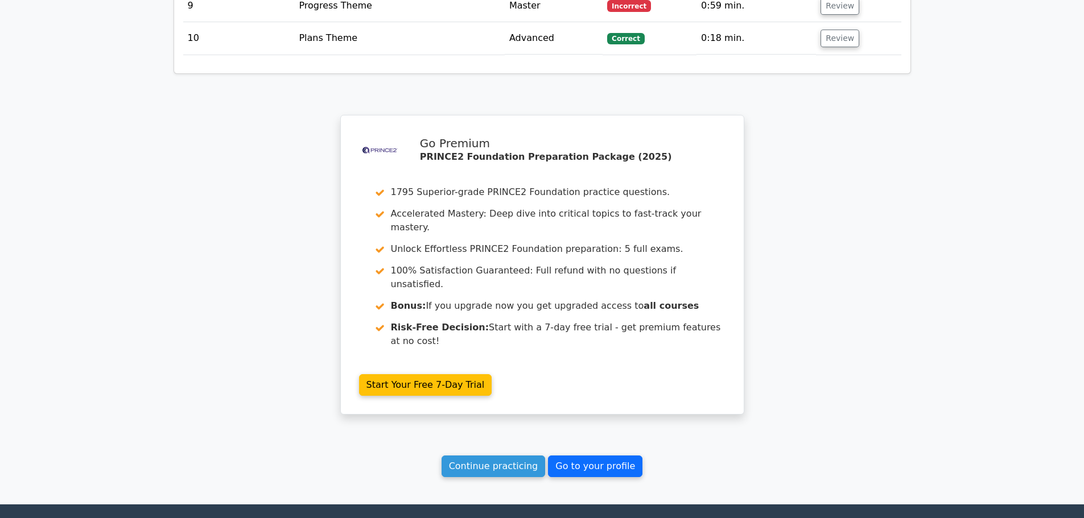
click at [583, 456] on link "Go to your profile" at bounding box center [595, 467] width 94 height 22
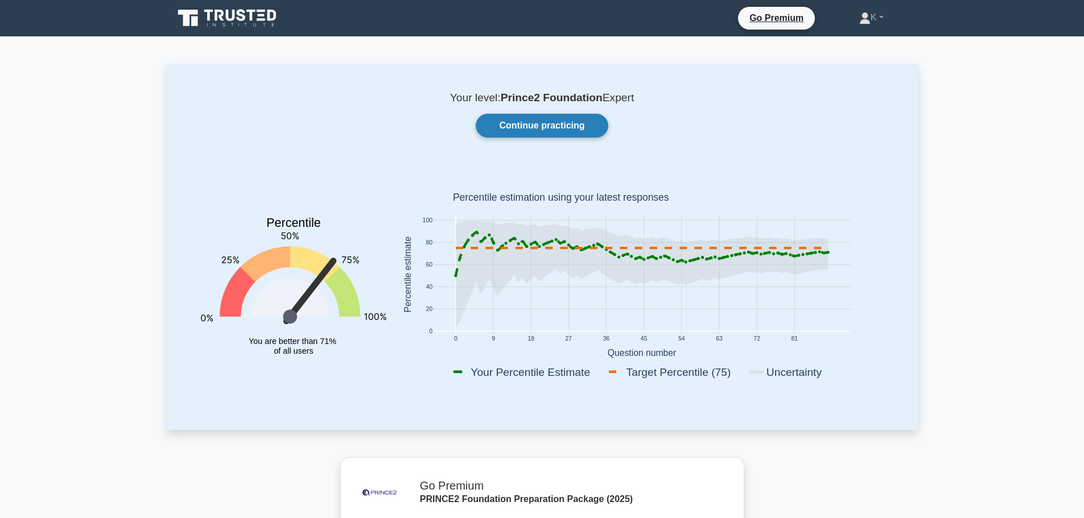
click at [538, 125] on link "Continue practicing" at bounding box center [542, 126] width 132 height 24
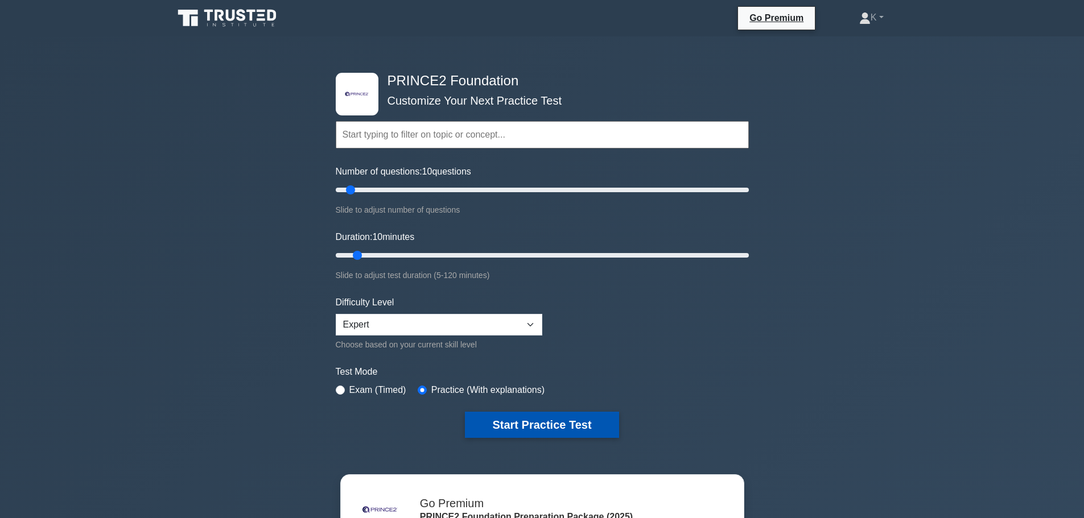
click at [551, 425] on button "Start Practice Test" at bounding box center [542, 425] width 154 height 26
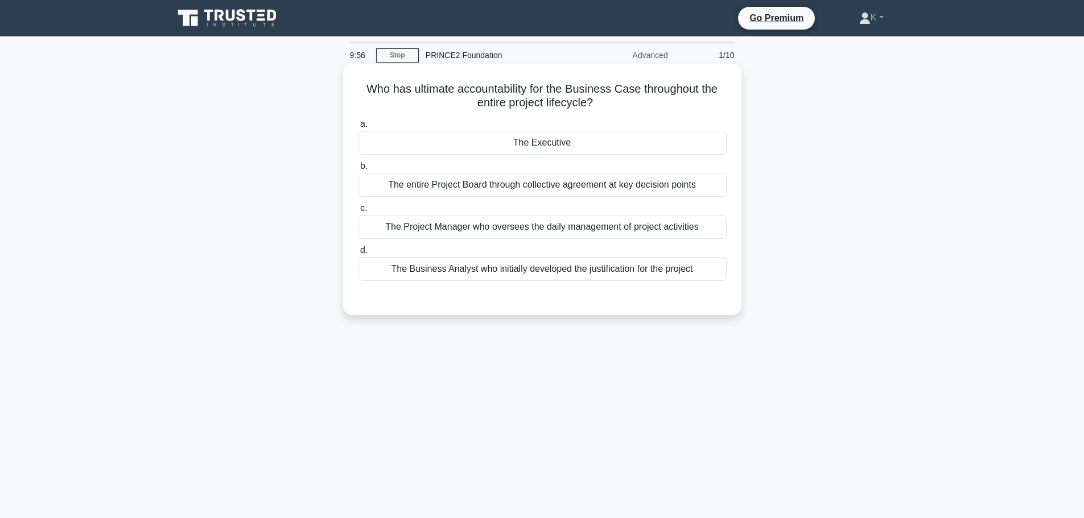
click at [532, 145] on div "The Executive" at bounding box center [542, 143] width 369 height 24
click at [358, 128] on input "a. The Executive" at bounding box center [358, 124] width 0 height 7
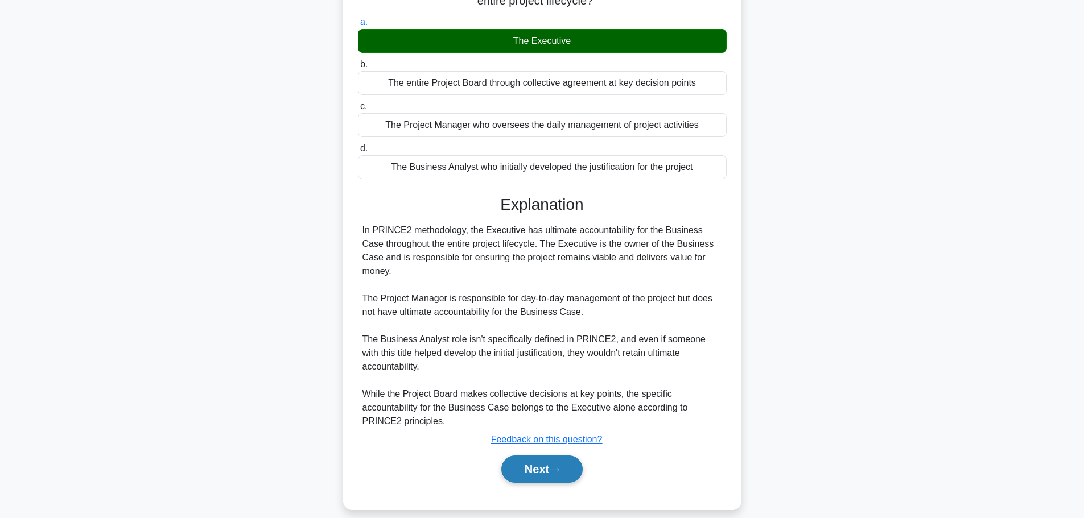
click at [553, 467] on icon at bounding box center [554, 470] width 10 height 6
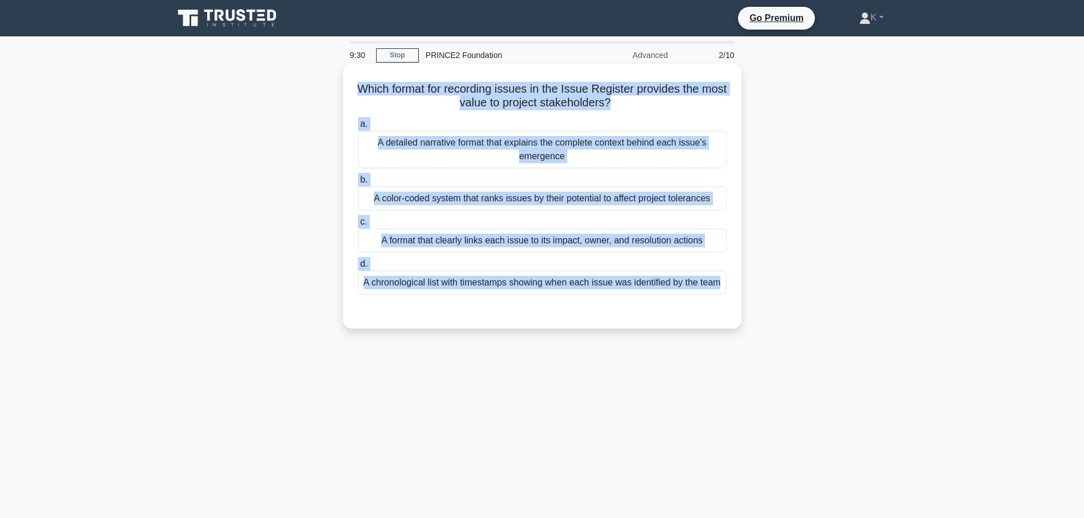
drag, startPoint x: 792, startPoint y: 353, endPoint x: 366, endPoint y: 81, distance: 505.4
click at [366, 81] on div "9:30 Stop PRINCE2 Foundation Advanced 2/10 Which format for recording issues in…" at bounding box center [542, 325] width 751 height 569
copy div "Which format for recording issues in the Issue Register provides the most value…"
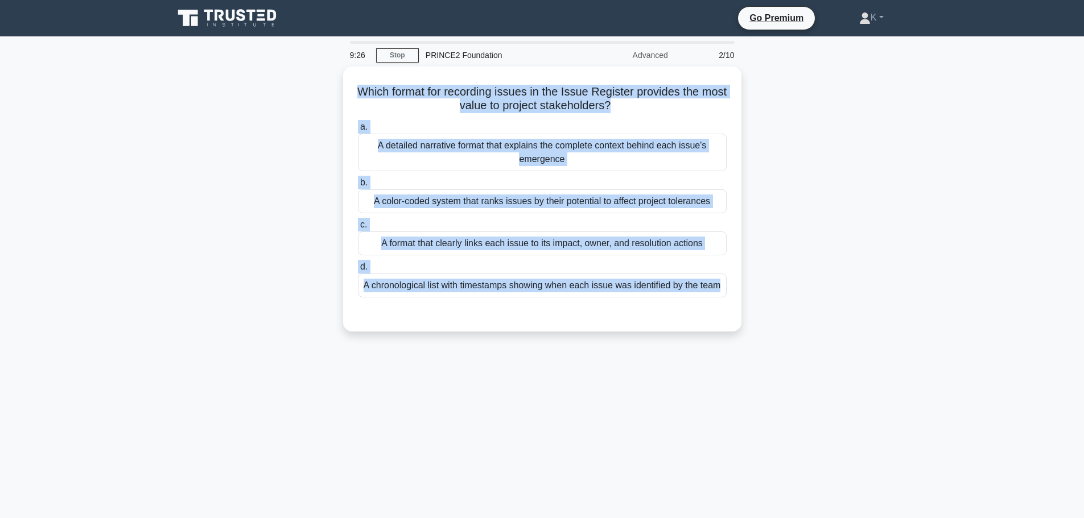
click at [849, 200] on div "Which format for recording issues in the Issue Register provides the most value…" at bounding box center [542, 206] width 751 height 279
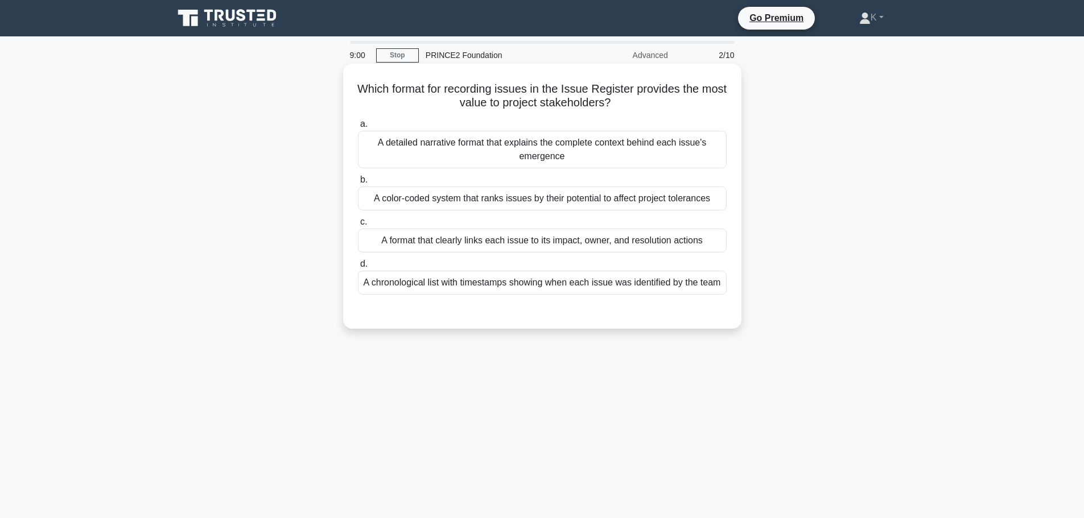
click at [416, 241] on div "A format that clearly links each issue to its impact, owner, and resolution act…" at bounding box center [542, 241] width 369 height 24
click at [358, 226] on input "c. A format that clearly links each issue to its impact, owner, and resolution …" at bounding box center [358, 221] width 0 height 7
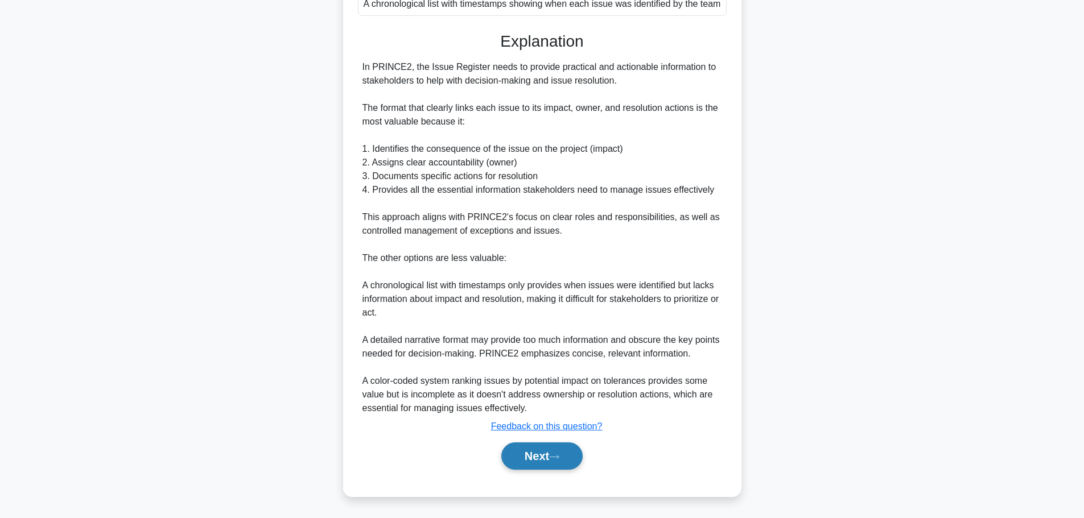
click at [564, 461] on button "Next" at bounding box center [541, 456] width 81 height 27
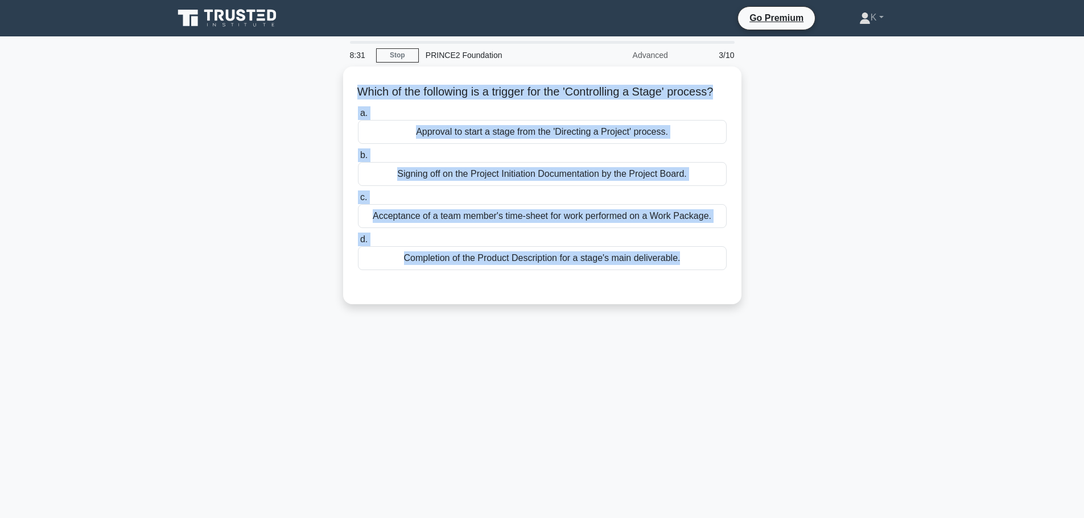
drag, startPoint x: 806, startPoint y: 326, endPoint x: 290, endPoint y: 85, distance: 570.0
click at [290, 85] on div "Which of the following is a trigger for the 'Controlling a Stage' process? .spi…" at bounding box center [542, 192] width 751 height 251
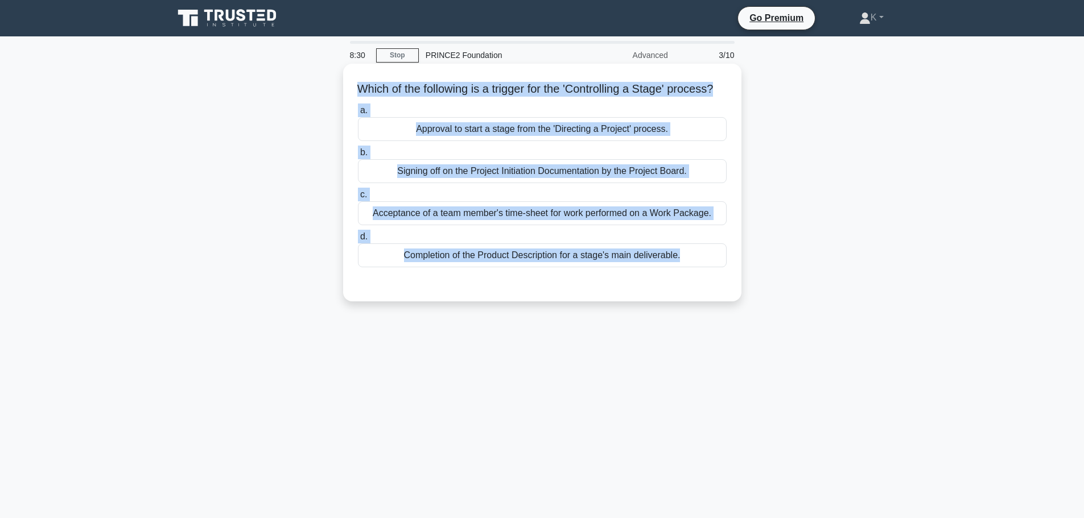
copy div "Which of the following is a trigger for the 'Controlling a Stage' process? .spi…"
drag, startPoint x: 815, startPoint y: 165, endPoint x: 709, endPoint y: 162, distance: 105.3
click at [813, 165] on div "Which of the following is a trigger for the 'Controlling a Stage' process? .spi…" at bounding box center [542, 192] width 751 height 251
click at [697, 140] on div "Approval to start a stage from the 'Directing a Project' process." at bounding box center [542, 129] width 369 height 24
click at [358, 114] on input "a. Approval to start a stage from the 'Directing a Project' process." at bounding box center [358, 110] width 0 height 7
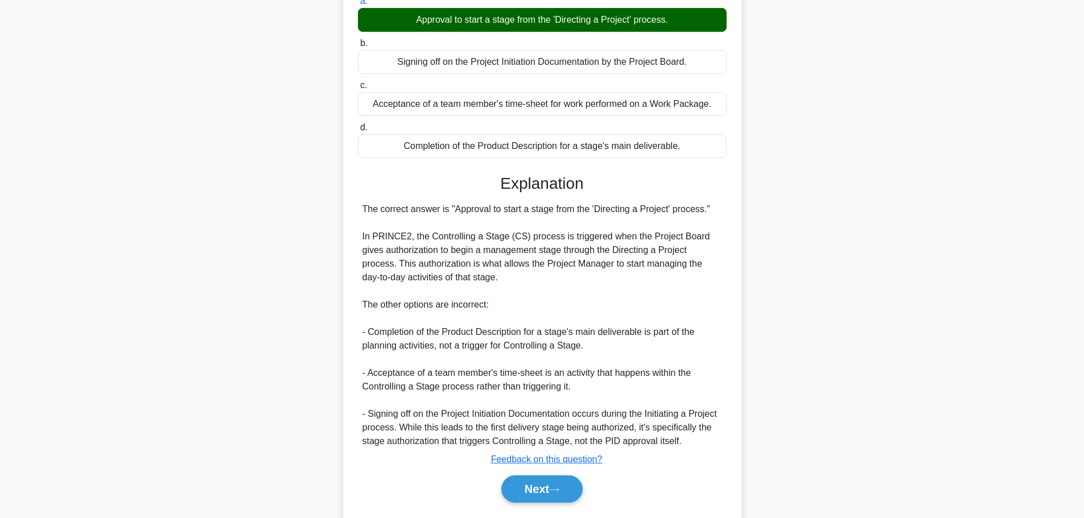
scroll to position [170, 0]
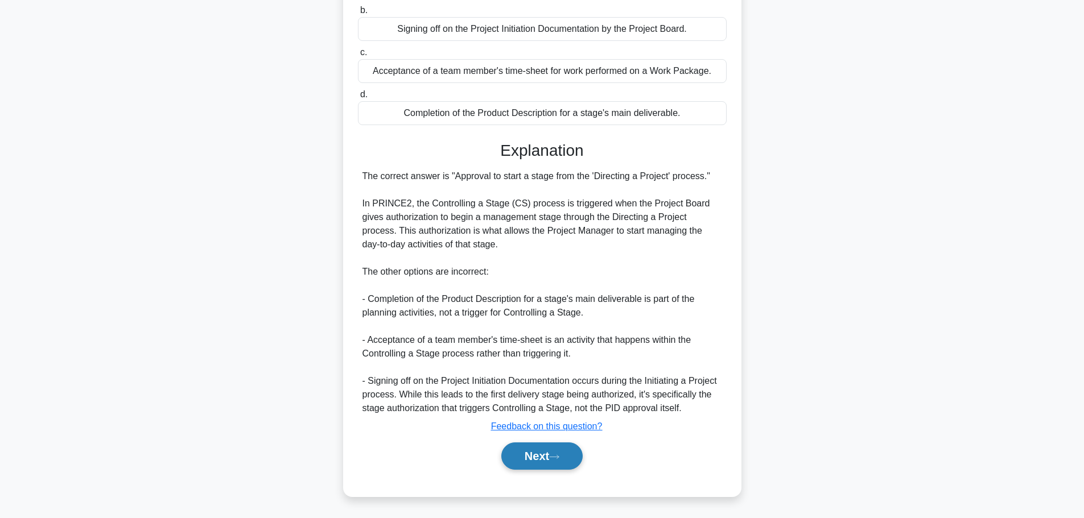
click at [560, 462] on button "Next" at bounding box center [541, 456] width 81 height 27
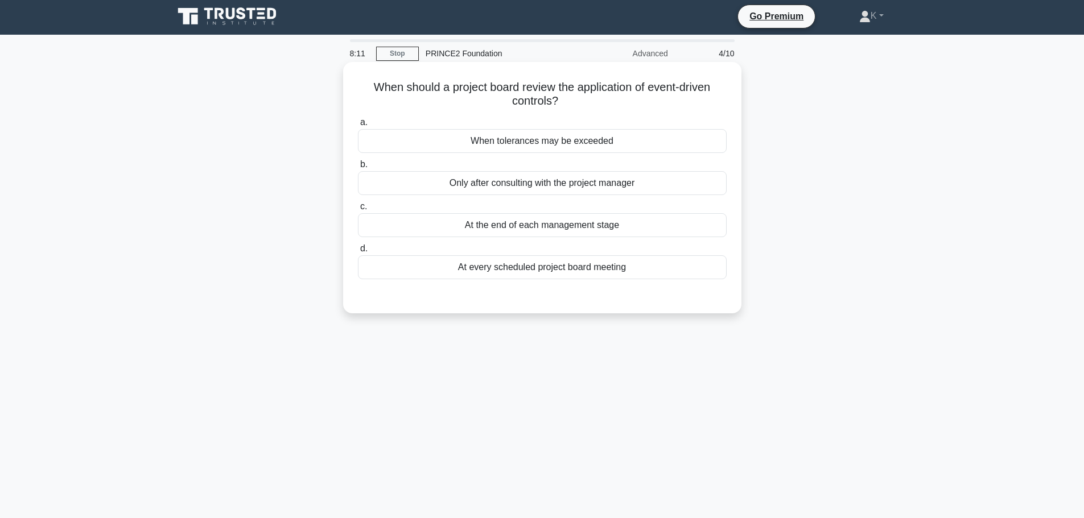
scroll to position [0, 0]
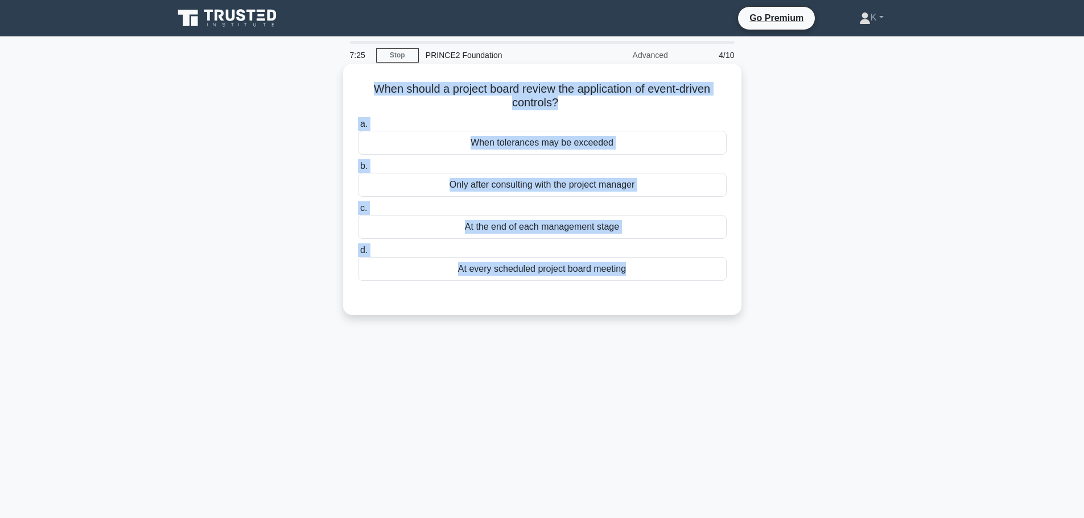
drag, startPoint x: 870, startPoint y: 364, endPoint x: 358, endPoint y: 85, distance: 583.6
click at [358, 85] on div "7:25 Stop PRINCE2 Foundation Advanced 4/10 When should a project board review t…" at bounding box center [542, 325] width 751 height 569
copy div "When should a project board review the application of event-driven controls? .s…"
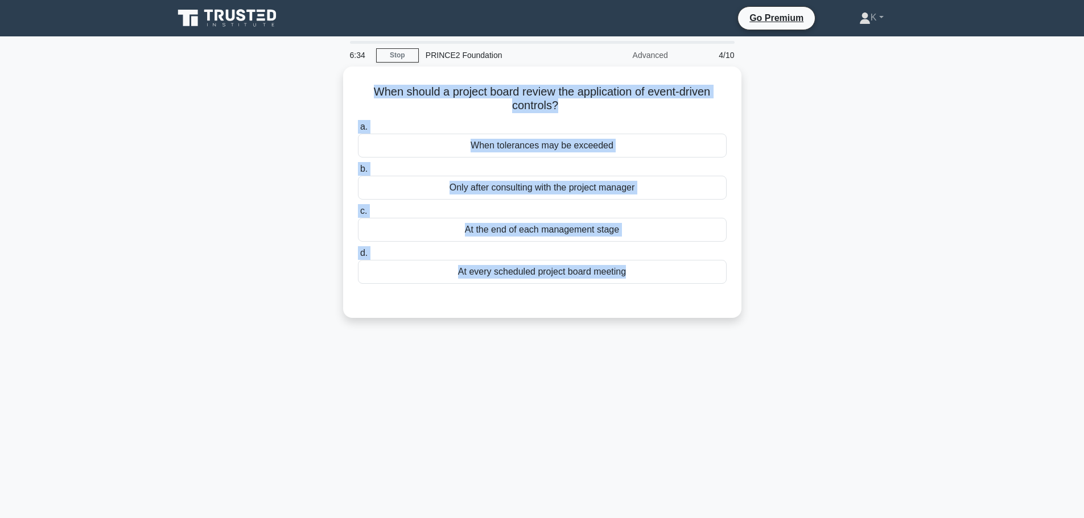
click at [834, 259] on div "When should a project board review the application of event-driven controls? .s…" at bounding box center [542, 199] width 751 height 265
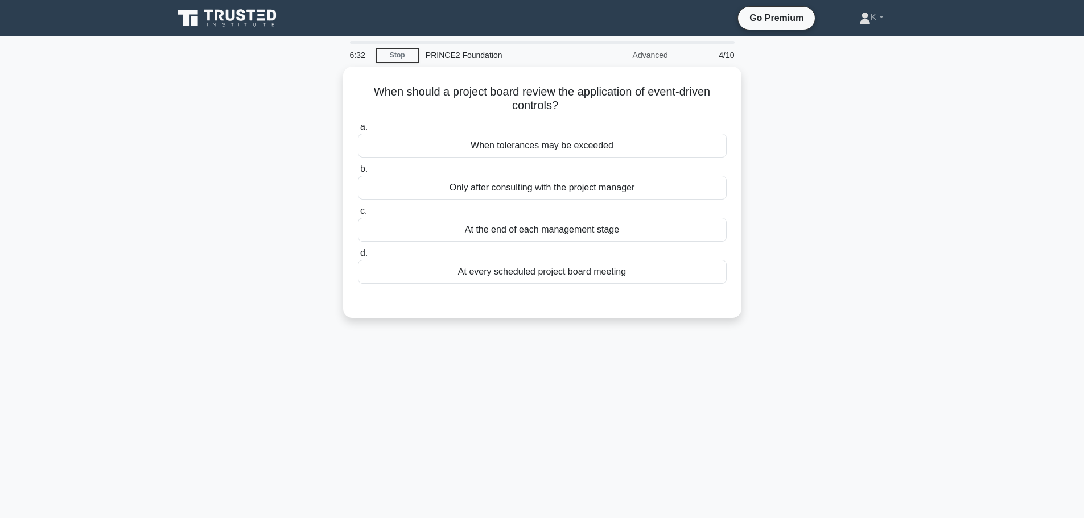
click at [953, 228] on main "6:32 Stop PRINCE2 Foundation Advanced 4/10 When should a project board review t…" at bounding box center [542, 325] width 1084 height 578
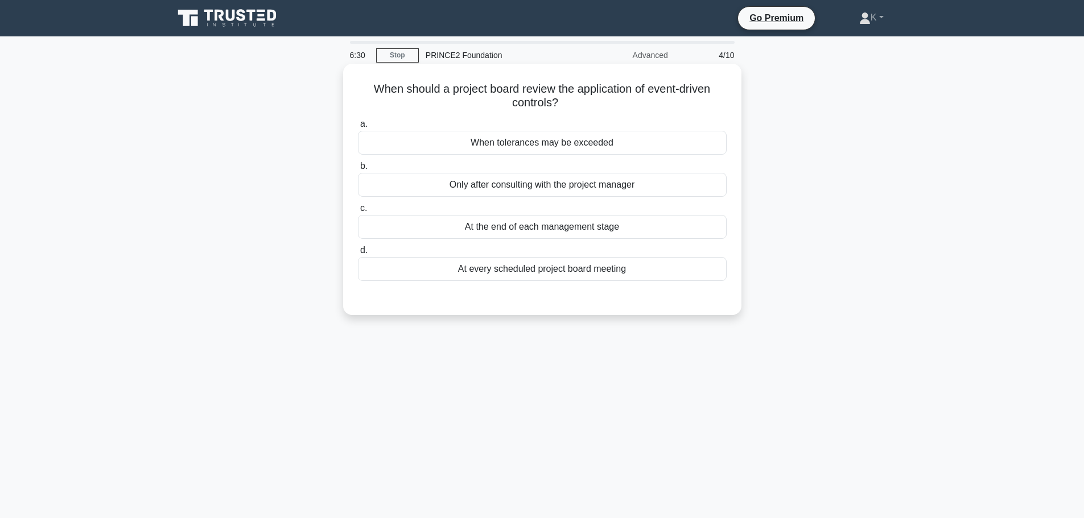
click at [647, 146] on div "When tolerances may be exceeded" at bounding box center [542, 143] width 369 height 24
click at [358, 128] on input "a. When tolerances may be exceeded" at bounding box center [358, 124] width 0 height 7
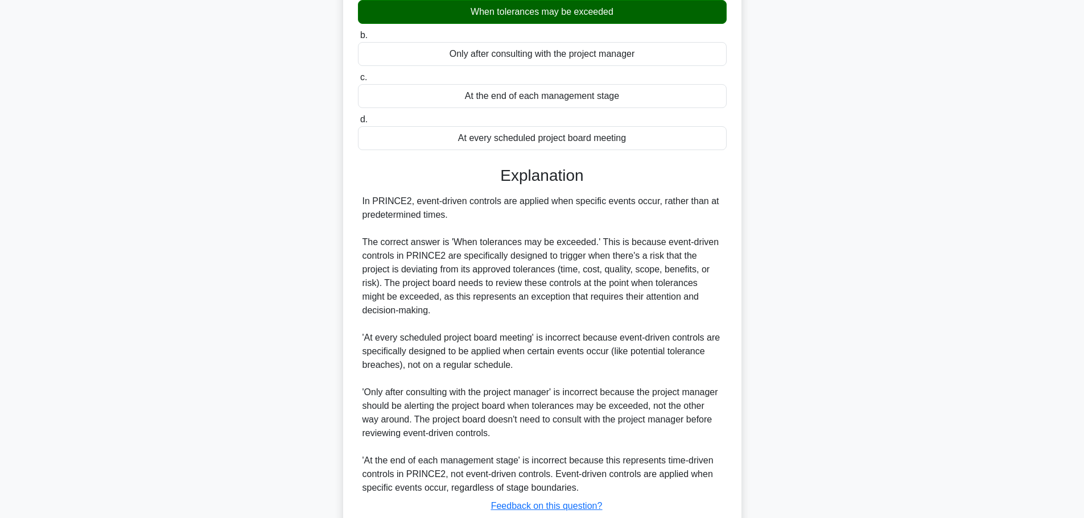
scroll to position [211, 0]
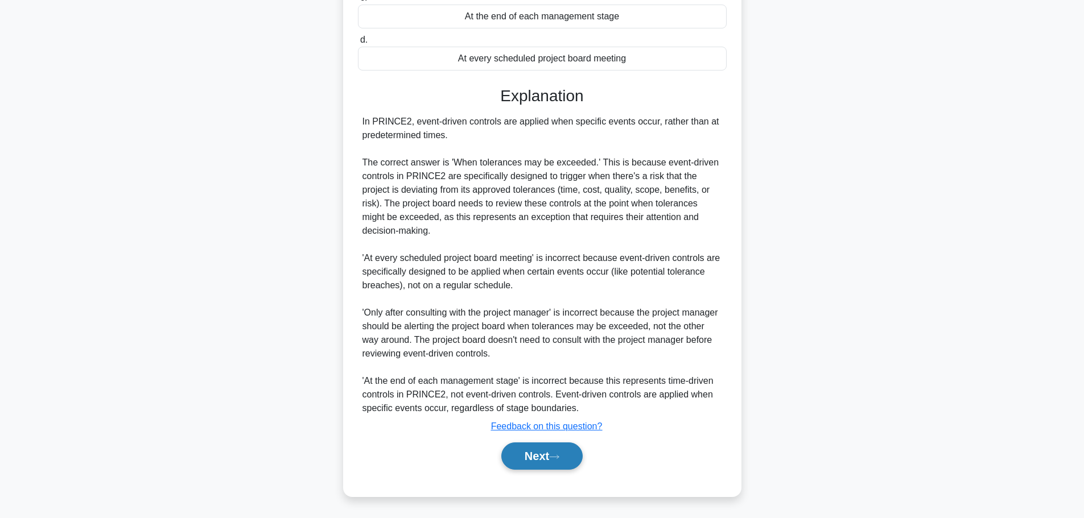
click at [559, 454] on icon at bounding box center [554, 457] width 10 height 6
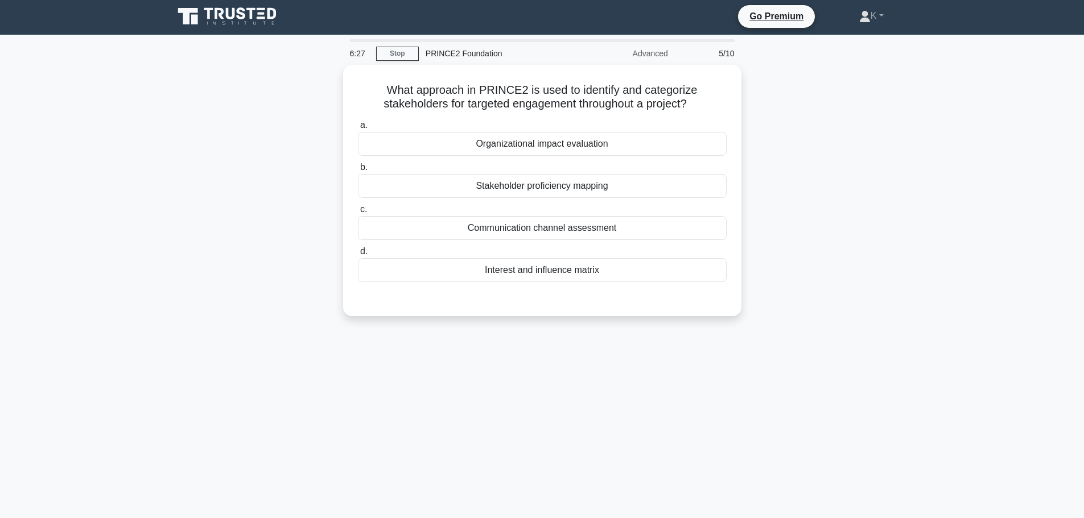
scroll to position [0, 0]
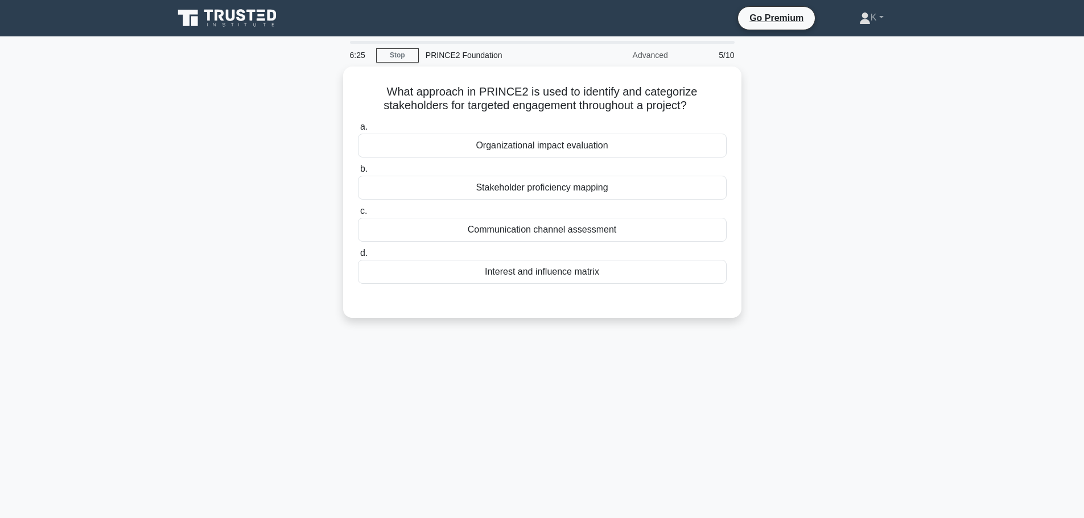
click at [890, 190] on div "What approach in PRINCE2 is used to identify and categorize stakeholders for ta…" at bounding box center [542, 199] width 751 height 265
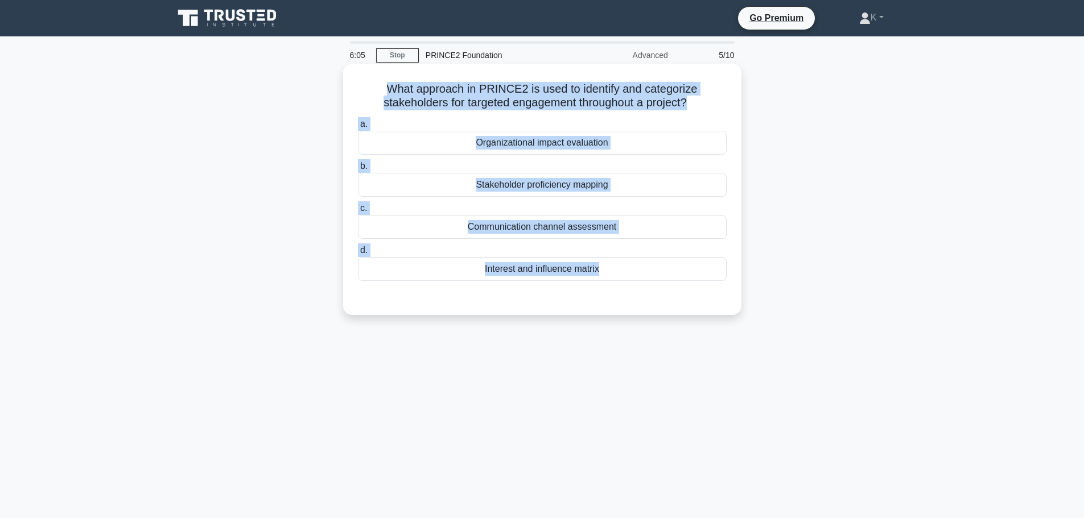
drag, startPoint x: 763, startPoint y: 319, endPoint x: 378, endPoint y: 81, distance: 452.6
click at [378, 81] on div "What approach in PRINCE2 is used to identify and categorize stakeholders for ta…" at bounding box center [542, 199] width 751 height 265
copy div "What approach in PRINCE2 is used to identify and categorize stakeholders for ta…"
click at [614, 268] on div "Interest and influence matrix" at bounding box center [542, 269] width 369 height 24
click at [358, 254] on input "d. Interest and influence matrix" at bounding box center [358, 250] width 0 height 7
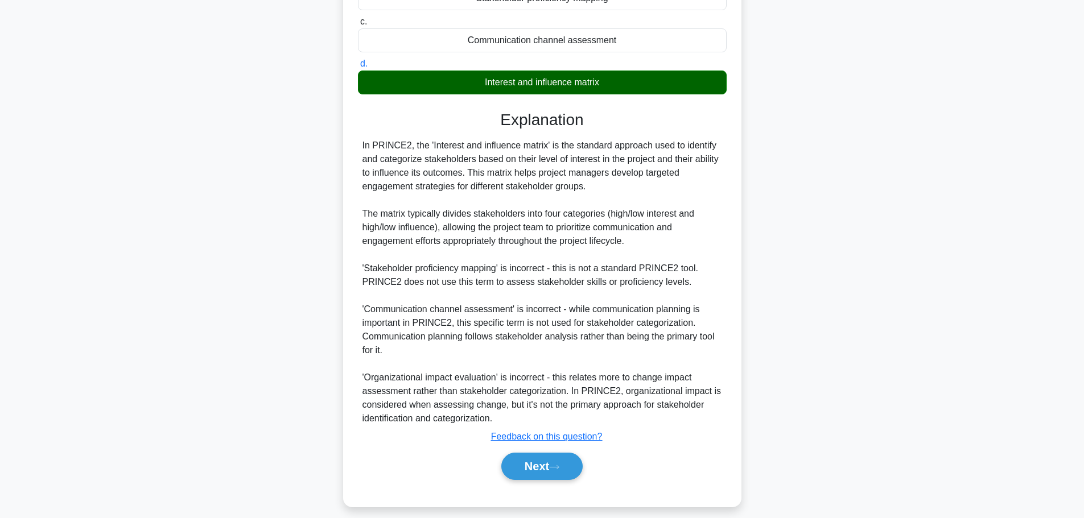
scroll to position [197, 0]
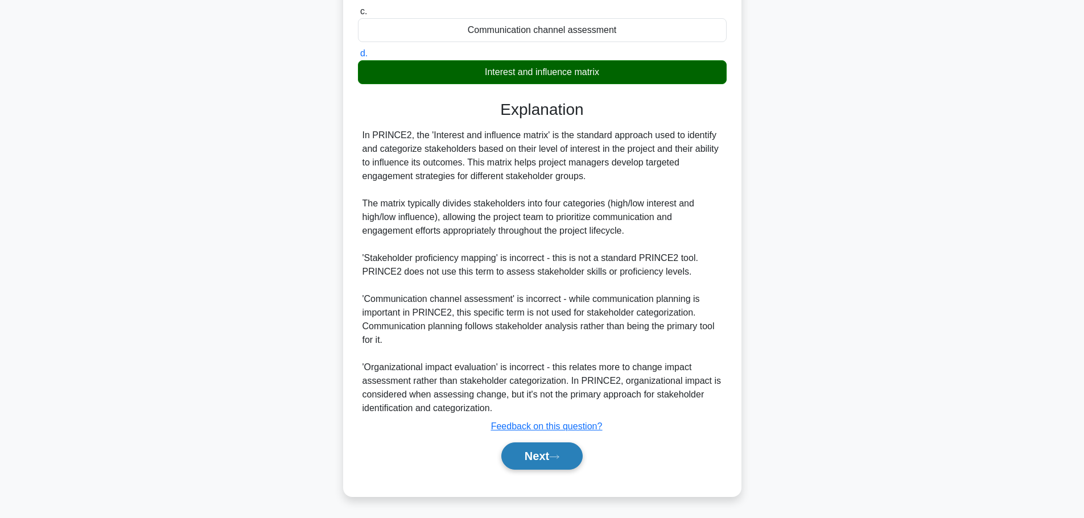
click at [555, 456] on icon at bounding box center [554, 457] width 10 height 6
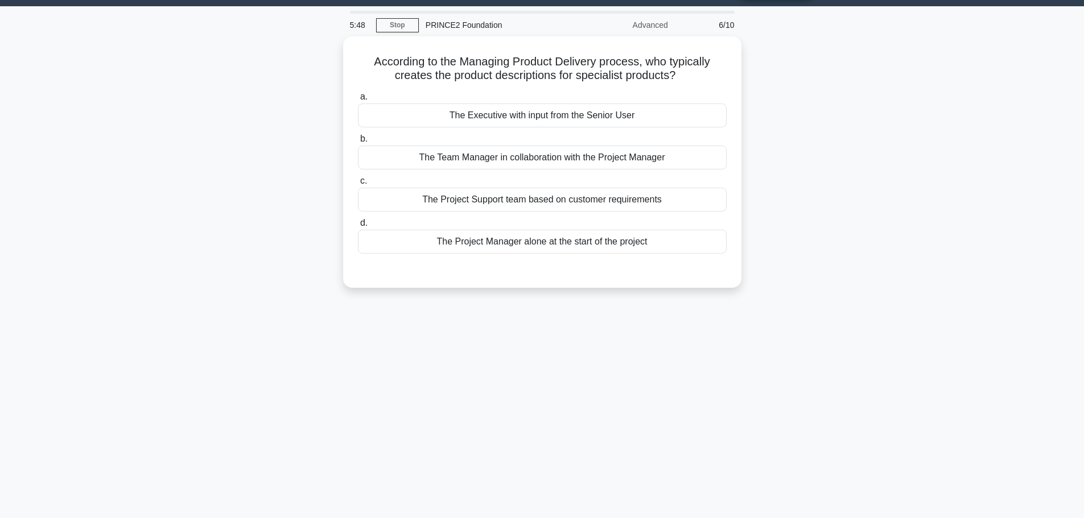
scroll to position [0, 0]
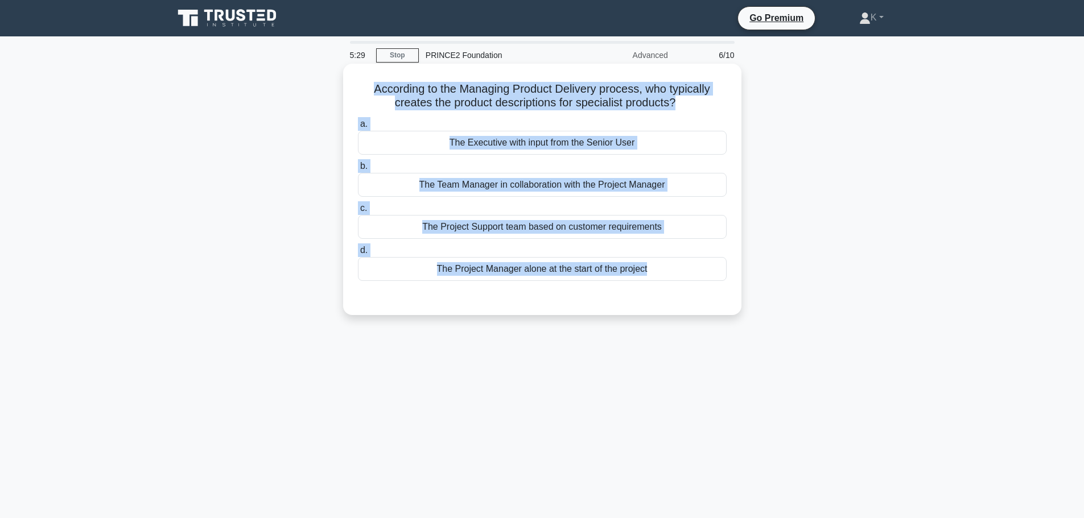
drag, startPoint x: 815, startPoint y: 336, endPoint x: 352, endPoint y: 82, distance: 527.7
click at [352, 82] on div "5:29 Stop PRINCE2 Foundation Advanced 6/10 According to the Managing Product De…" at bounding box center [542, 325] width 751 height 569
copy div "According to the Managing Product Delivery process, who typically creates the p…"
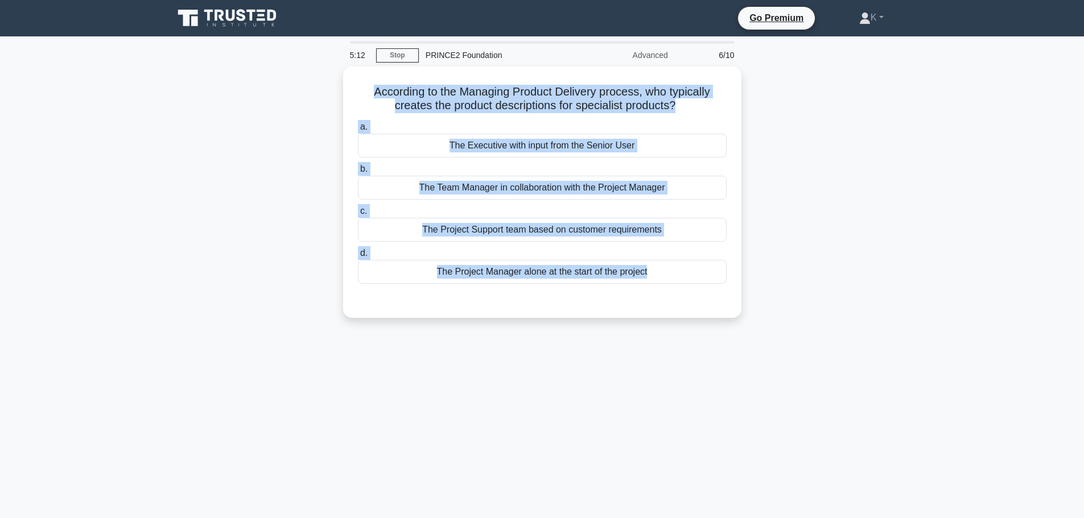
click at [855, 230] on div "According to the Managing Product Delivery process, who typically creates the p…" at bounding box center [542, 199] width 751 height 265
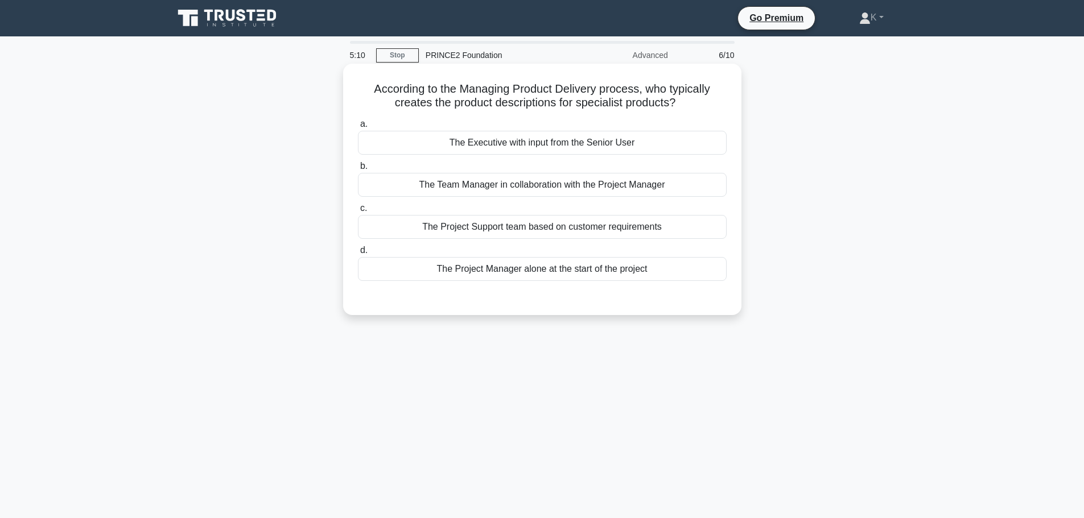
click at [538, 181] on div "The Team Manager in collaboration with the Project Manager" at bounding box center [542, 185] width 369 height 24
click at [358, 170] on input "b. The Team Manager in collaboration with the Project Manager" at bounding box center [358, 166] width 0 height 7
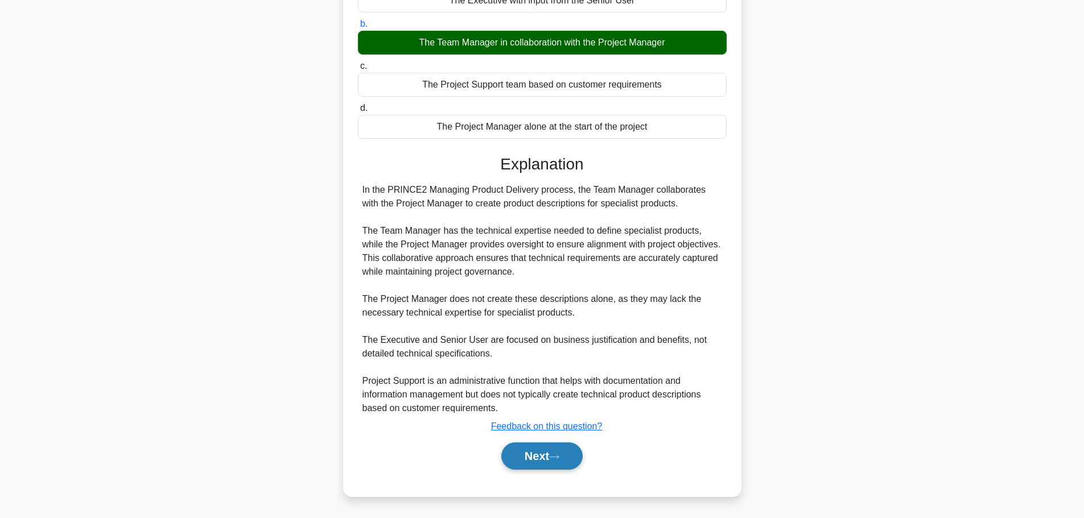
click at [562, 464] on button "Next" at bounding box center [541, 456] width 81 height 27
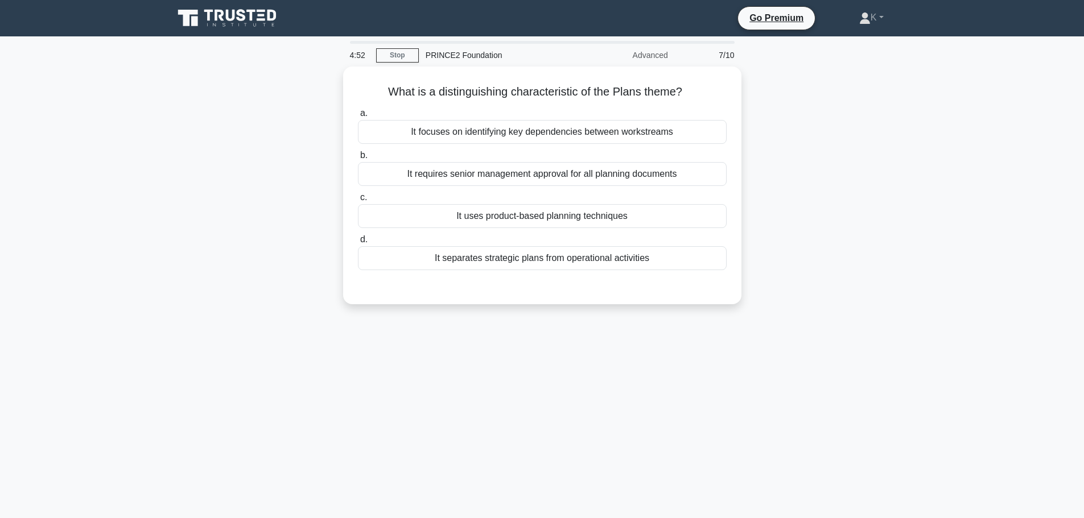
click at [812, 239] on div "What is a distinguishing characteristic of the Plans theme? .spinner_0XTQ{trans…" at bounding box center [542, 192] width 751 height 251
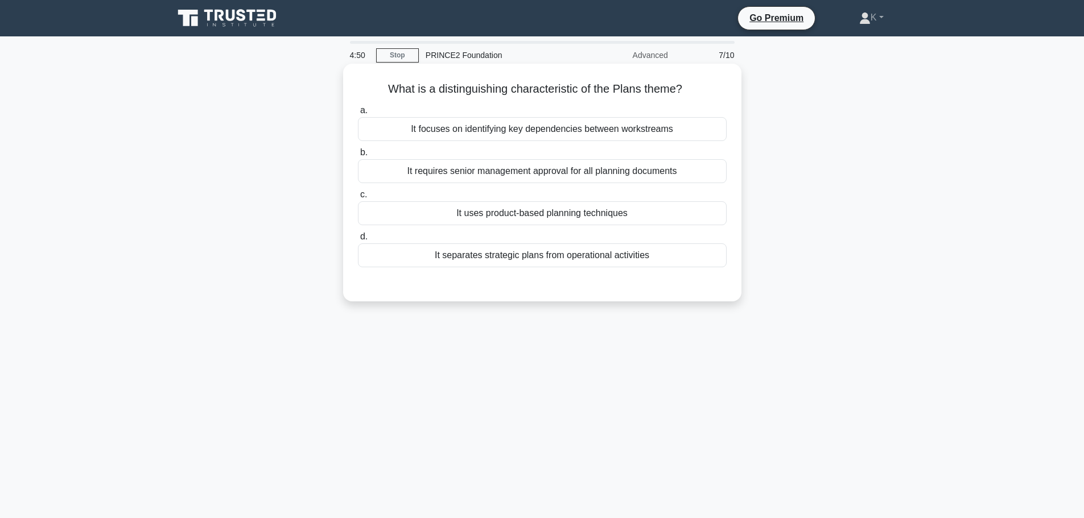
click at [686, 220] on div "It uses product-based planning techniques" at bounding box center [542, 213] width 369 height 24
click at [358, 199] on input "c. It uses product-based planning techniques" at bounding box center [358, 194] width 0 height 7
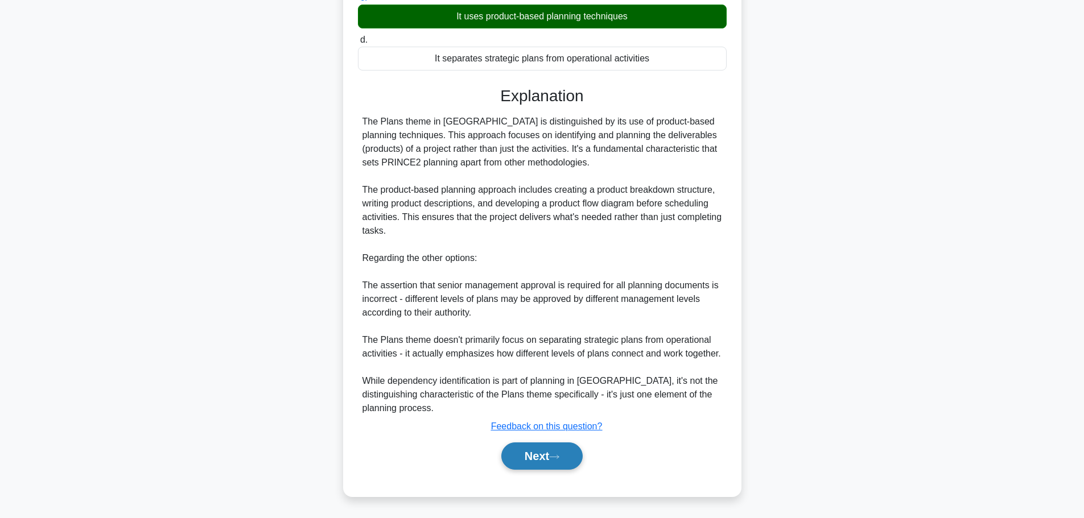
click at [559, 456] on icon at bounding box center [554, 457] width 10 height 6
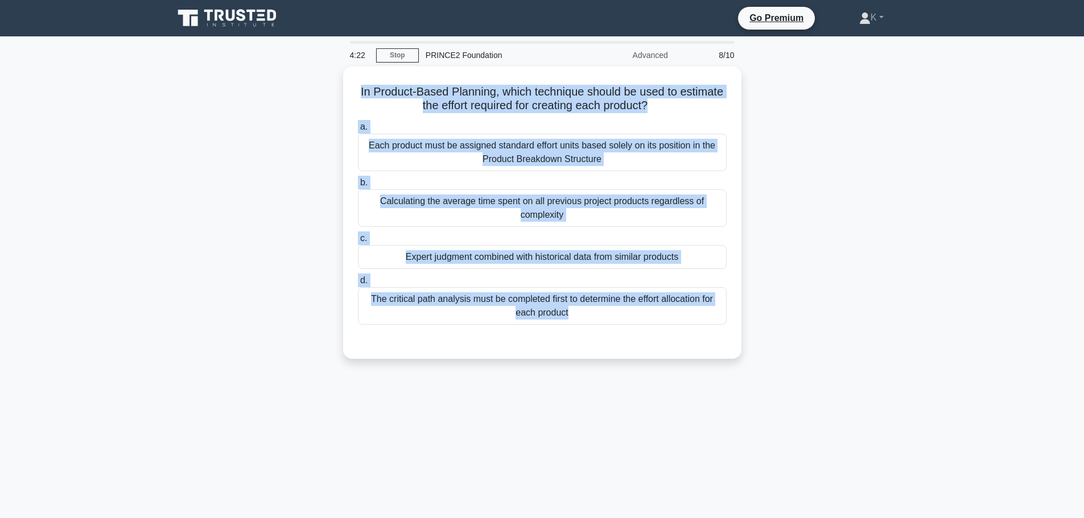
drag, startPoint x: 836, startPoint y: 340, endPoint x: 339, endPoint y: 93, distance: 554.8
click at [339, 93] on div "In Product-Based Planning, which technique should be used to estimate the effor…" at bounding box center [542, 220] width 751 height 306
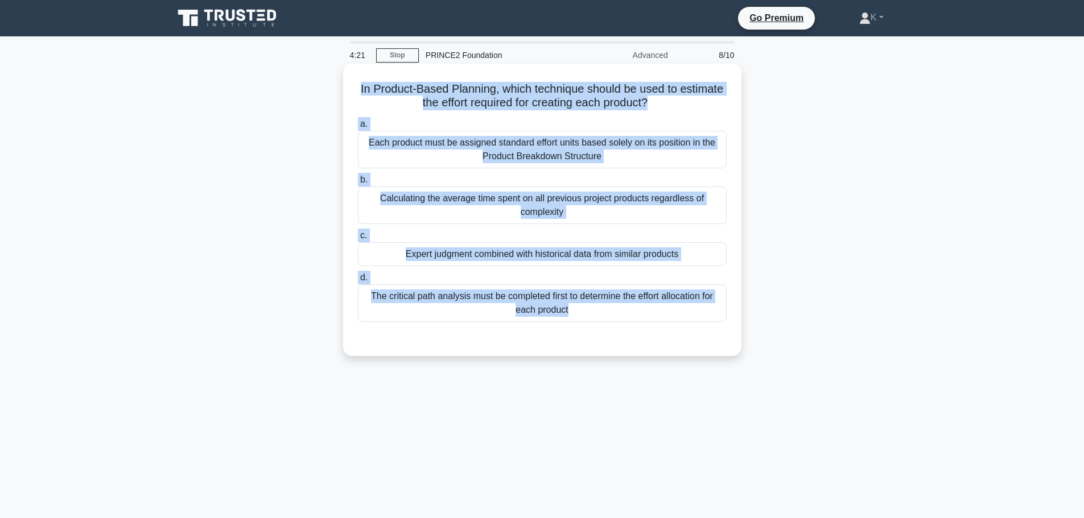
copy div "In Product-Based Planning, which technique should be used to estimate the effor…"
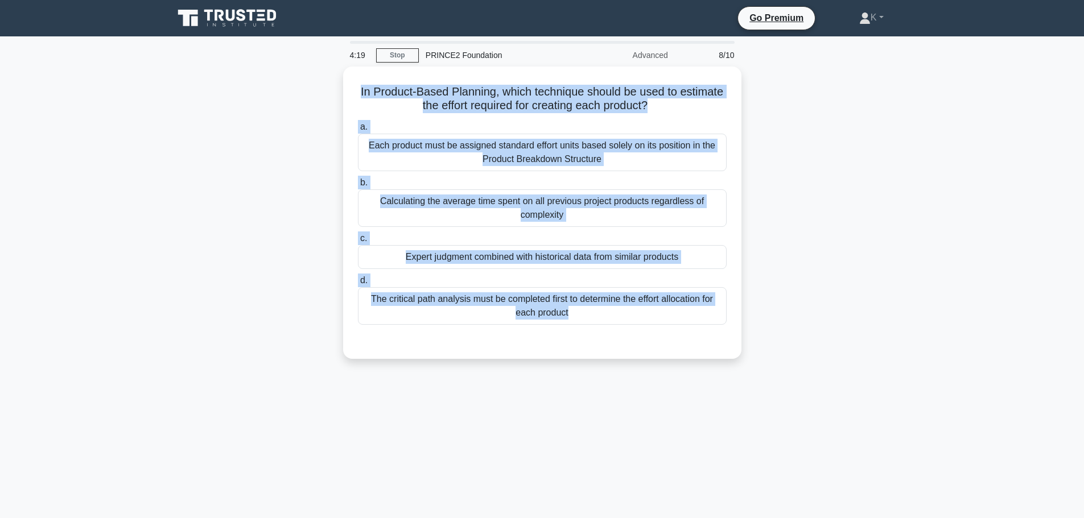
click at [771, 219] on div "In Product-Based Planning, which technique should be used to estimate the effor…" at bounding box center [542, 220] width 751 height 306
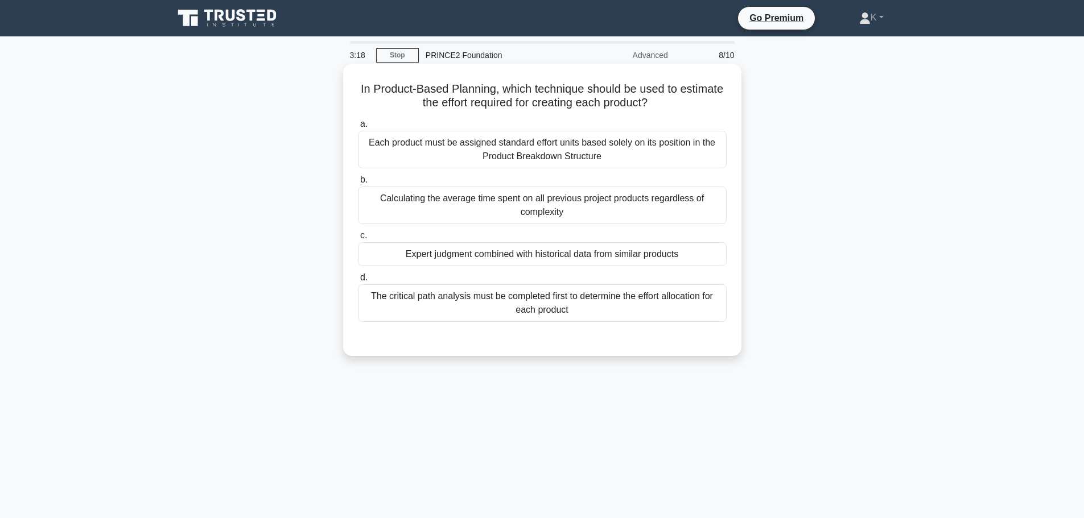
click at [596, 259] on div "Expert judgment combined with historical data from similar products" at bounding box center [542, 254] width 369 height 24
click at [358, 239] on input "c. Expert judgment combined with historical data from similar products" at bounding box center [358, 235] width 0 height 7
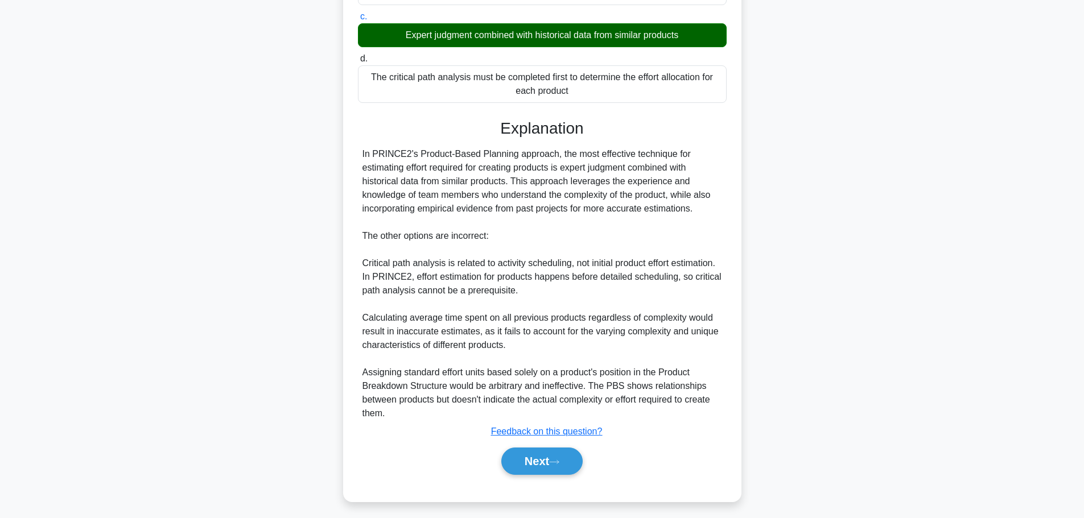
scroll to position [225, 0]
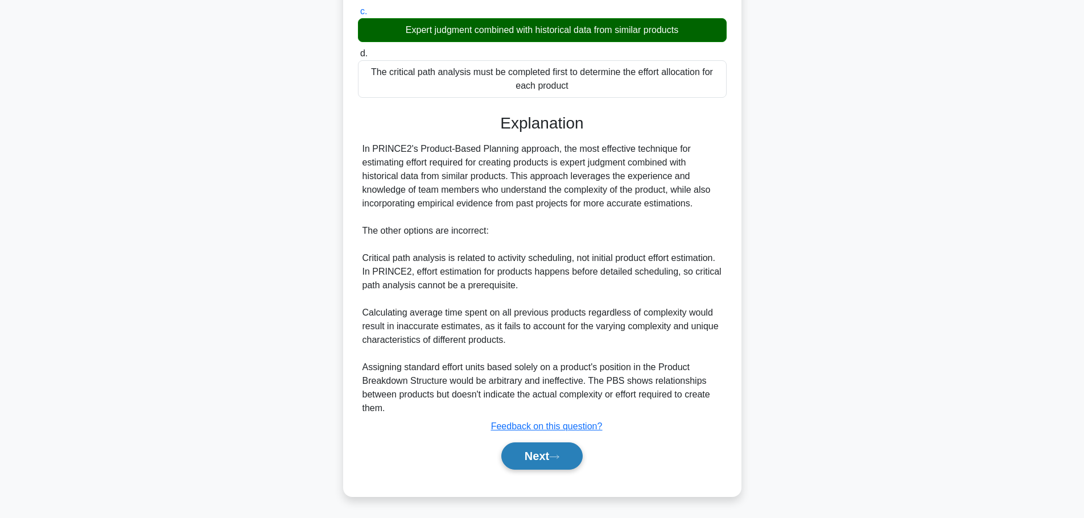
click at [557, 462] on button "Next" at bounding box center [541, 456] width 81 height 27
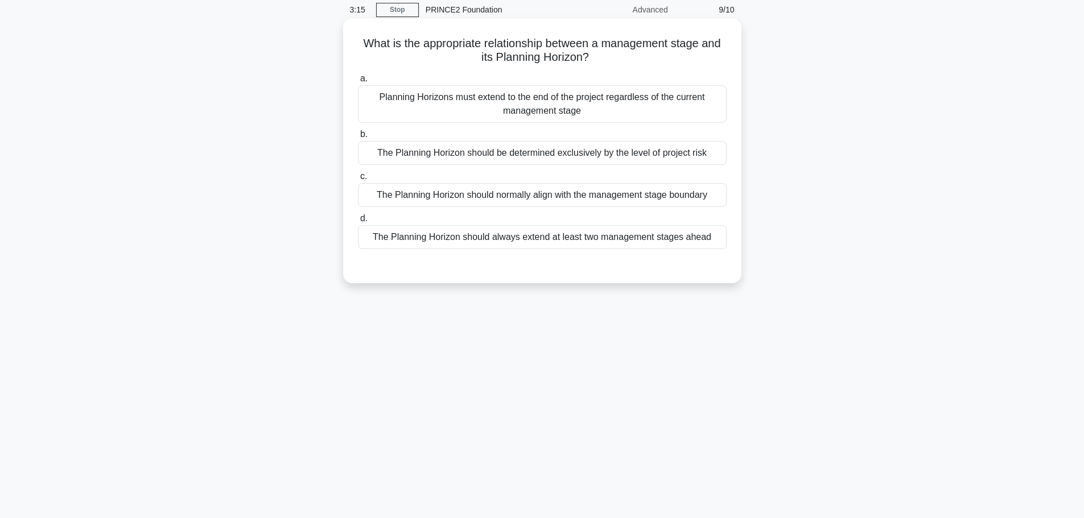
scroll to position [0, 0]
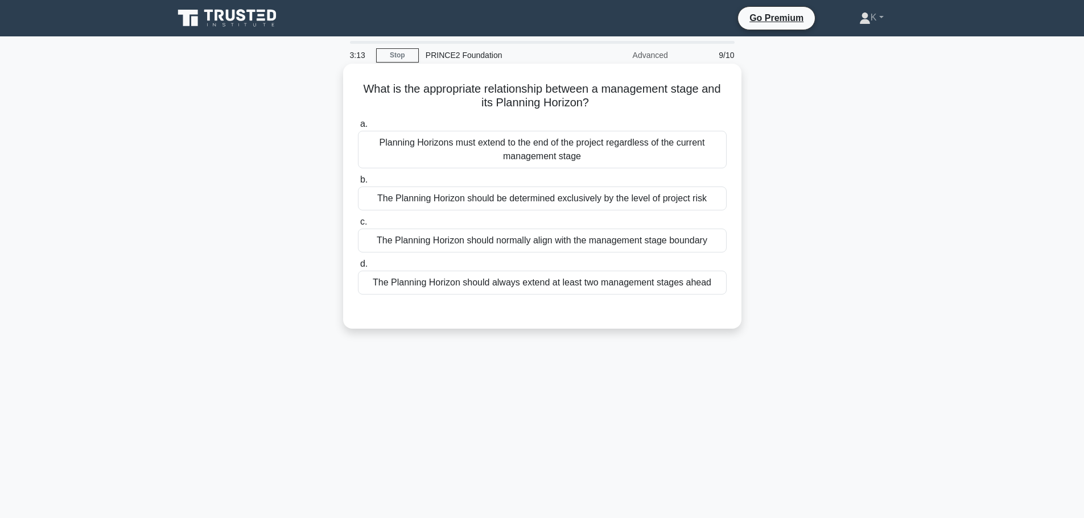
drag, startPoint x: 569, startPoint y: 98, endPoint x: 630, endPoint y: 214, distance: 130.5
click at [346, 94] on div "What is the appropriate relationship between a management stage and its Plannin…" at bounding box center [542, 196] width 398 height 265
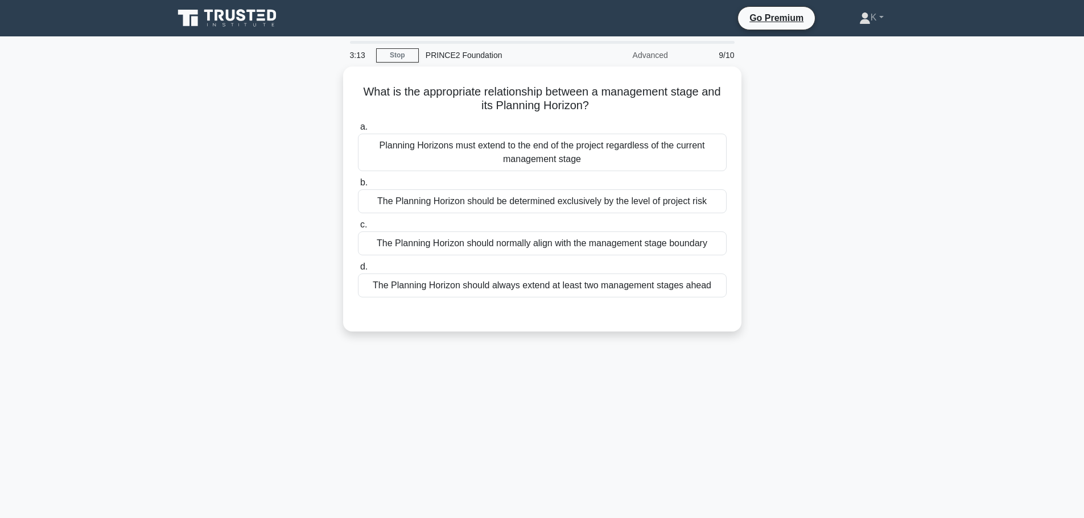
click at [990, 401] on main "3:13 Stop PRINCE2 Foundation Advanced 9/10 What is the appropriate relationship…" at bounding box center [542, 325] width 1084 height 578
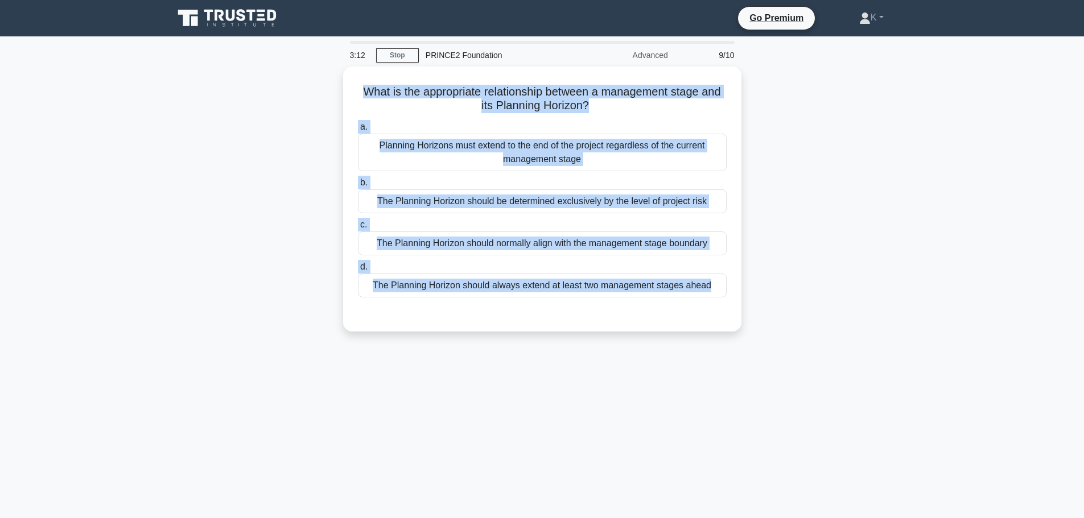
drag, startPoint x: 842, startPoint y: 365, endPoint x: 338, endPoint y: 82, distance: 577.3
click at [338, 82] on div "3:12 Stop PRINCE2 Foundation Advanced 9/10 What is the appropriate relationship…" at bounding box center [542, 325] width 751 height 569
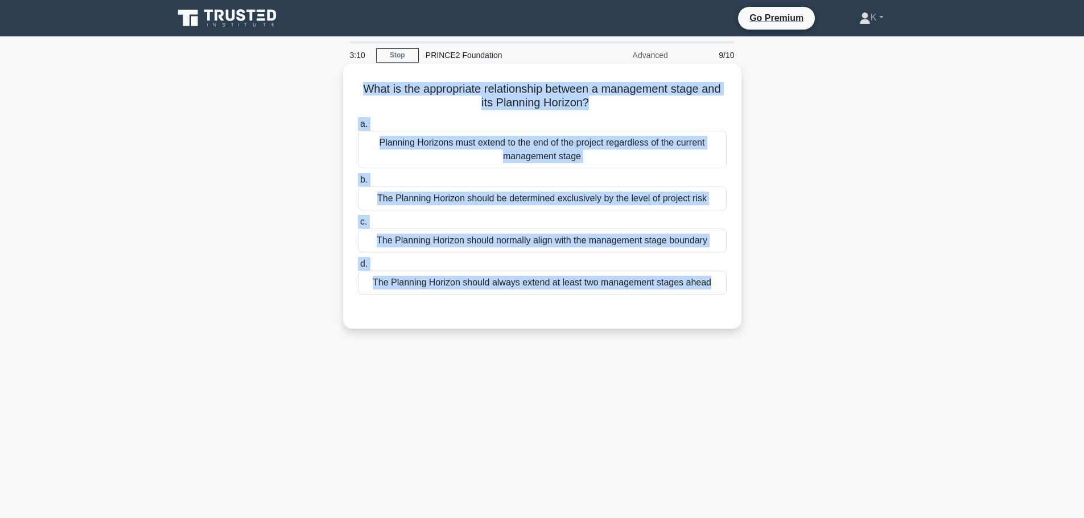
copy div "What is the appropriate relationship between a management stage and its Plannin…"
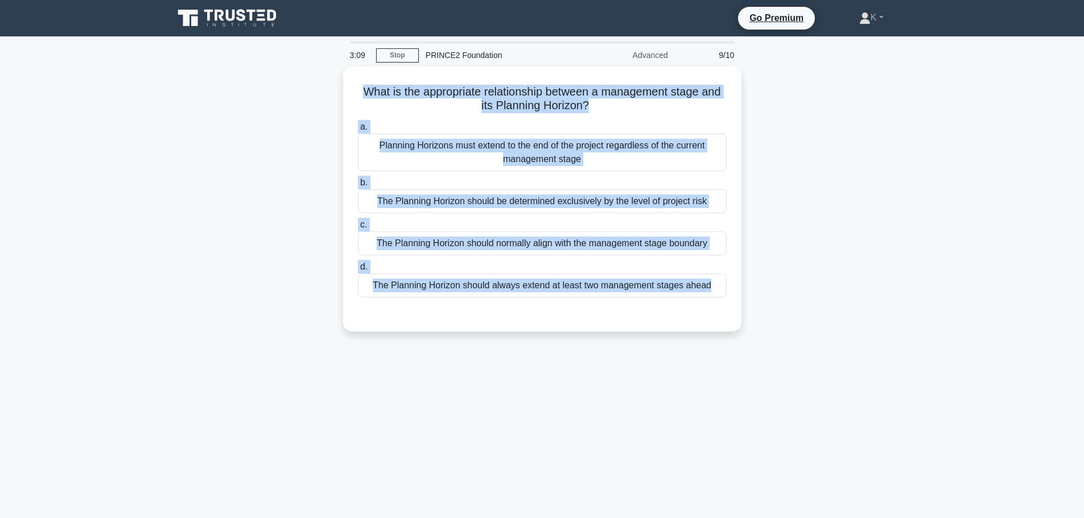
click at [859, 171] on div "What is the appropriate relationship between a management stage and its Plannin…" at bounding box center [542, 206] width 751 height 279
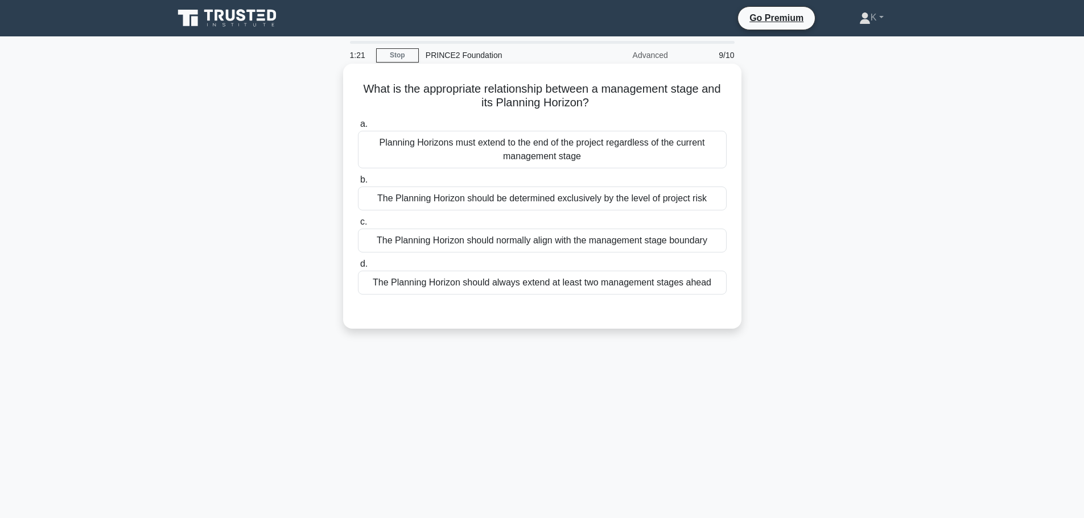
click at [677, 243] on div "The Planning Horizon should normally align with the management stage boundary" at bounding box center [542, 241] width 369 height 24
click at [358, 226] on input "c. The Planning Horizon should normally align with the management stage boundary" at bounding box center [358, 221] width 0 height 7
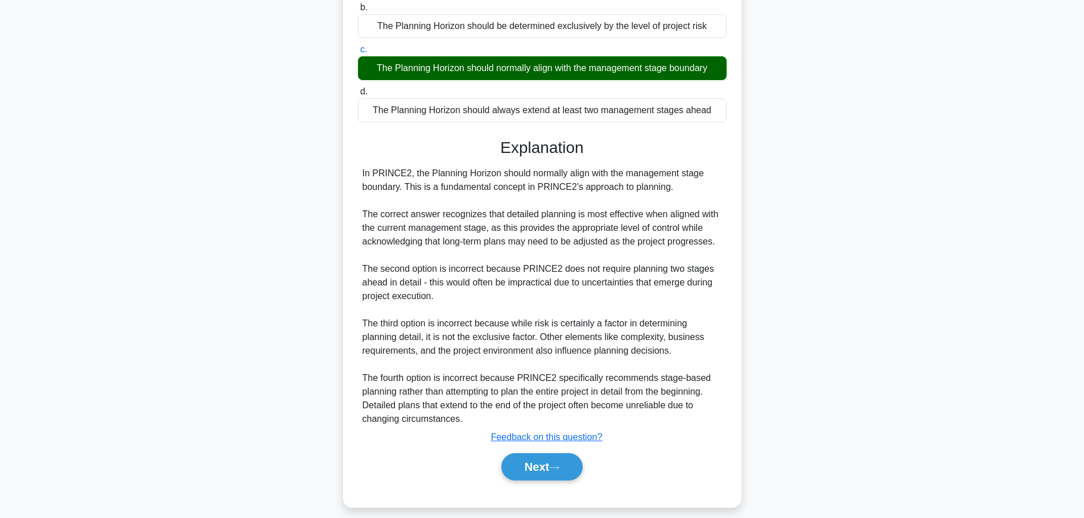
scroll to position [184, 0]
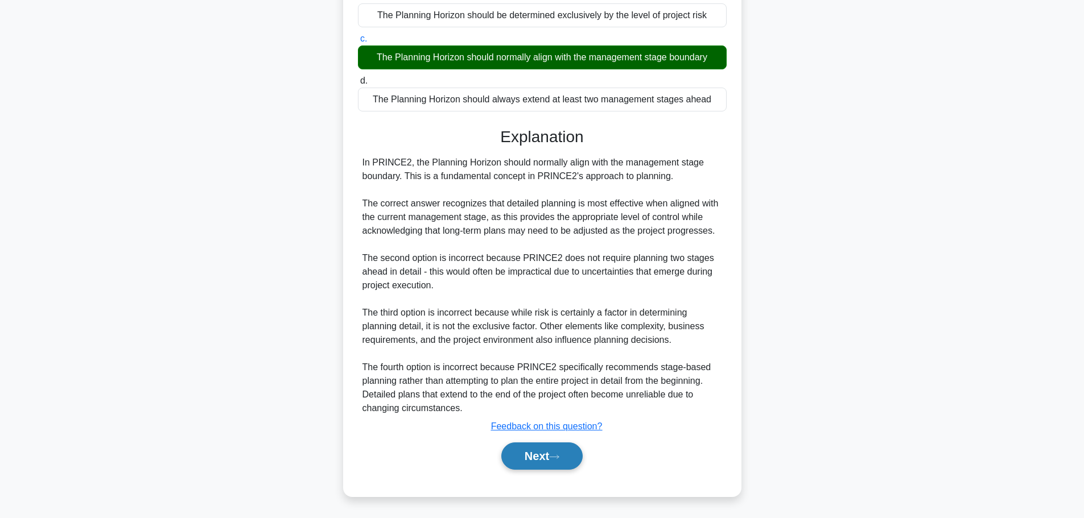
click at [524, 465] on button "Next" at bounding box center [541, 456] width 81 height 27
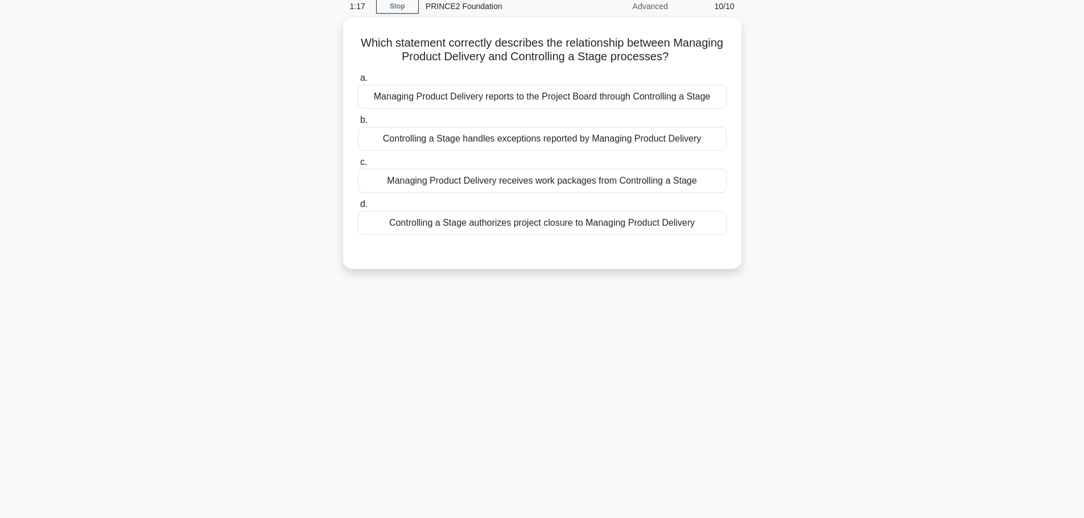
scroll to position [0, 0]
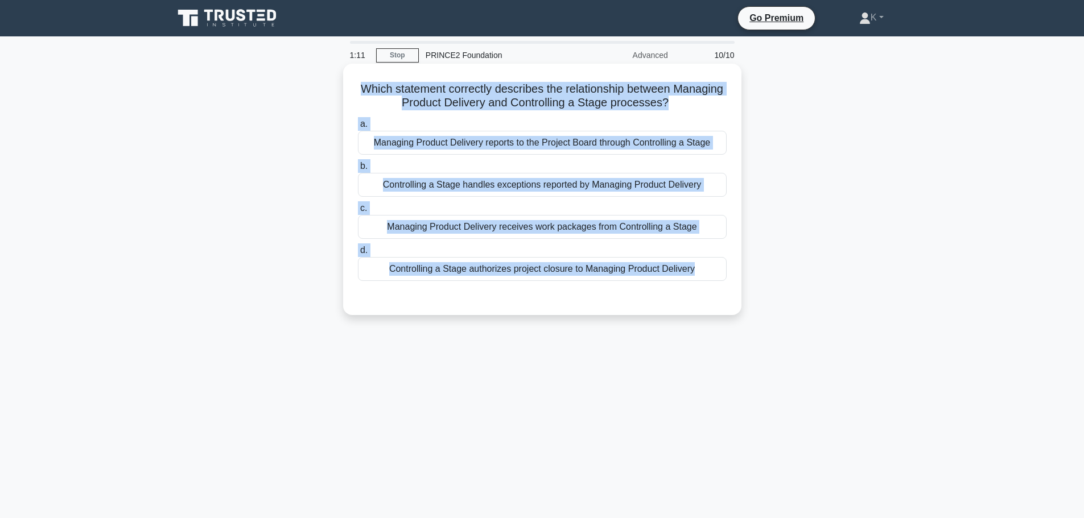
drag, startPoint x: 802, startPoint y: 354, endPoint x: 360, endPoint y: 94, distance: 512.7
click at [360, 94] on div "1:11 Stop PRINCE2 Foundation Advanced 10/10 Which statement correctly describes…" at bounding box center [542, 325] width 751 height 569
copy div "Which statement correctly describes the relationship between Managing Product D…"
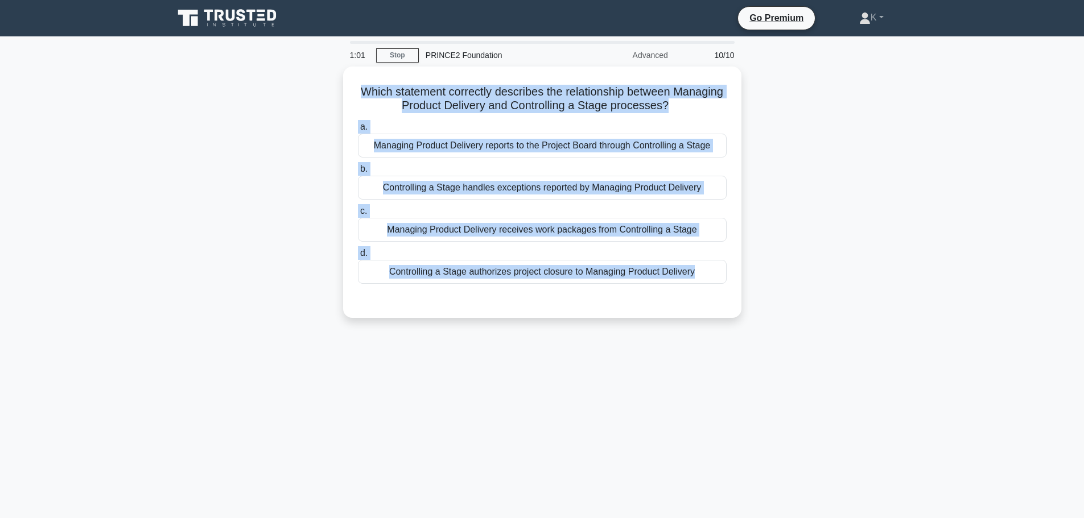
click at [832, 128] on div "Which statement correctly describes the relationship between Managing Product D…" at bounding box center [542, 199] width 751 height 265
click at [838, 142] on div "Which statement correctly describes the relationship between Managing Product D…" at bounding box center [542, 199] width 751 height 265
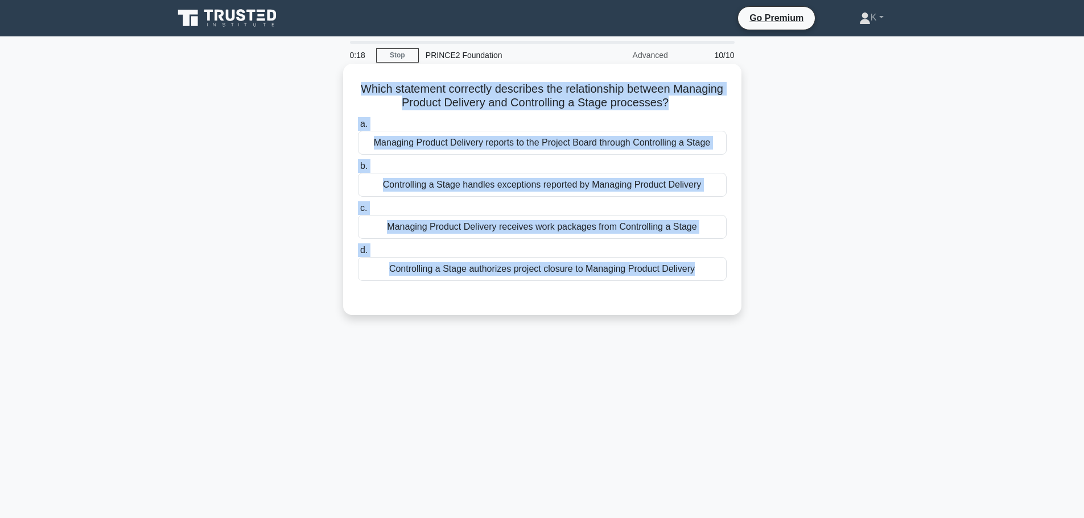
click at [582, 228] on div "Managing Product Delivery receives work packages from Controlling a Stage" at bounding box center [542, 227] width 369 height 24
click at [358, 212] on input "c. Managing Product Delivery receives work packages from Controlling a Stage" at bounding box center [358, 208] width 0 height 7
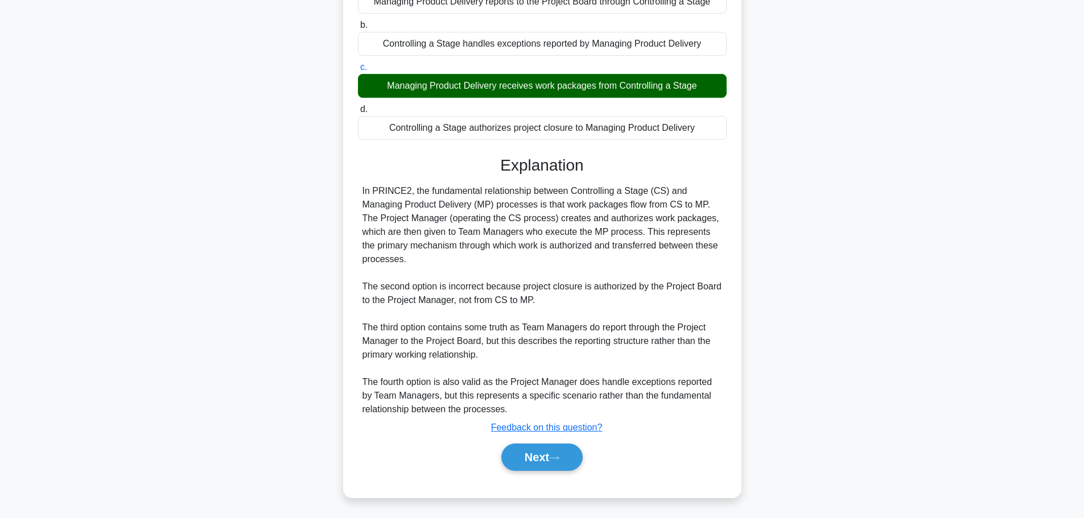
scroll to position [143, 0]
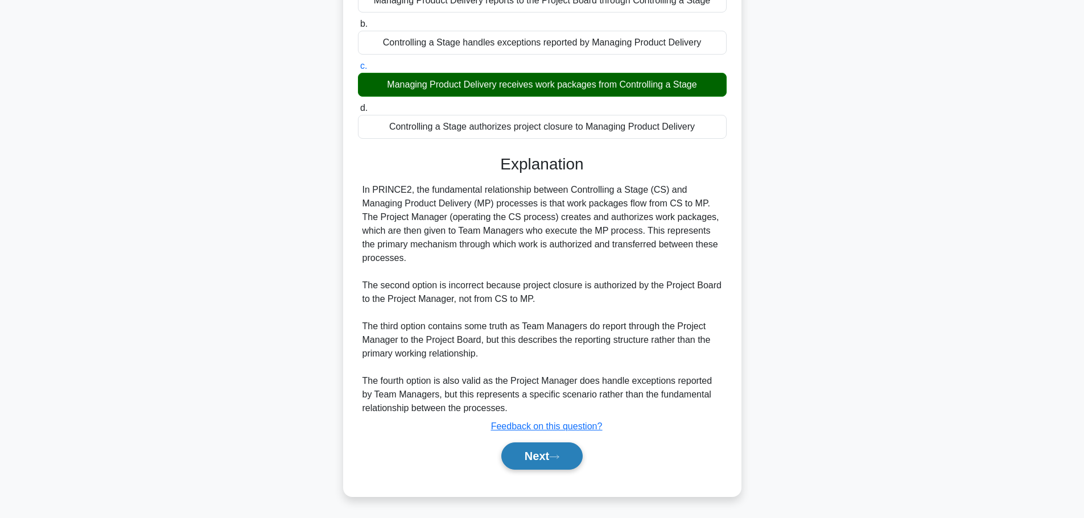
click at [566, 462] on button "Next" at bounding box center [541, 456] width 81 height 27
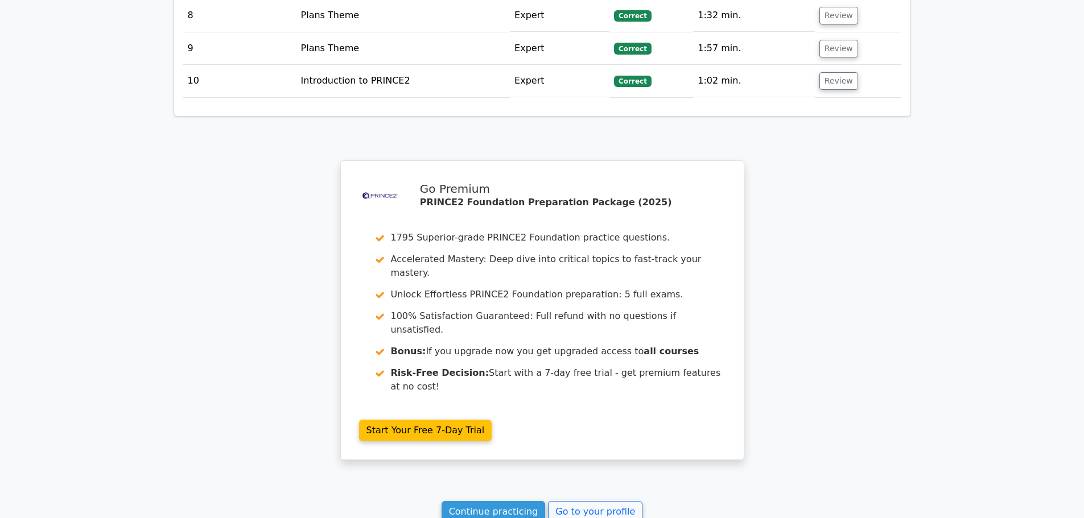
scroll to position [1814, 0]
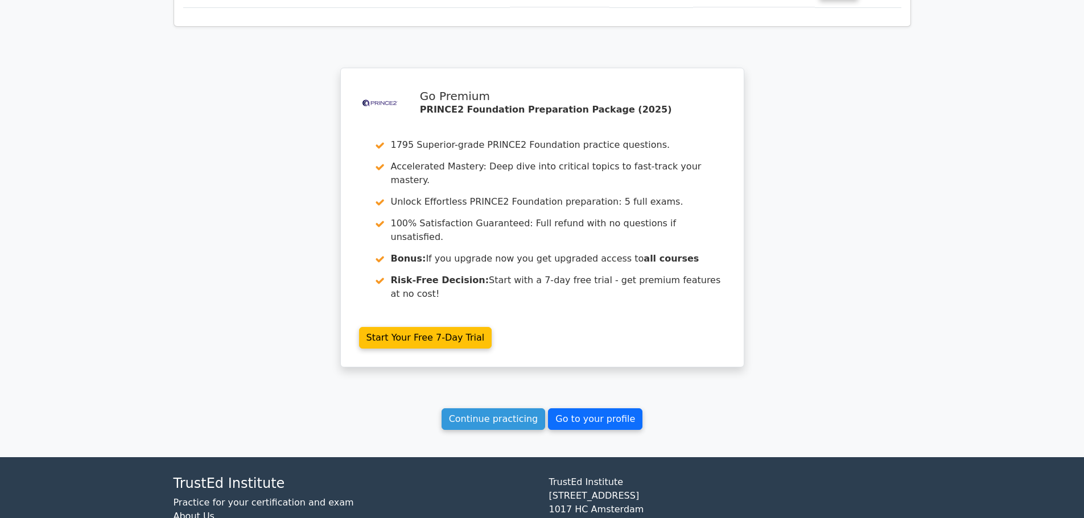
click at [617, 408] on link "Go to your profile" at bounding box center [595, 419] width 94 height 22
